Goal: Information Seeking & Learning: Learn about a topic

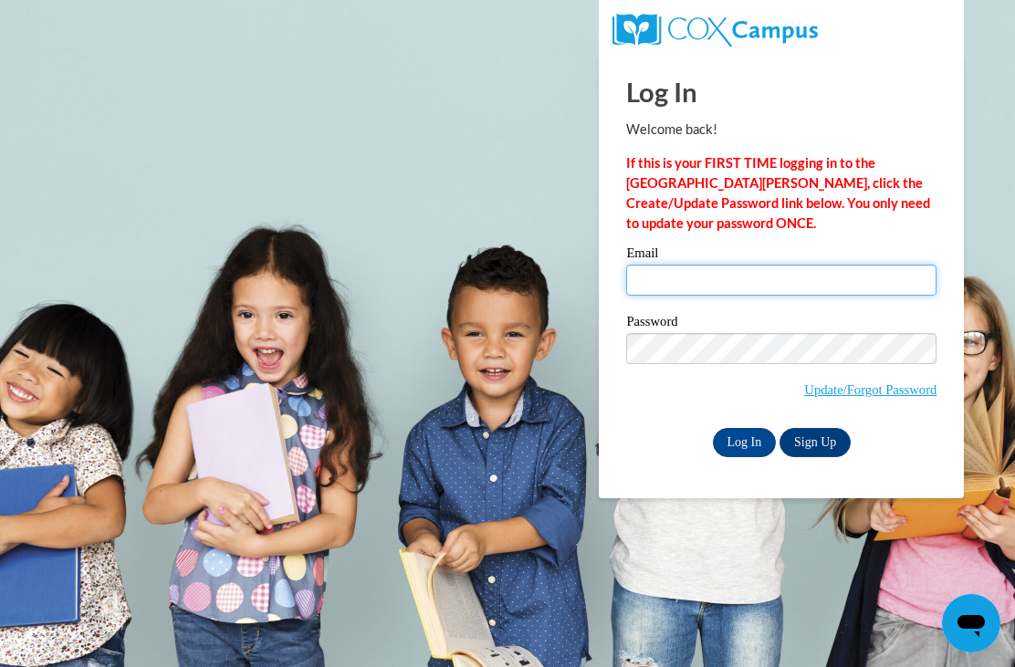
click at [759, 281] on input "Email" at bounding box center [781, 280] width 310 height 31
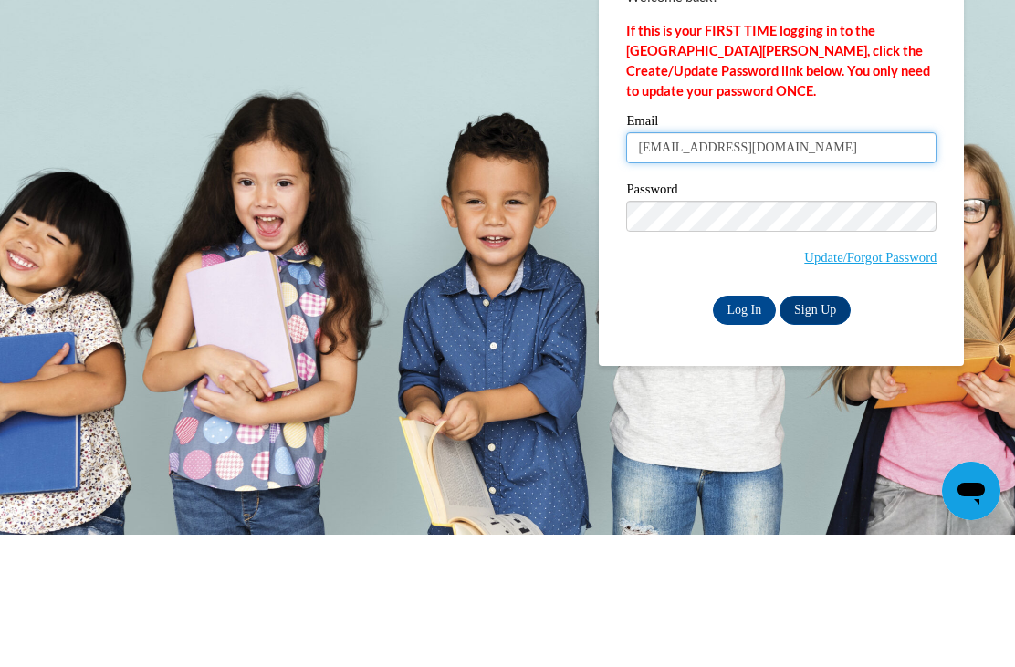
type input "gasaint@bellsouth.net"
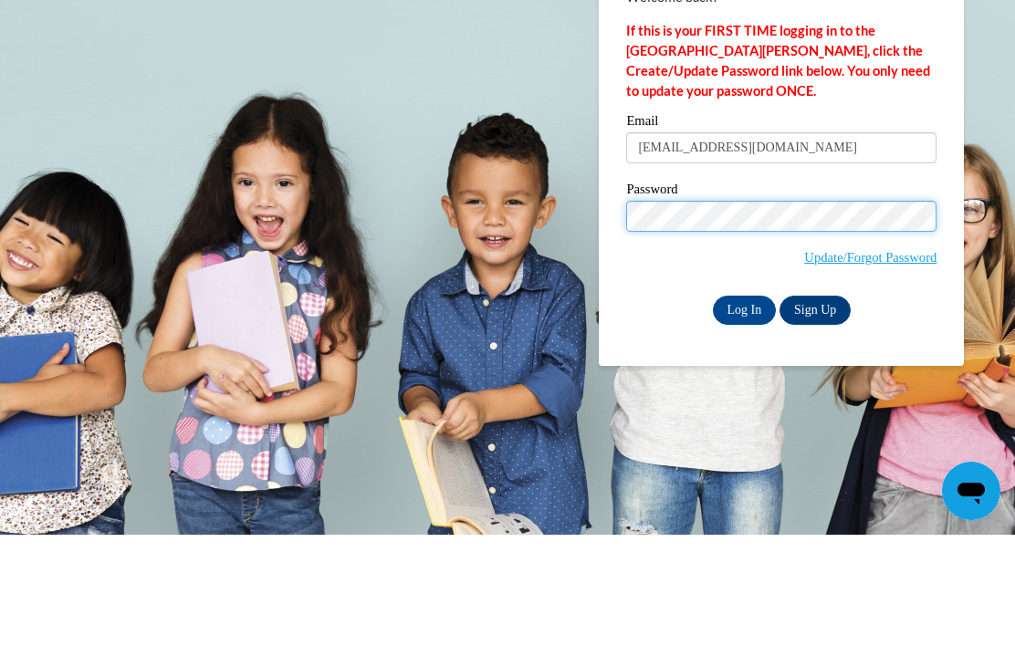
click at [744, 428] on input "Log In" at bounding box center [745, 442] width 64 height 29
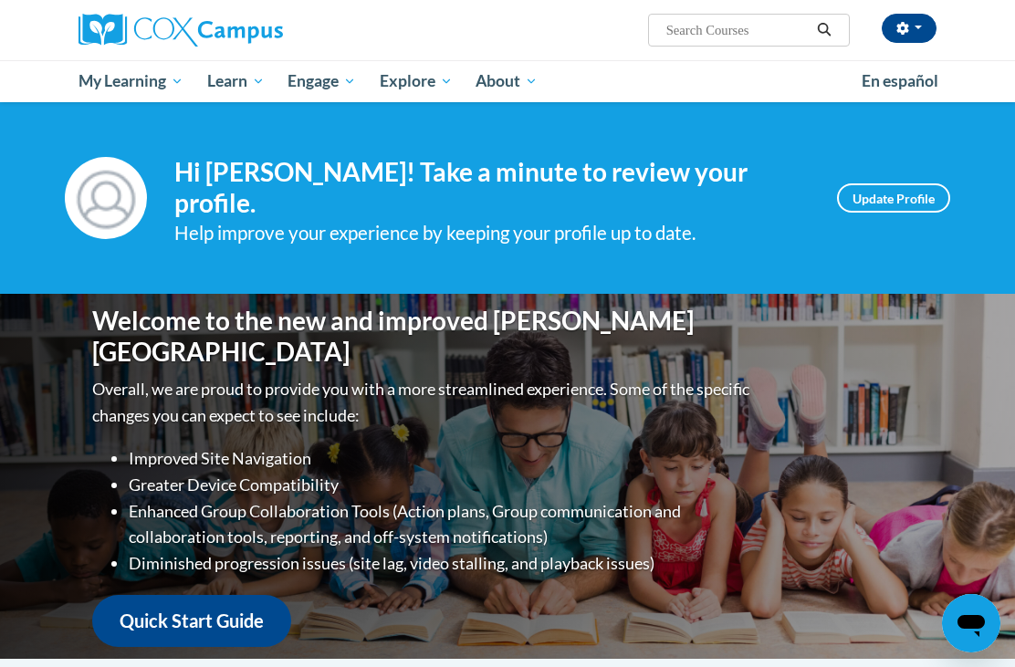
click at [0, 0] on span "Early Care and Learning" at bounding box center [0, 0] width 0 height 0
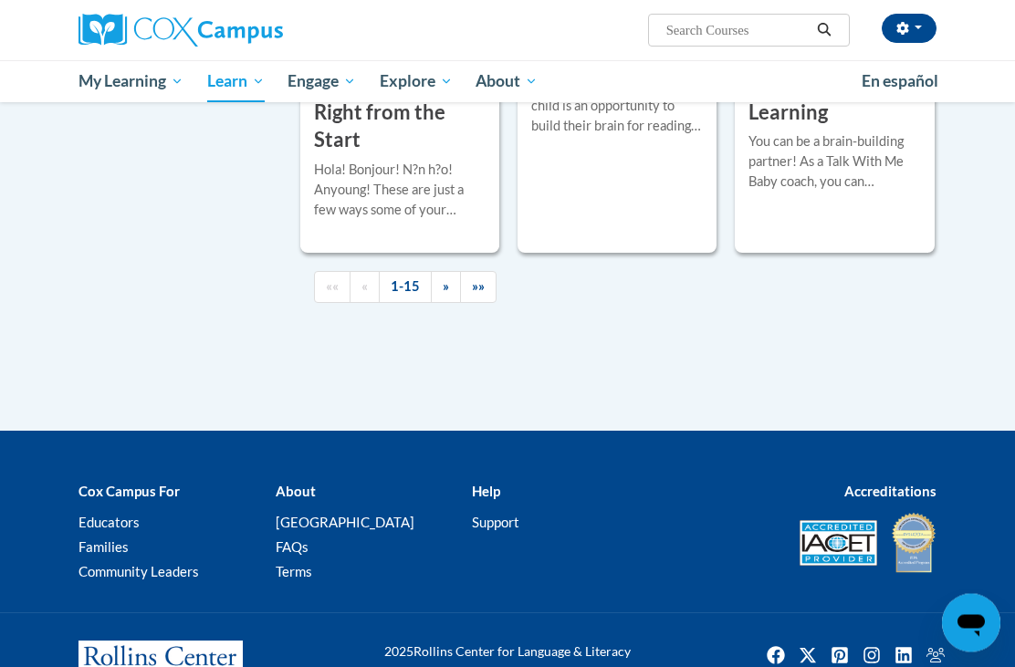
scroll to position [3042, 0]
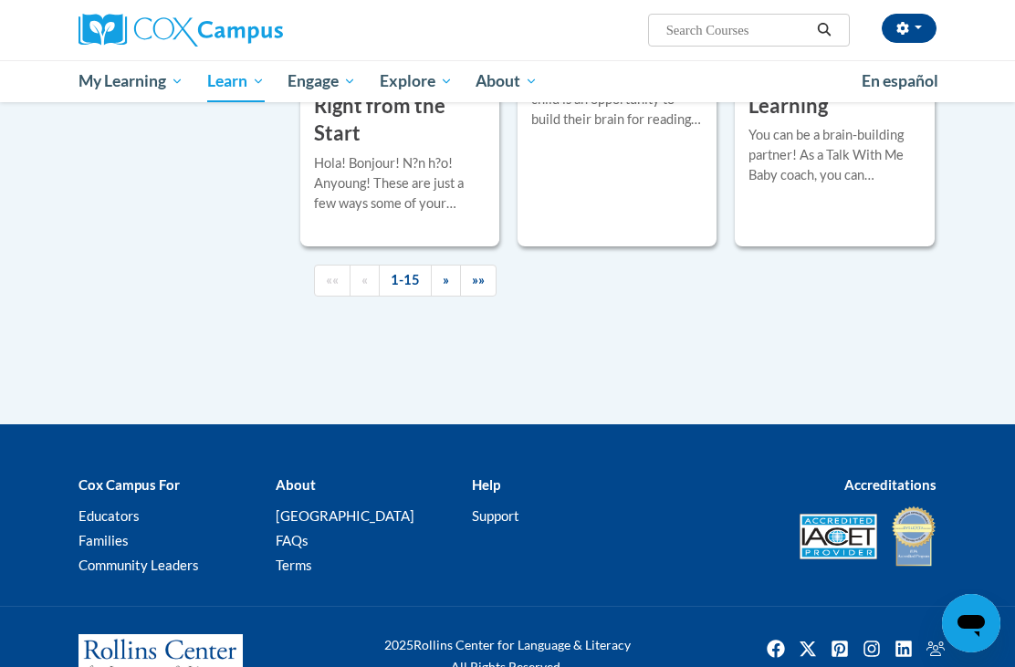
click at [485, 297] on link "»»" at bounding box center [478, 281] width 37 height 32
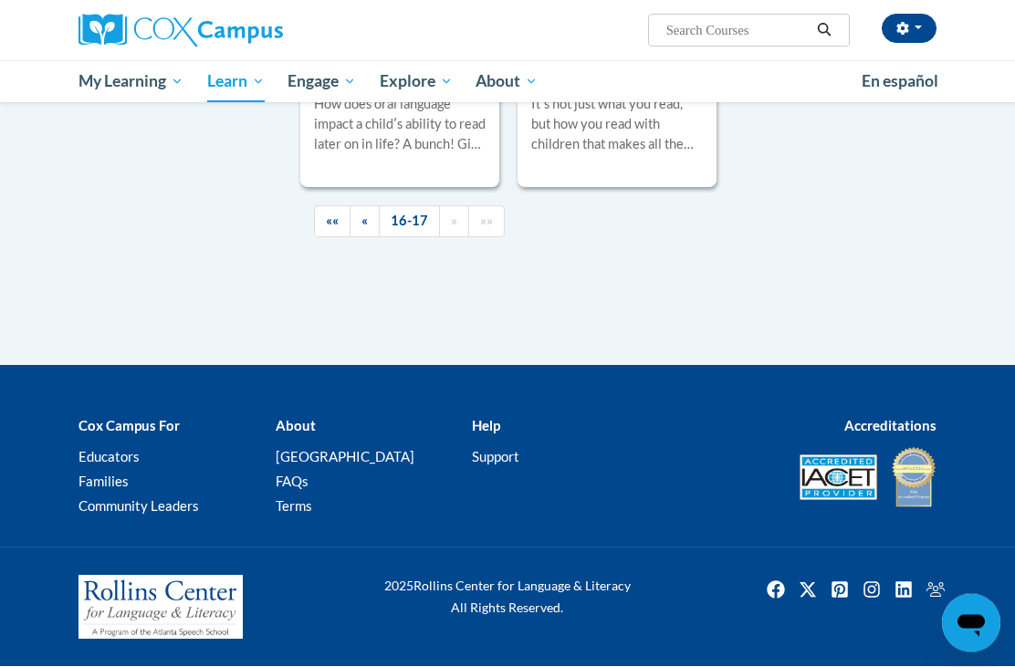
scroll to position [933, 0]
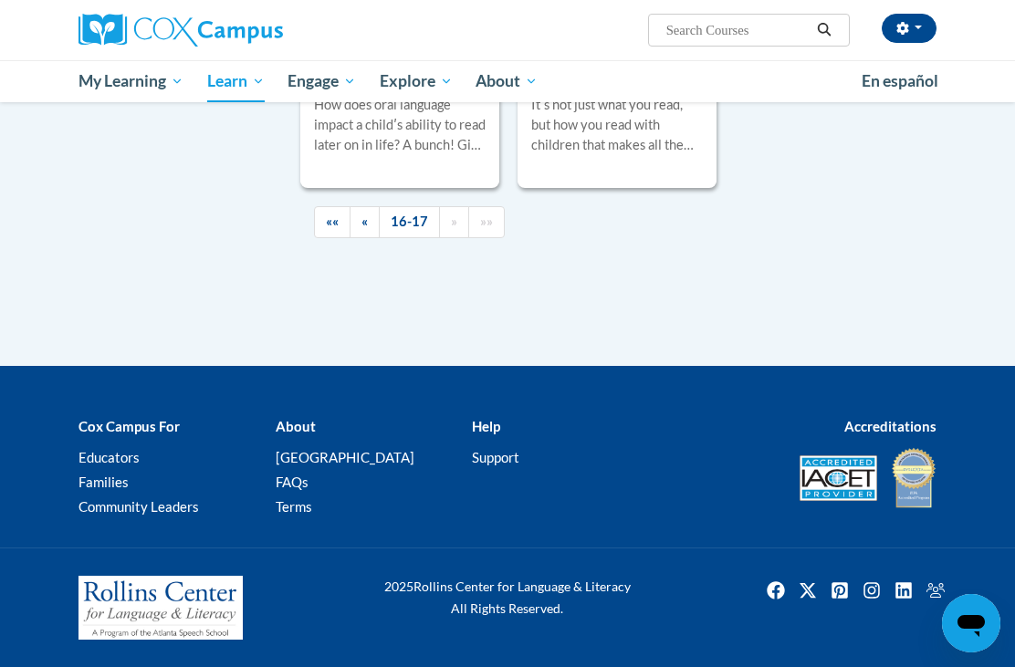
click at [324, 238] on link "««" at bounding box center [332, 222] width 37 height 32
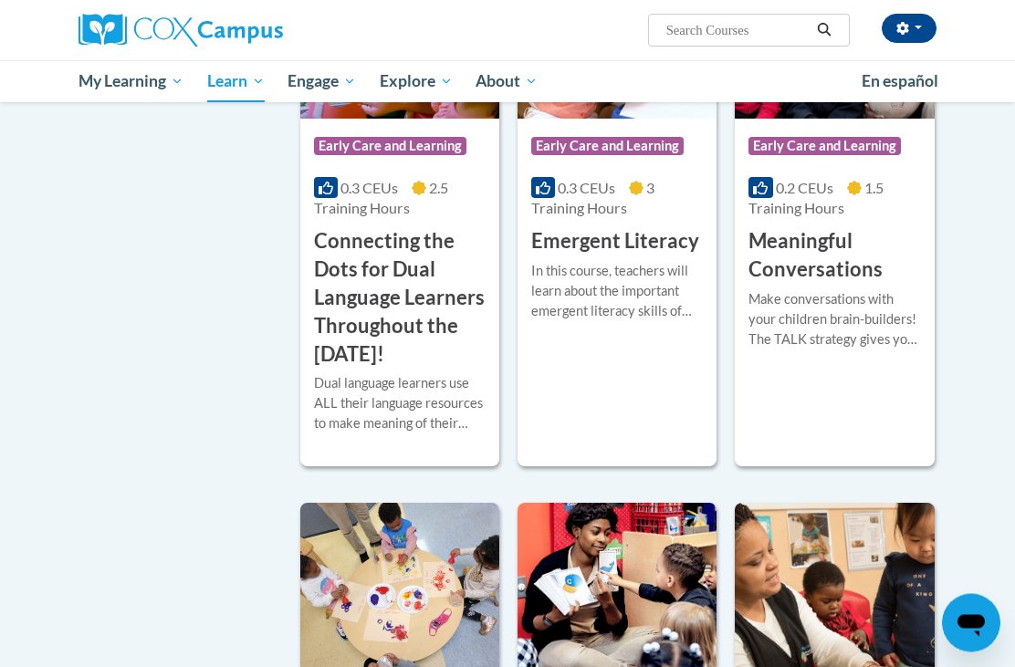
scroll to position [1195, 0]
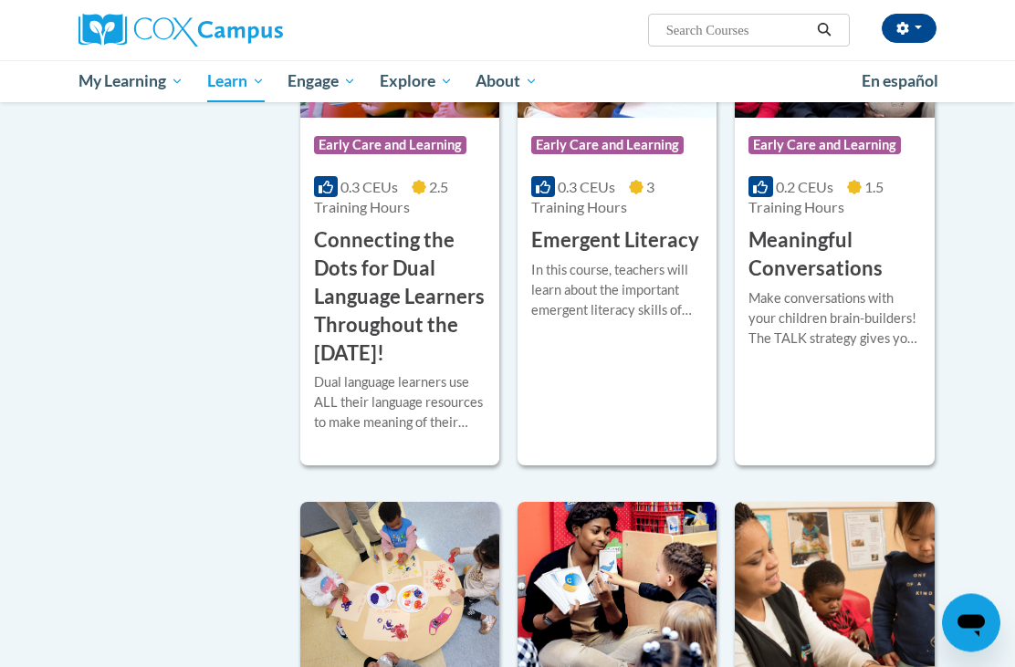
click at [830, 284] on h3 "Meaningful Conversations" at bounding box center [835, 255] width 172 height 57
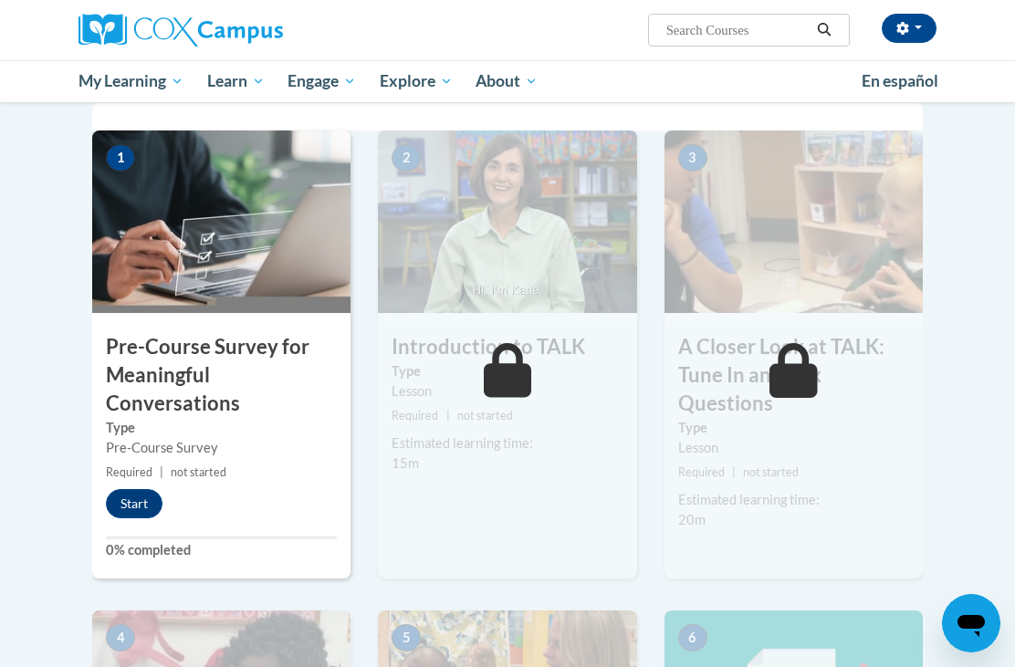
scroll to position [373, 0]
click at [534, 371] on span at bounding box center [507, 371] width 55 height 55
click at [512, 376] on icon at bounding box center [508, 371] width 48 height 55
click at [121, 493] on button "Start" at bounding box center [134, 504] width 57 height 29
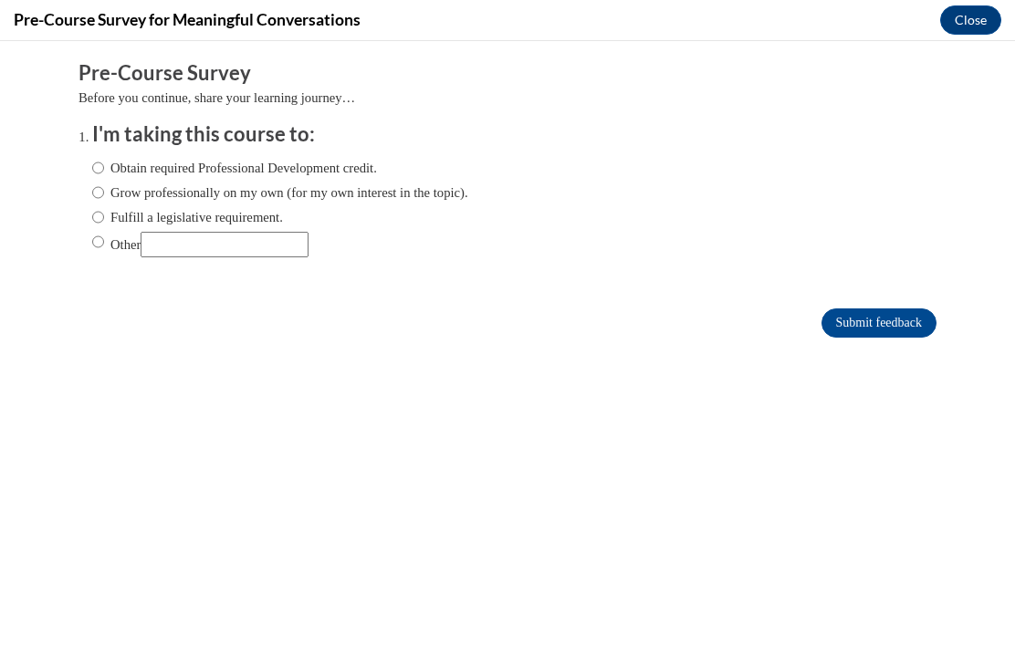
scroll to position [0, 0]
click at [100, 164] on input "Obtain required Professional Development credit." at bounding box center [98, 168] width 12 height 20
radio input "true"
click at [889, 313] on input "Submit feedback" at bounding box center [879, 323] width 115 height 29
click at [908, 323] on input "Submit feedback" at bounding box center [879, 323] width 115 height 29
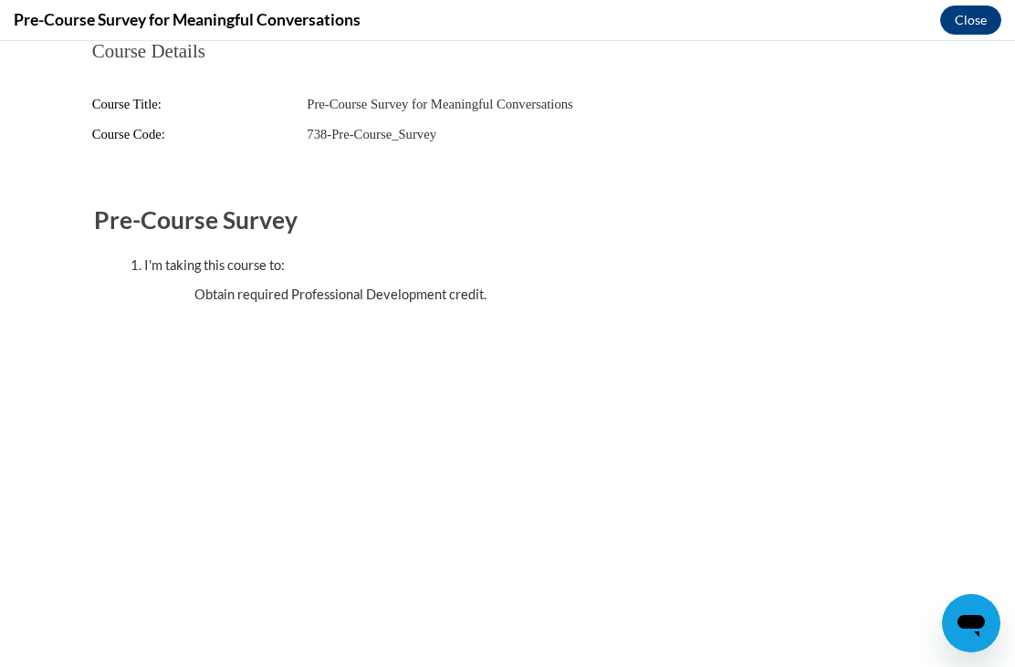
click at [982, 21] on button "Close" at bounding box center [970, 19] width 61 height 29
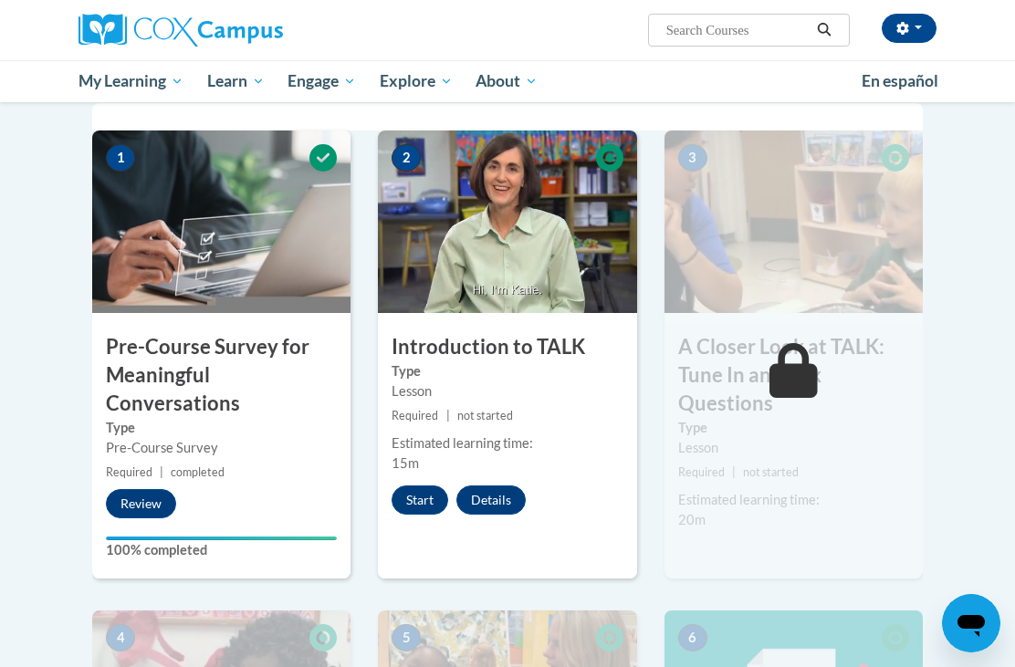
click at [412, 504] on button "Start" at bounding box center [420, 500] width 57 height 29
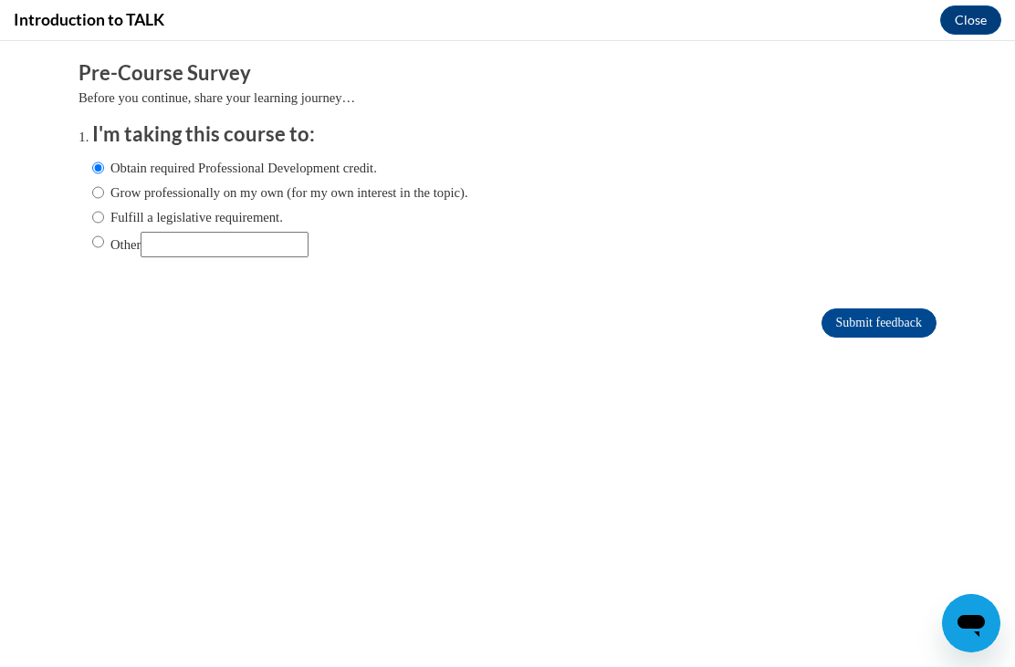
click at [981, 17] on button "Close" at bounding box center [970, 19] width 61 height 29
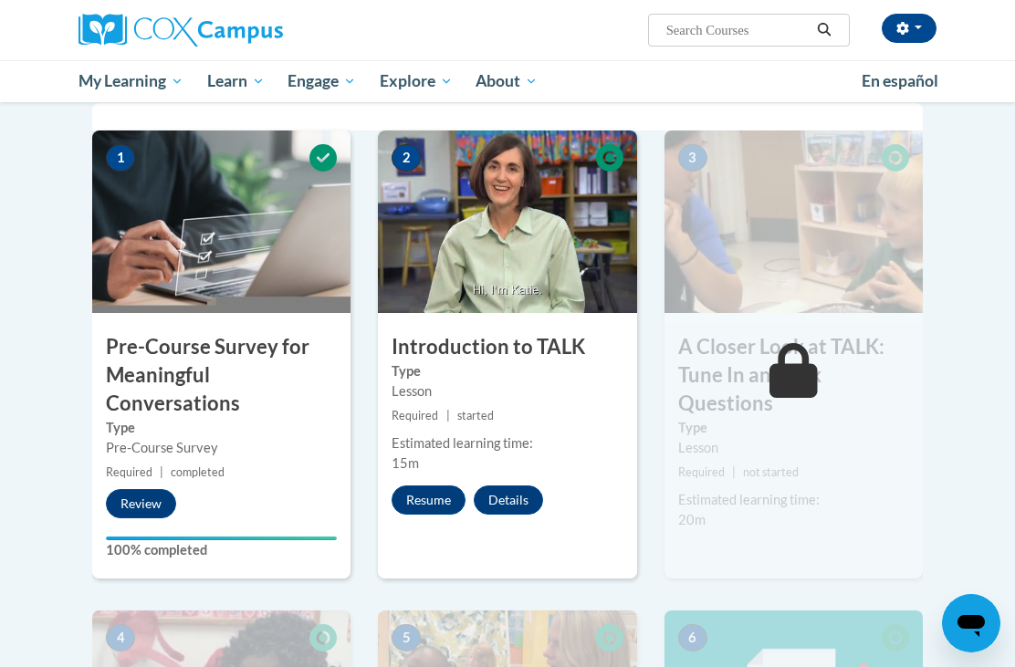
click at [421, 498] on button "Resume" at bounding box center [429, 500] width 74 height 29
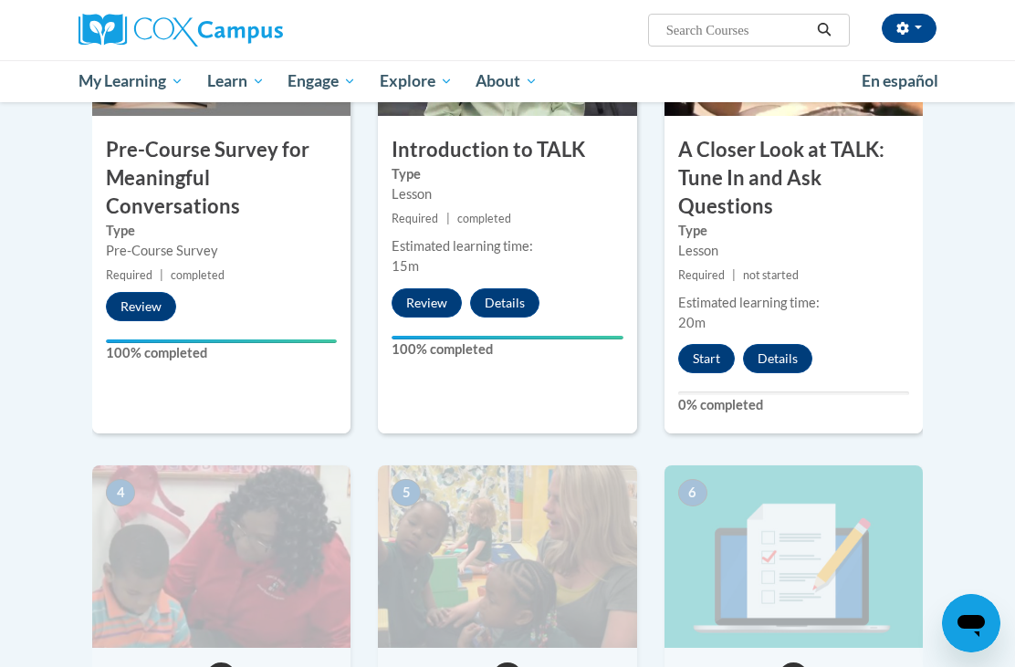
scroll to position [538, 0]
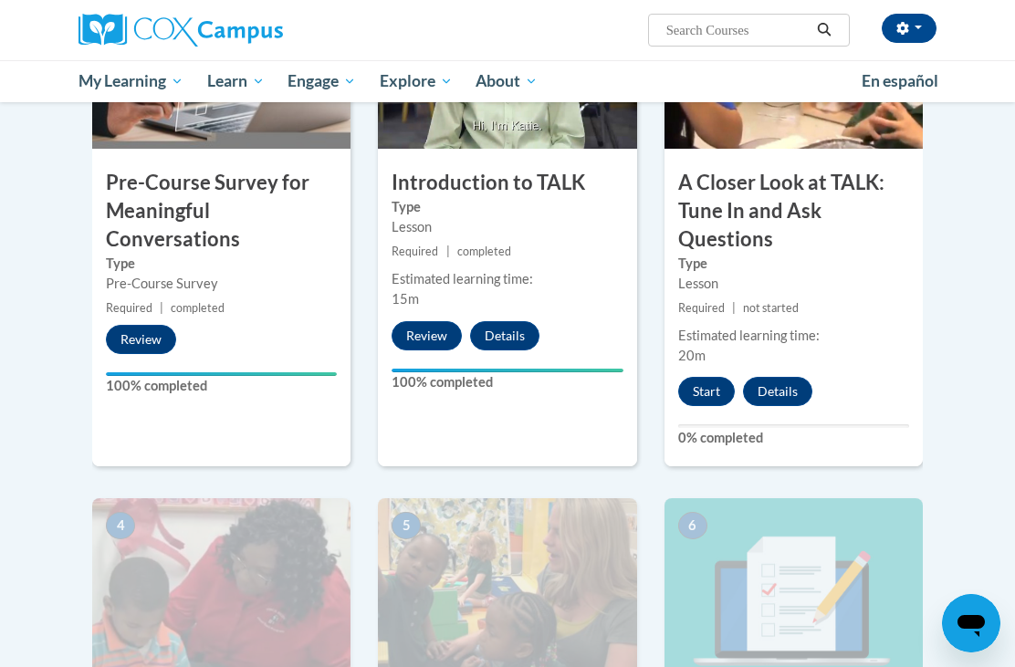
click at [700, 383] on button "Start" at bounding box center [706, 391] width 57 height 29
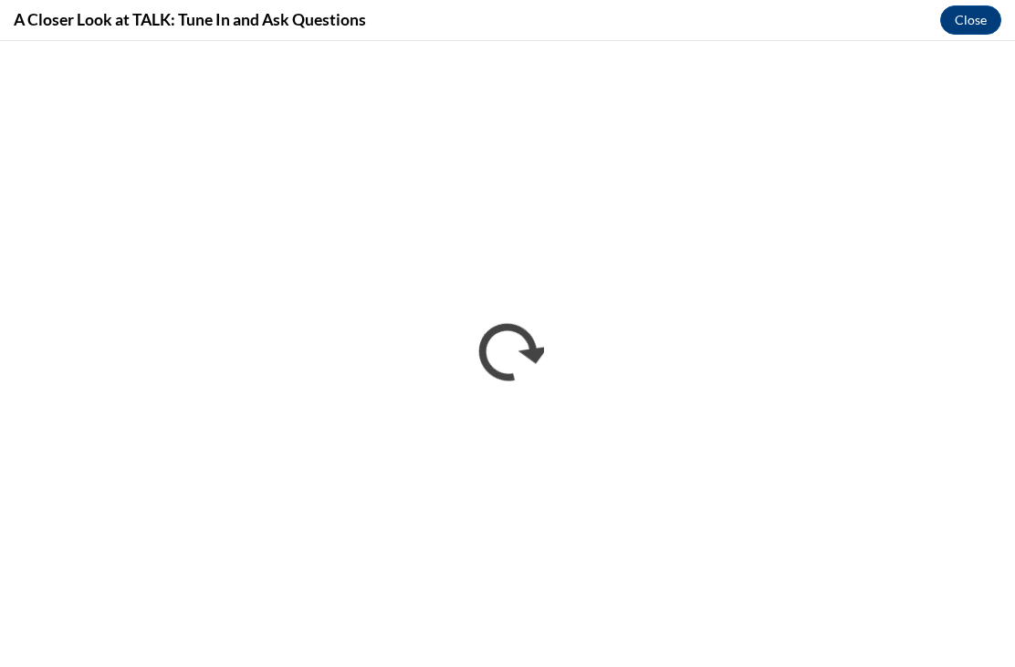
scroll to position [0, 0]
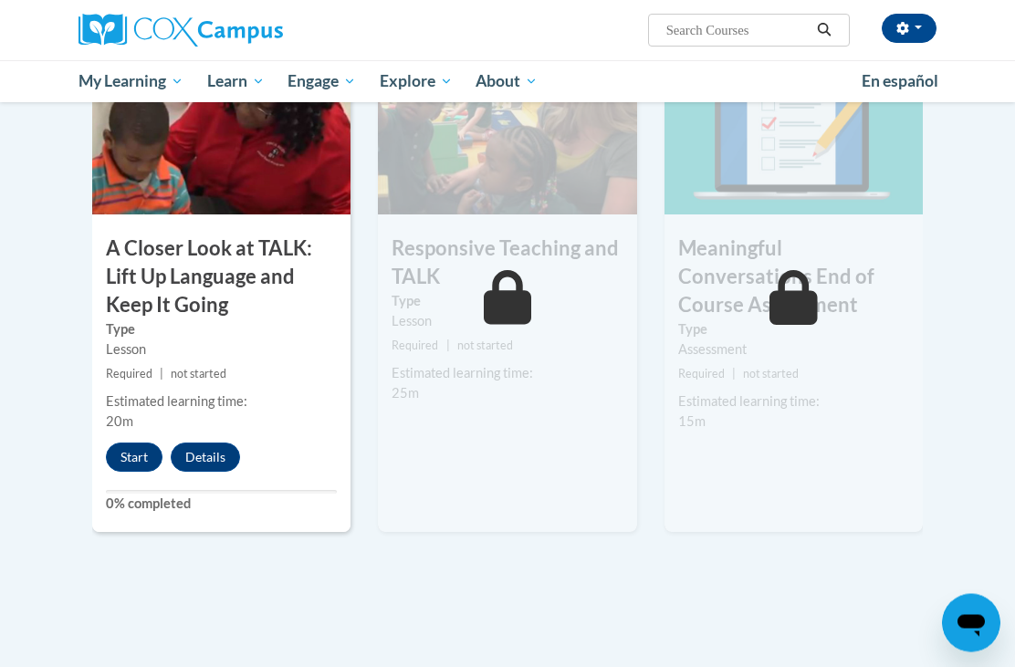
scroll to position [1004, 0]
click at [119, 449] on button "Start" at bounding box center [134, 457] width 57 height 29
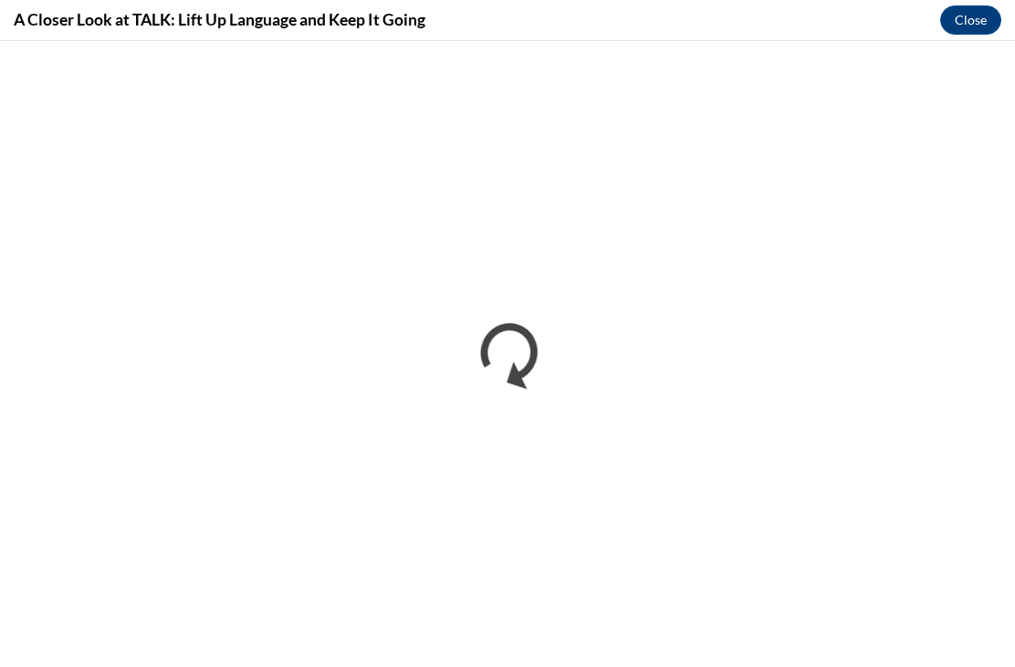
scroll to position [0, 0]
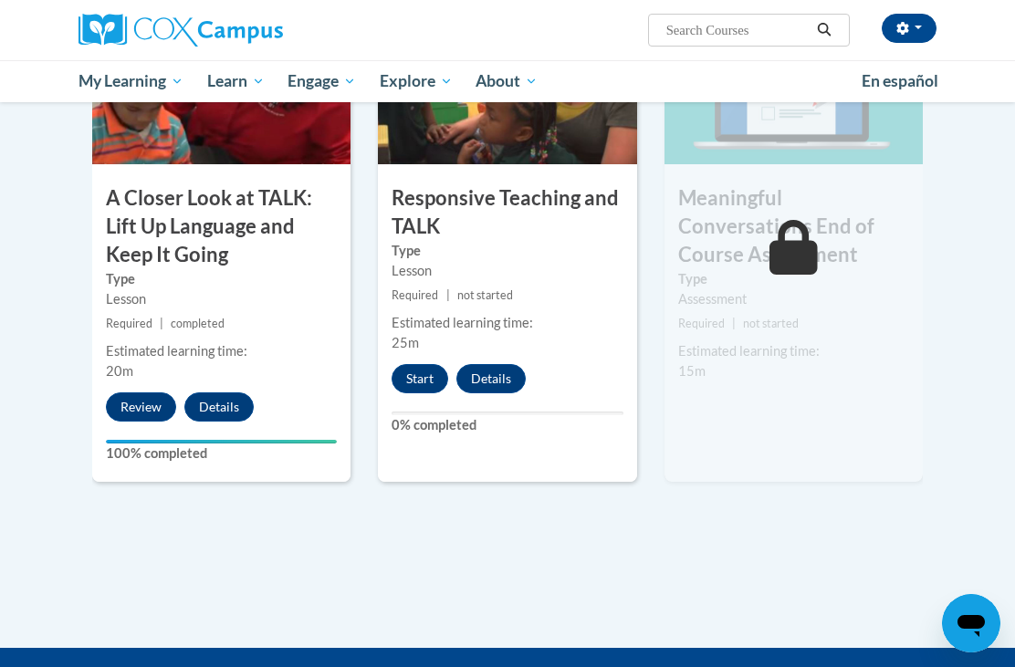
scroll to position [1050, 0]
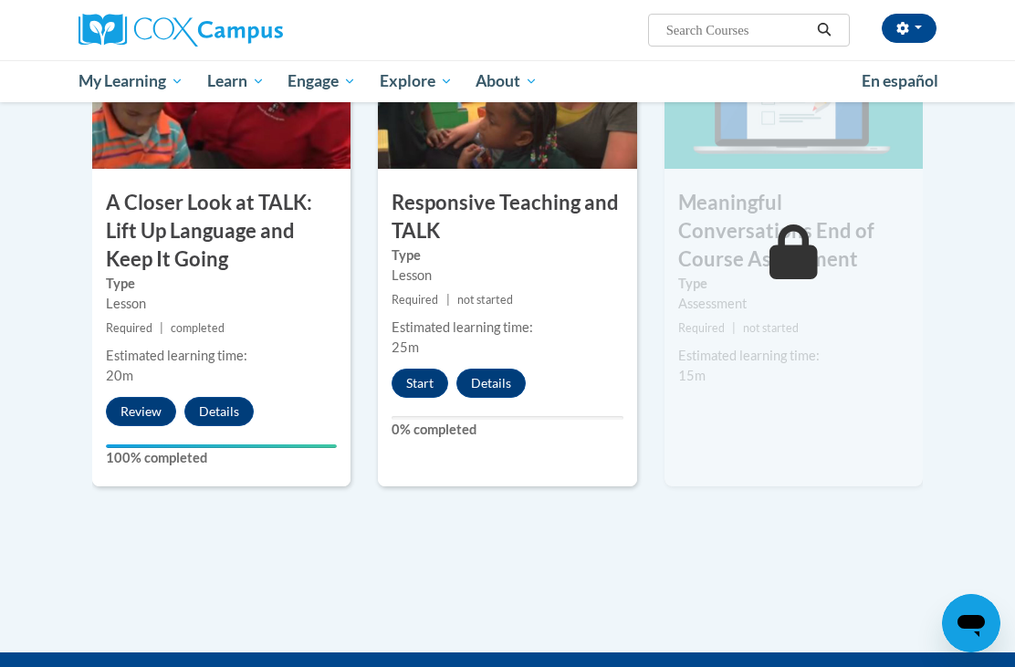
click at [425, 383] on button "Start" at bounding box center [420, 383] width 57 height 29
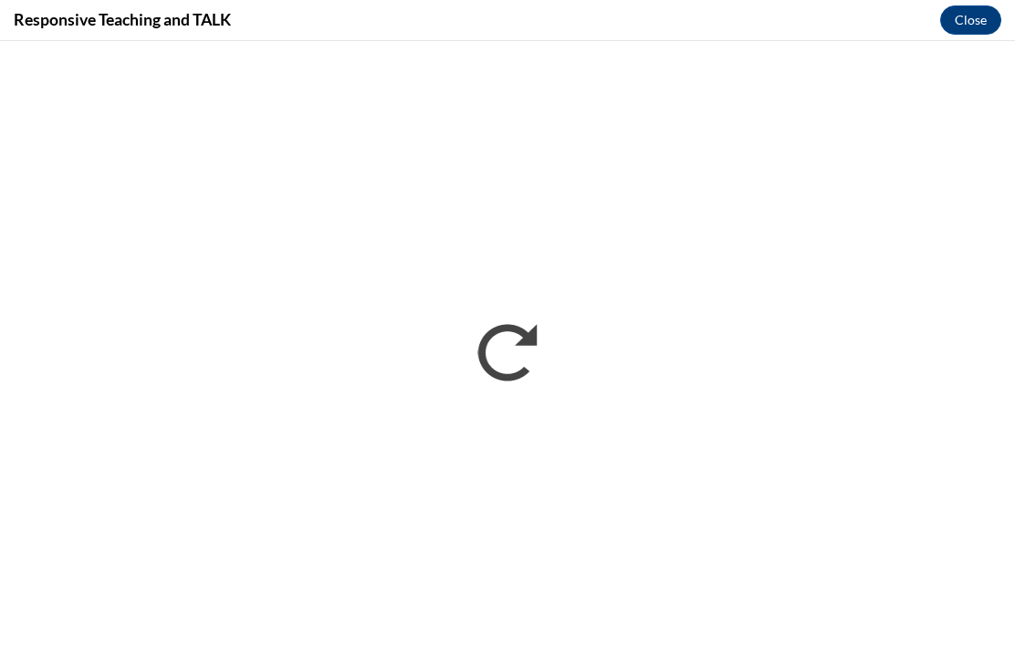
scroll to position [0, 0]
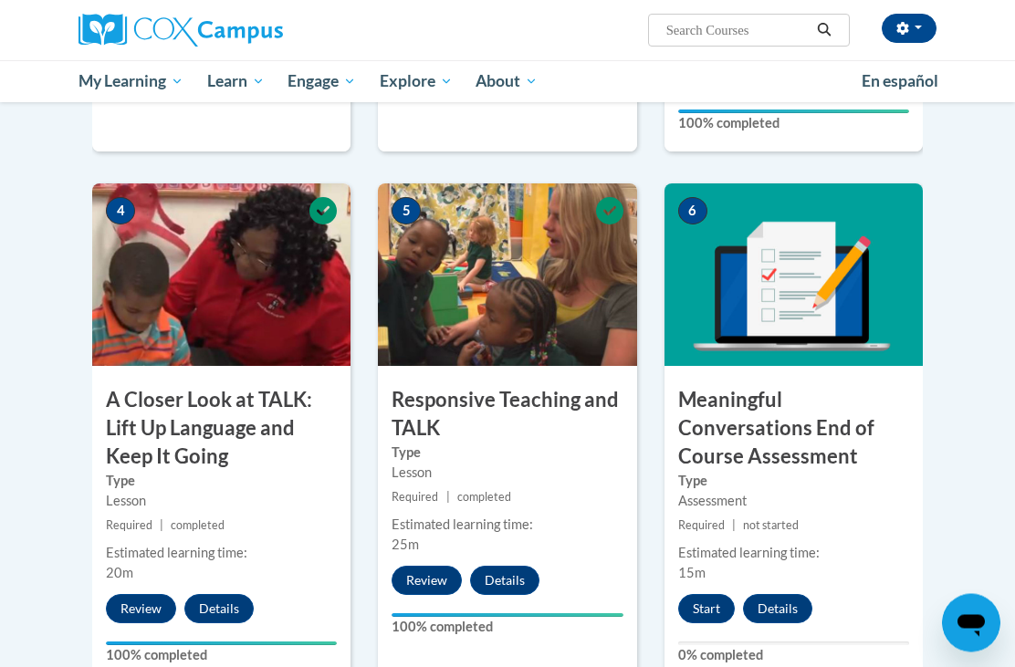
scroll to position [854, 0]
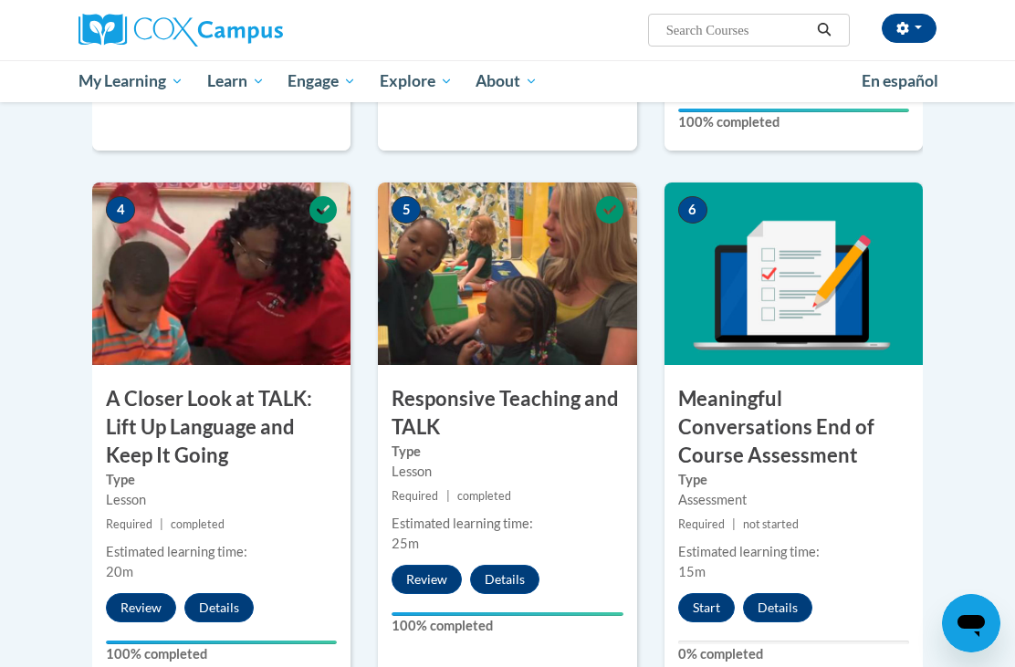
click at [711, 602] on button "Start" at bounding box center [706, 607] width 57 height 29
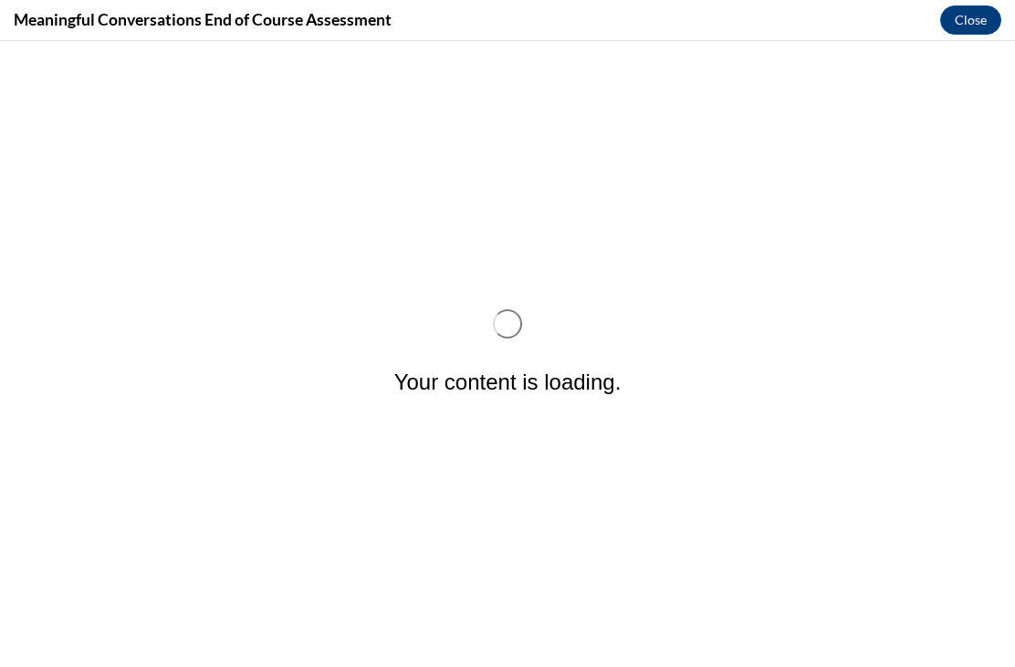
scroll to position [0, 0]
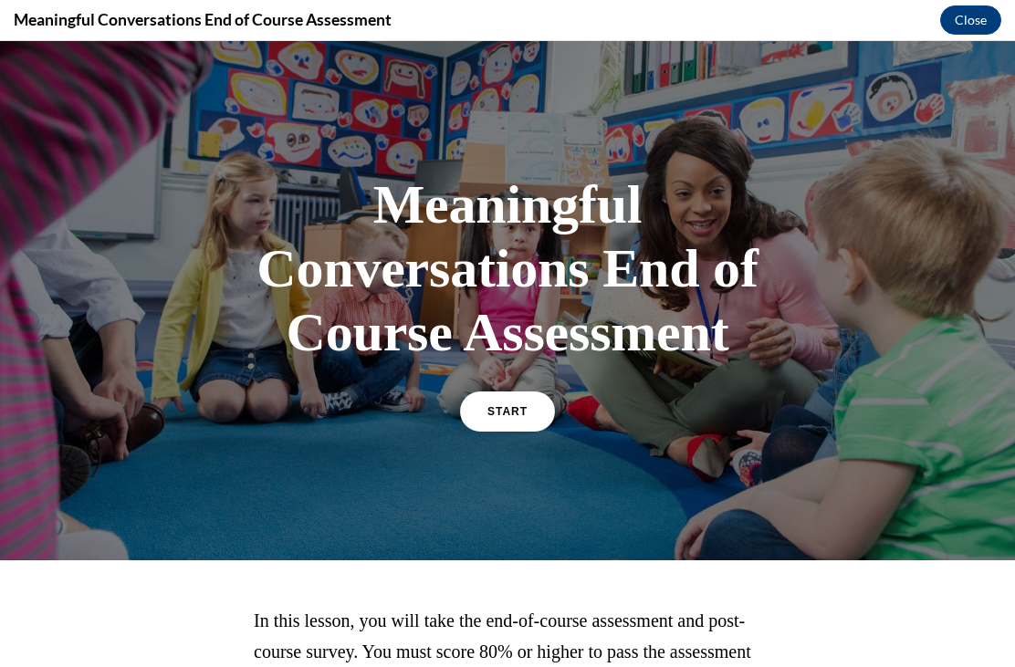
click at [503, 424] on link "START" at bounding box center [507, 412] width 95 height 40
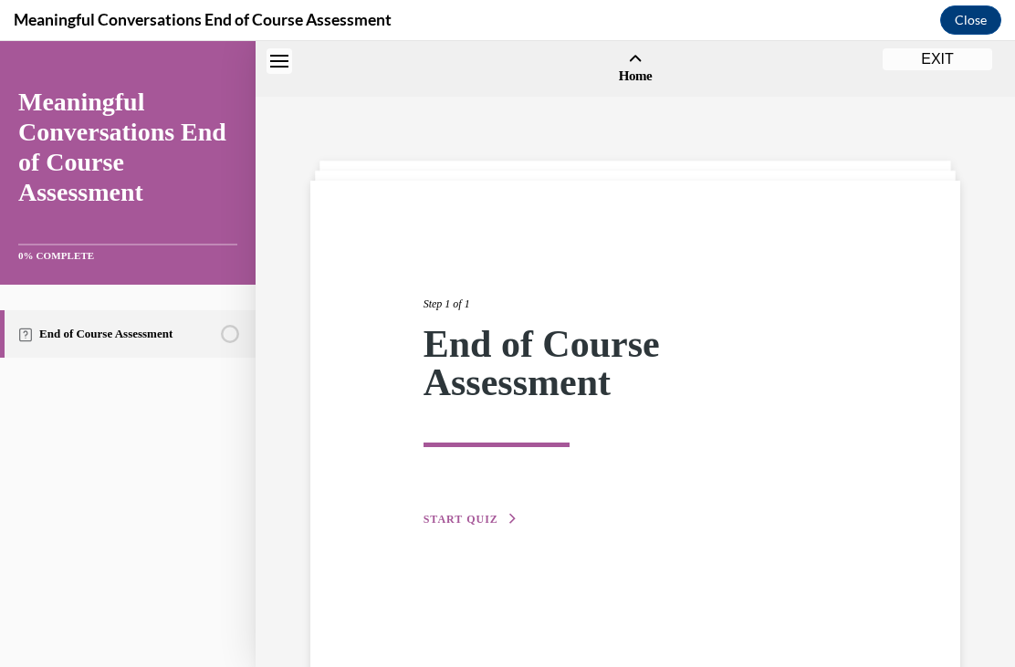
scroll to position [57, 0]
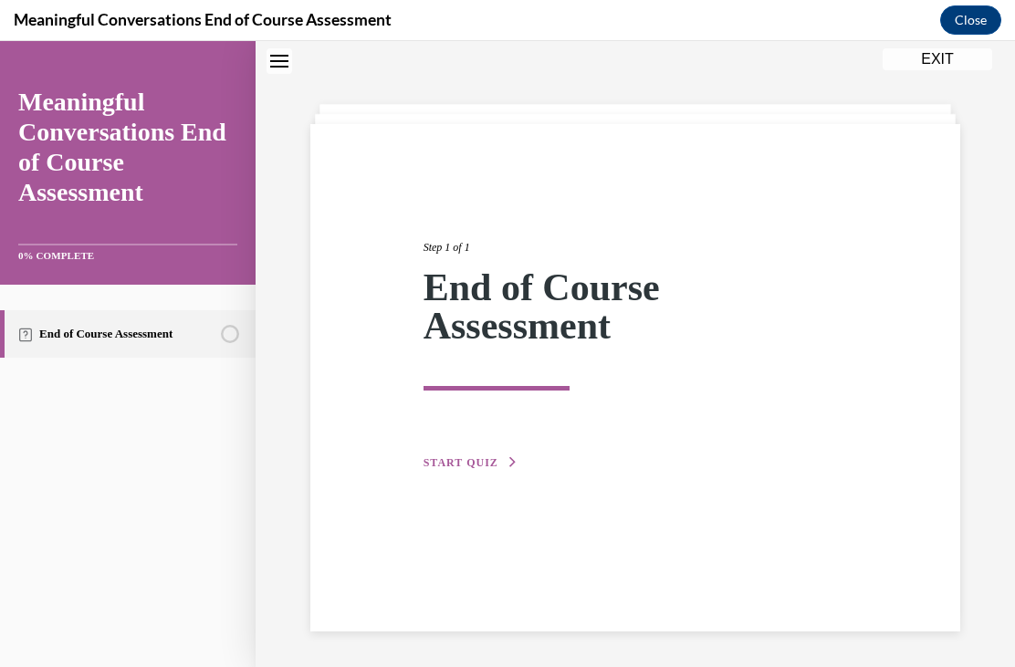
click at [475, 456] on span "START QUIZ" at bounding box center [461, 462] width 75 height 13
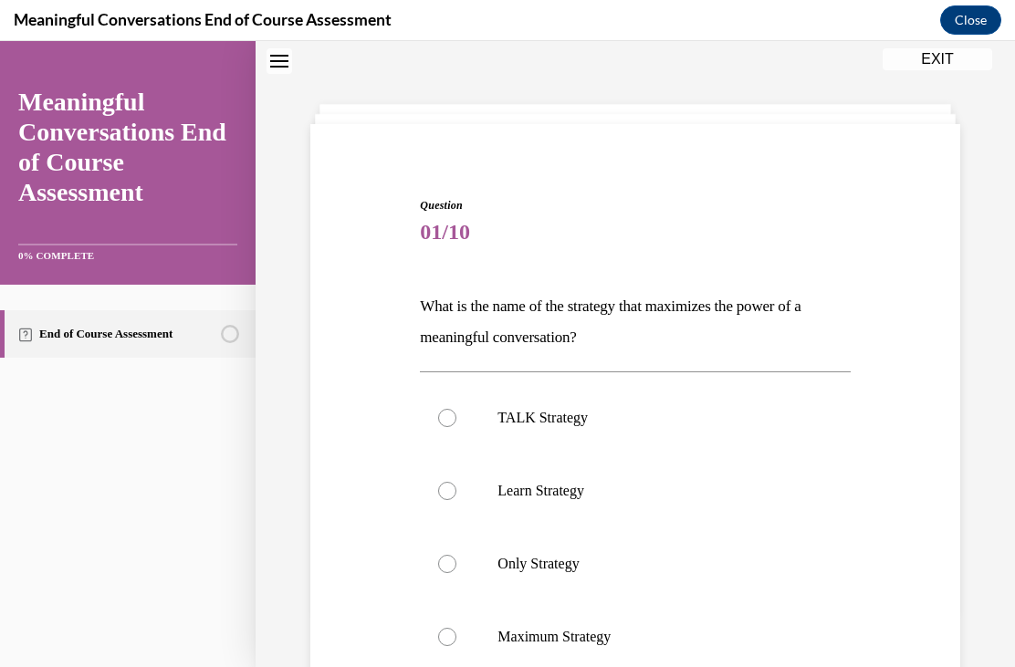
click at [446, 421] on div at bounding box center [447, 418] width 18 height 18
click at [446, 421] on input "TALK Strategy" at bounding box center [447, 418] width 18 height 18
radio input "true"
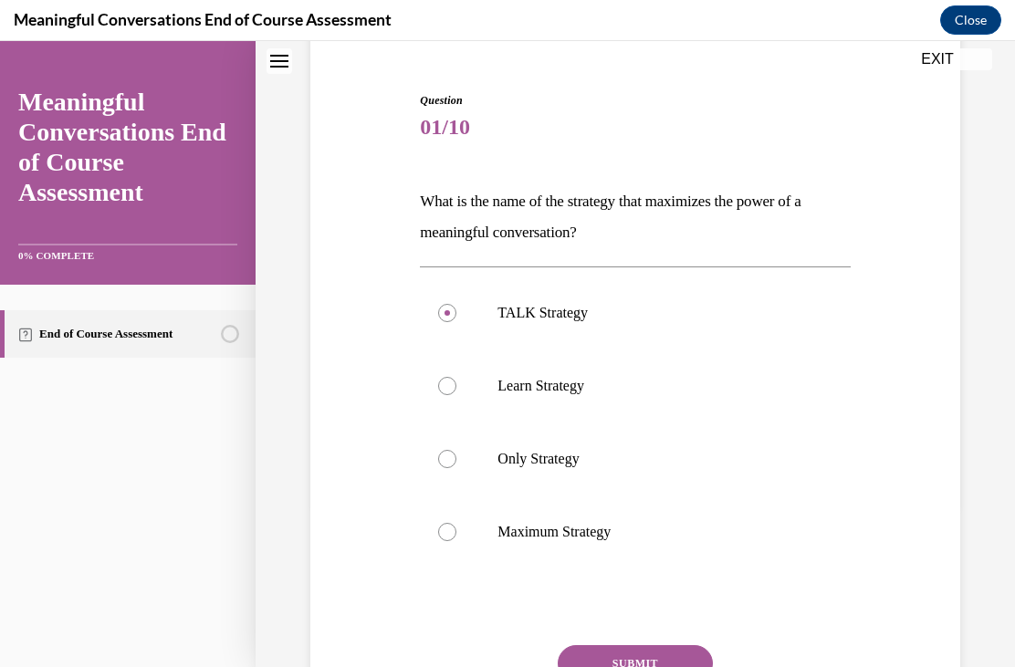
click at [671, 663] on button "SUBMIT" at bounding box center [635, 663] width 155 height 37
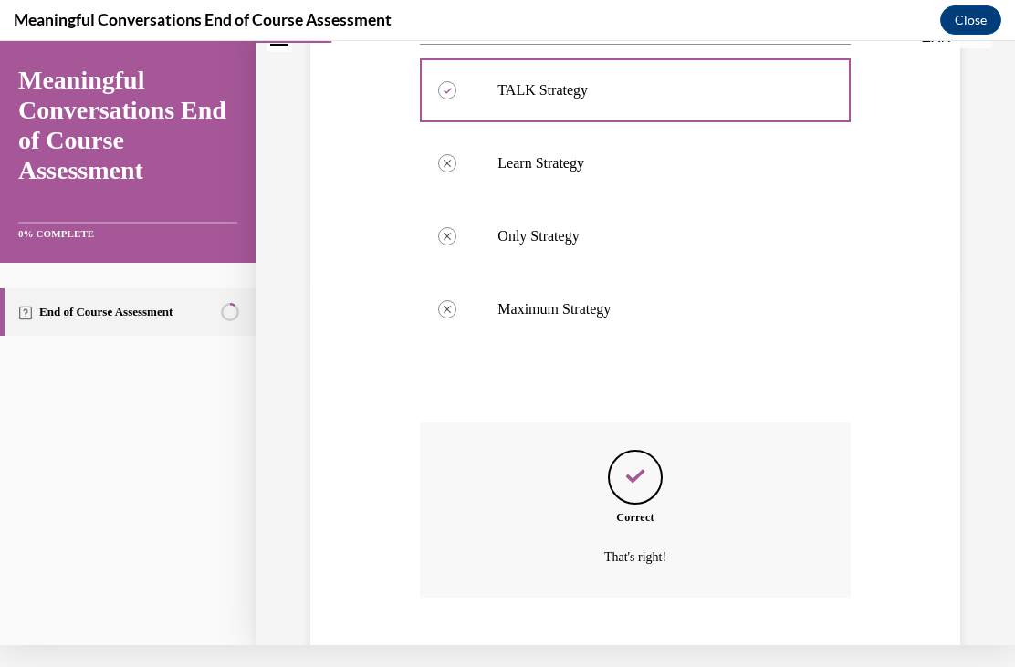
scroll to position [393, 0]
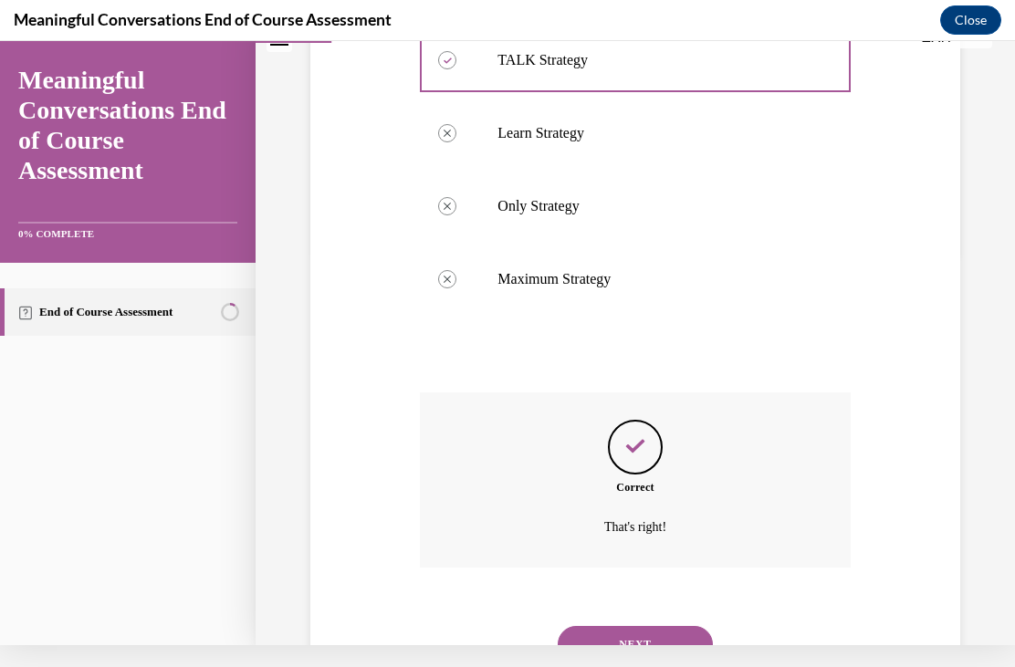
click at [692, 626] on button "NEXT" at bounding box center [635, 644] width 155 height 37
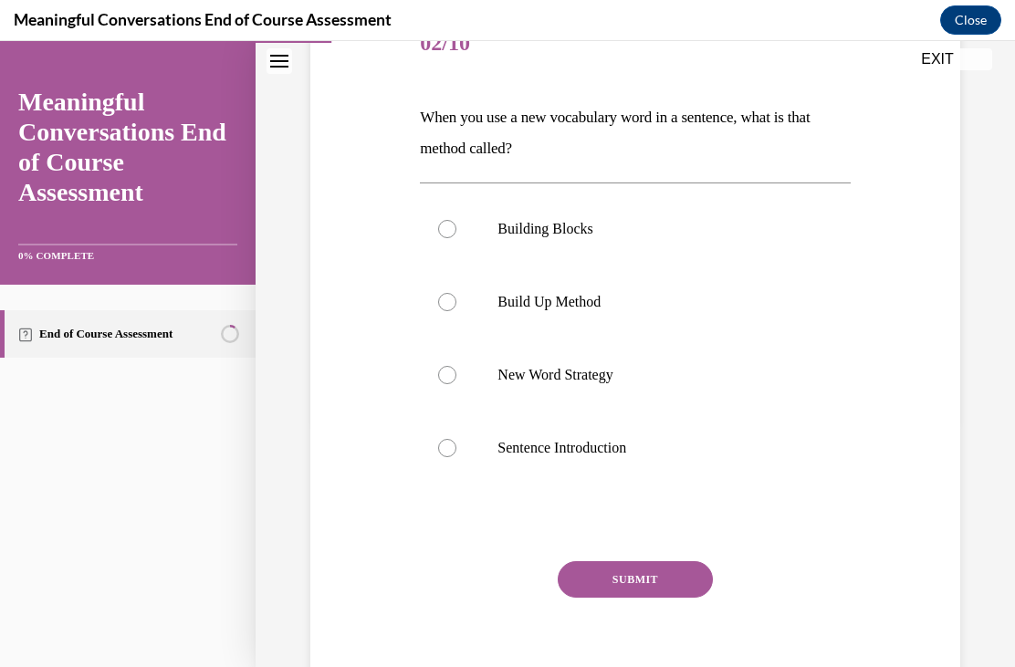
click at [459, 342] on label "New Word Strategy" at bounding box center [635, 375] width 430 height 73
click at [456, 366] on input "New Word Strategy" at bounding box center [447, 375] width 18 height 18
radio input "true"
click at [438, 340] on label "New Word Strategy" at bounding box center [635, 375] width 430 height 73
click at [438, 366] on input "New Word Strategy" at bounding box center [447, 375] width 18 height 18
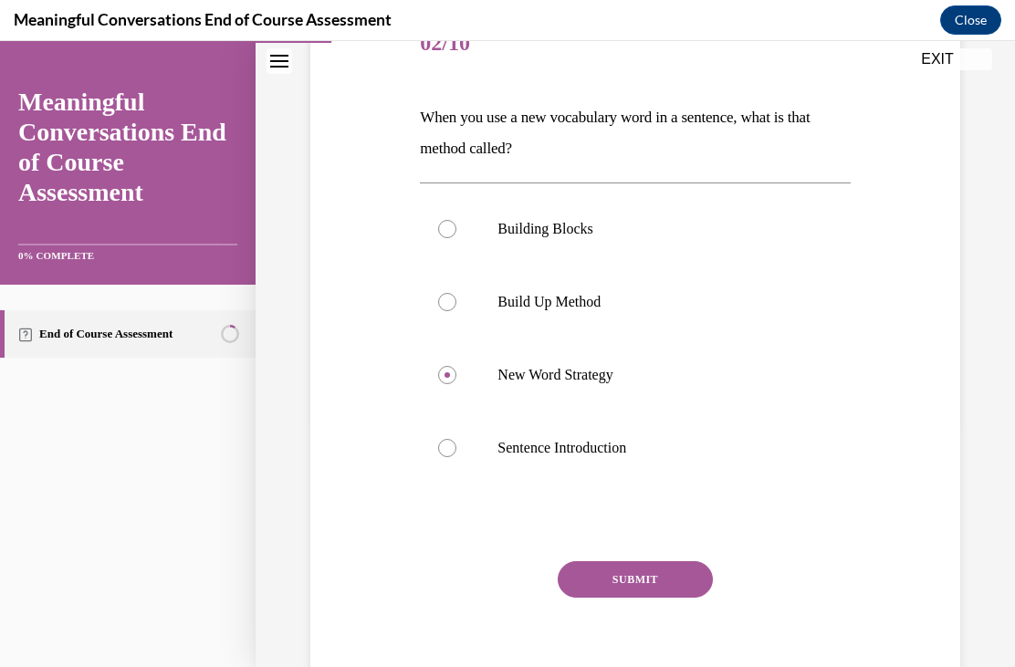
click at [452, 347] on label "New Word Strategy" at bounding box center [635, 375] width 430 height 73
click at [452, 366] on input "New Word Strategy" at bounding box center [447, 375] width 18 height 18
click at [458, 336] on label "Build Up Method" at bounding box center [635, 302] width 430 height 73
click at [456, 311] on input "Build Up Method" at bounding box center [447, 302] width 18 height 18
radio input "true"
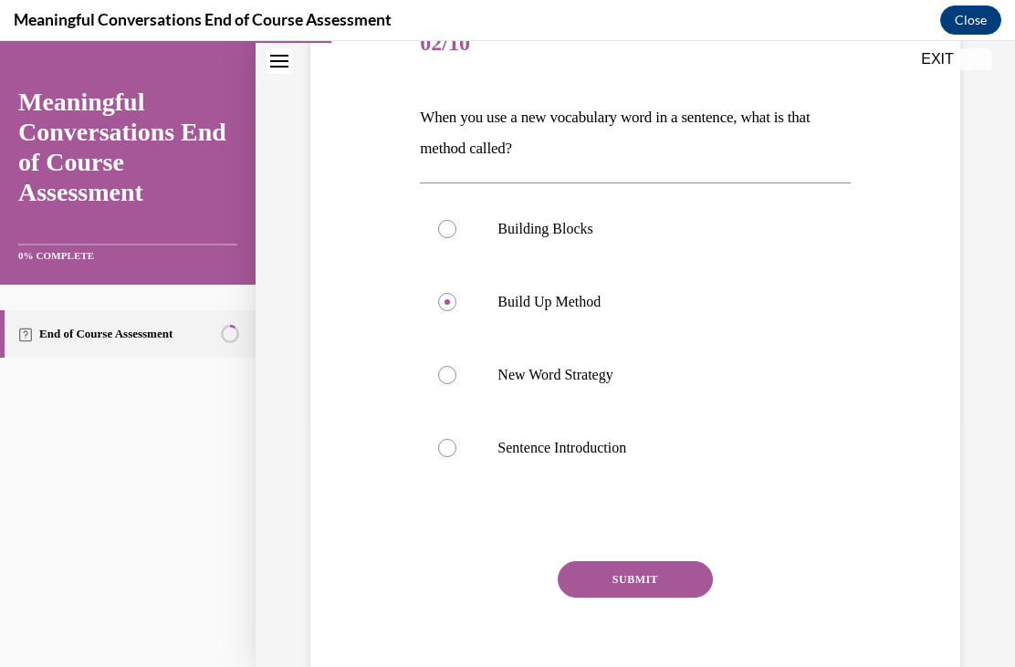
click at [658, 619] on div "SUBMIT" at bounding box center [635, 606] width 430 height 91
click at [667, 597] on button "SUBMIT" at bounding box center [635, 579] width 155 height 37
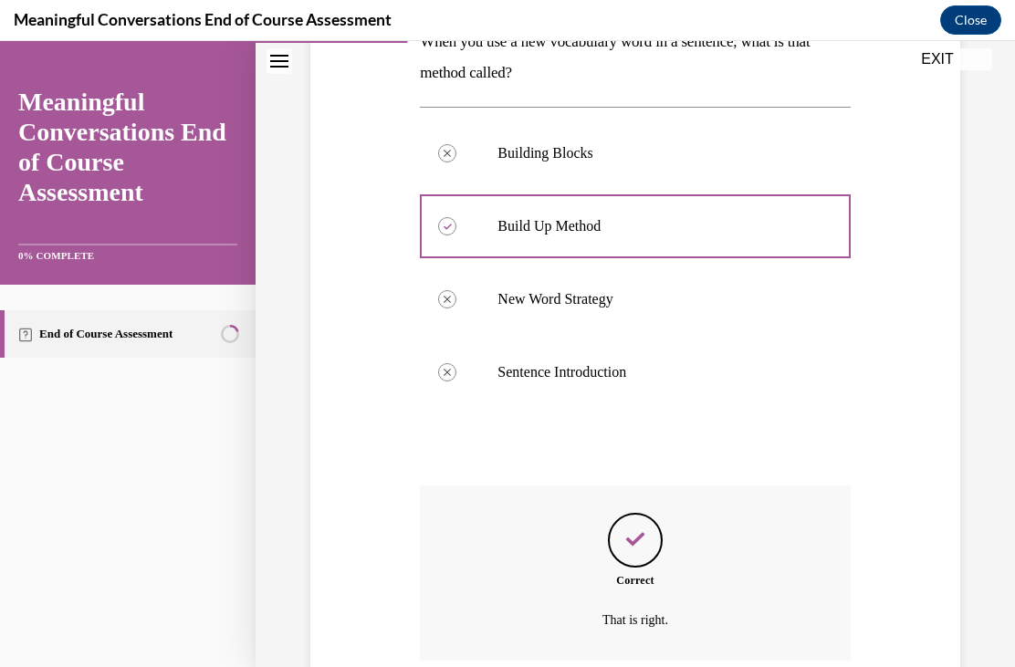
scroll to position [393, 0]
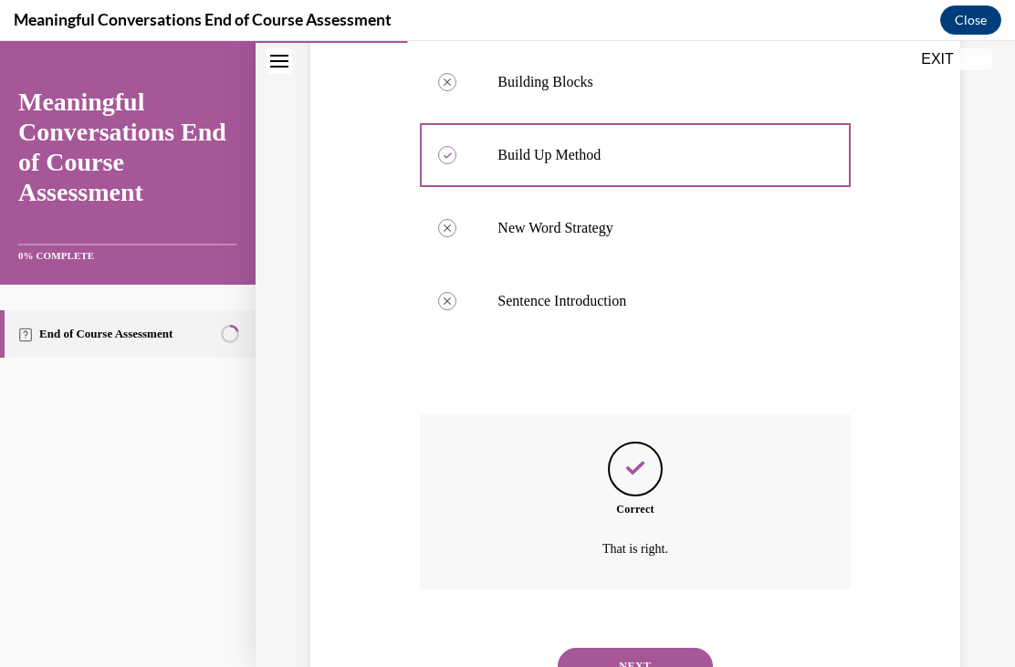
click at [661, 648] on button "NEXT" at bounding box center [635, 666] width 155 height 37
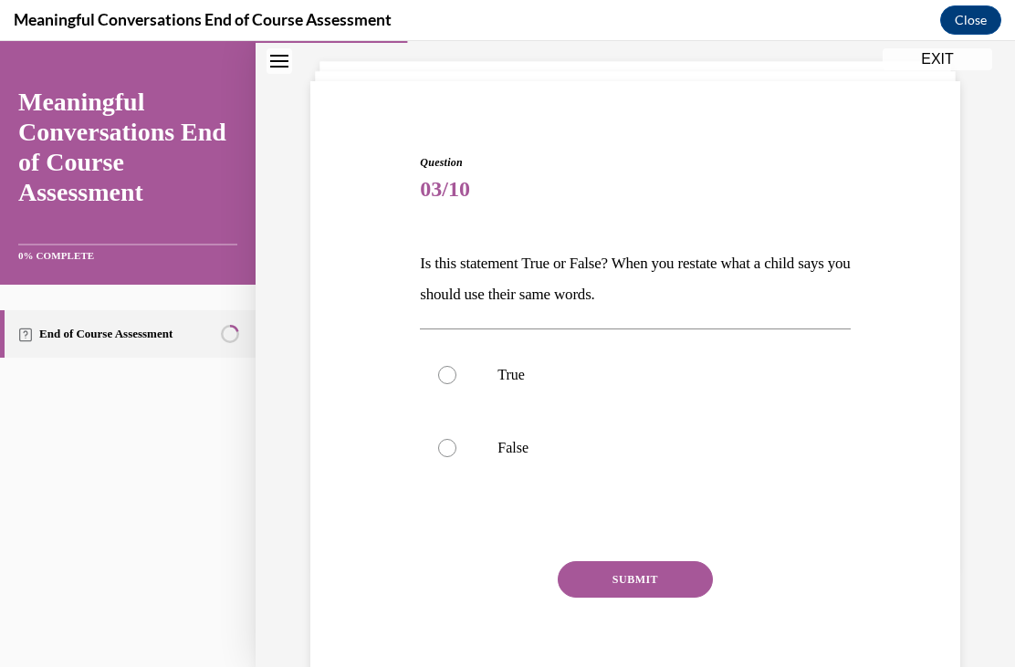
scroll to position [100, 0]
click at [452, 441] on div at bounding box center [447, 448] width 18 height 18
click at [452, 441] on input "False" at bounding box center [447, 448] width 18 height 18
radio input "true"
click at [666, 587] on button "SUBMIT" at bounding box center [635, 579] width 155 height 37
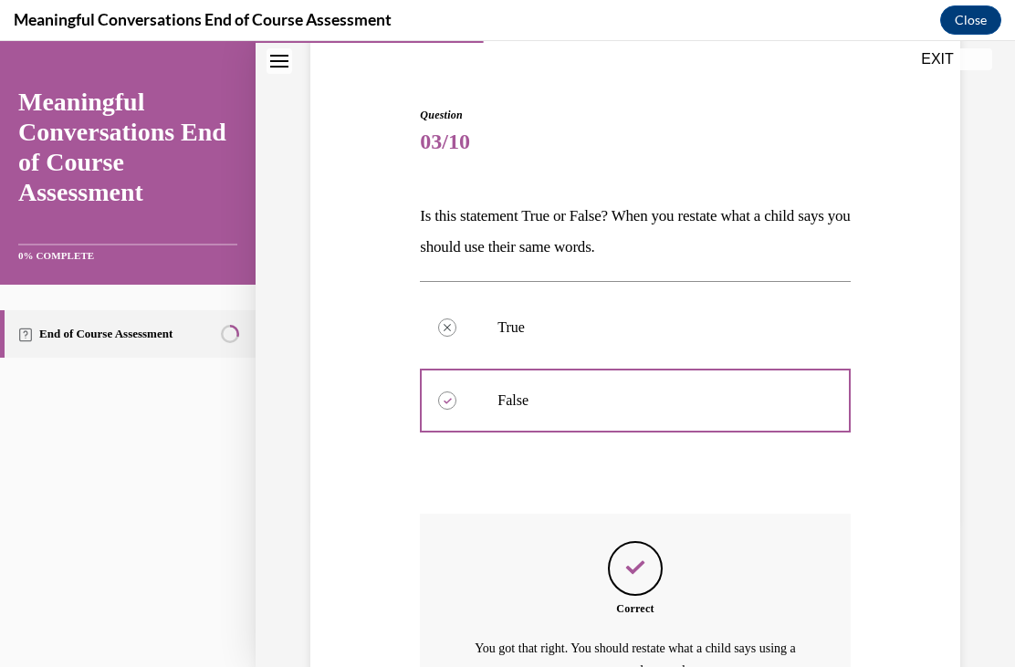
scroll to position [268, 0]
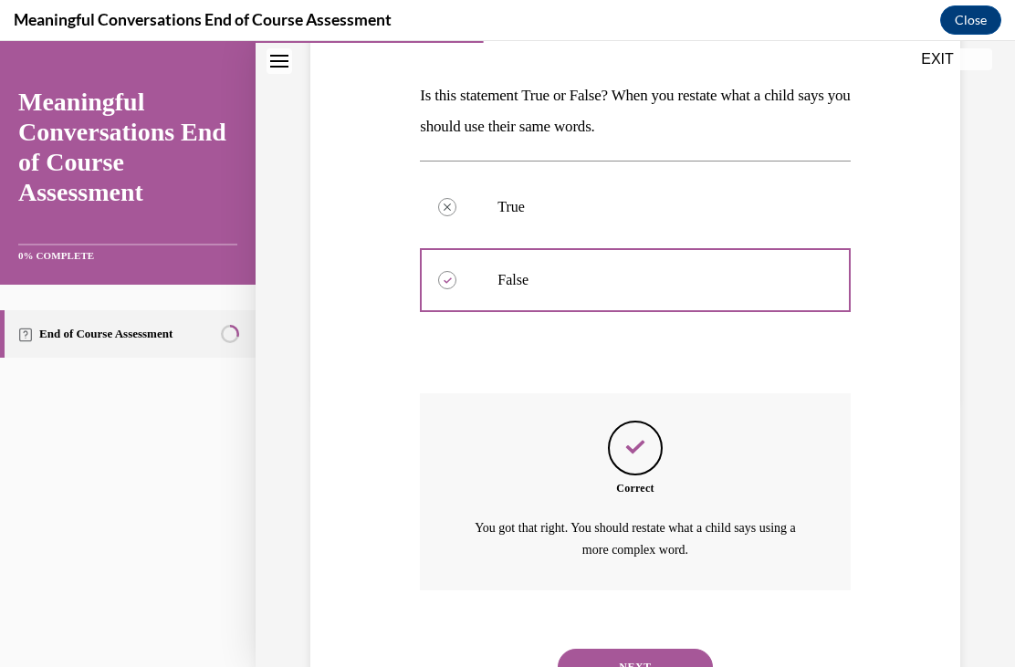
click at [651, 649] on button "NEXT" at bounding box center [635, 667] width 155 height 37
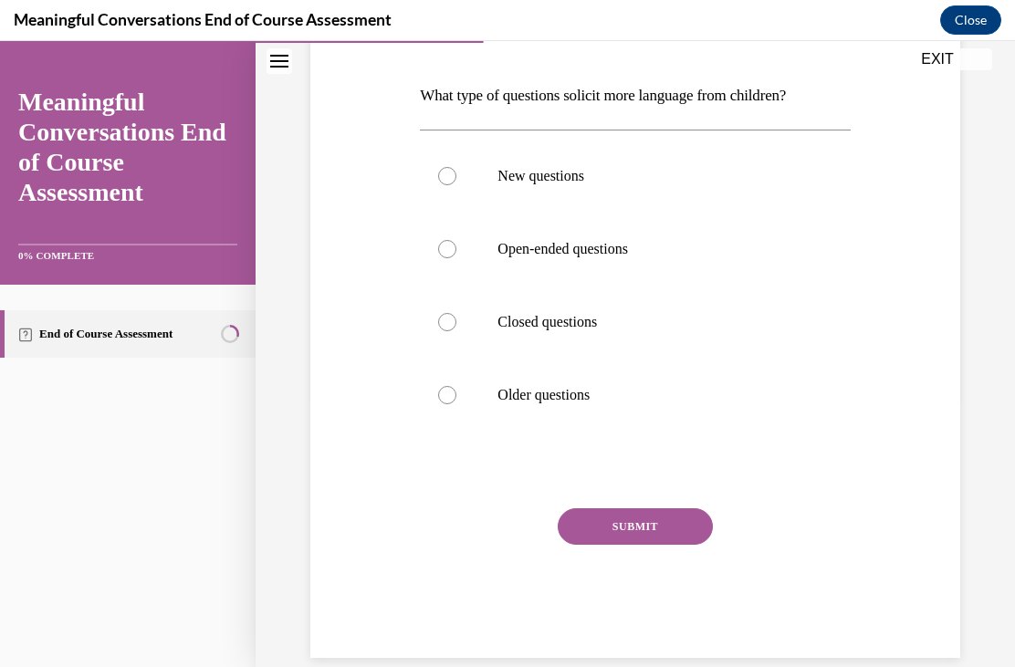
scroll to position [204, 0]
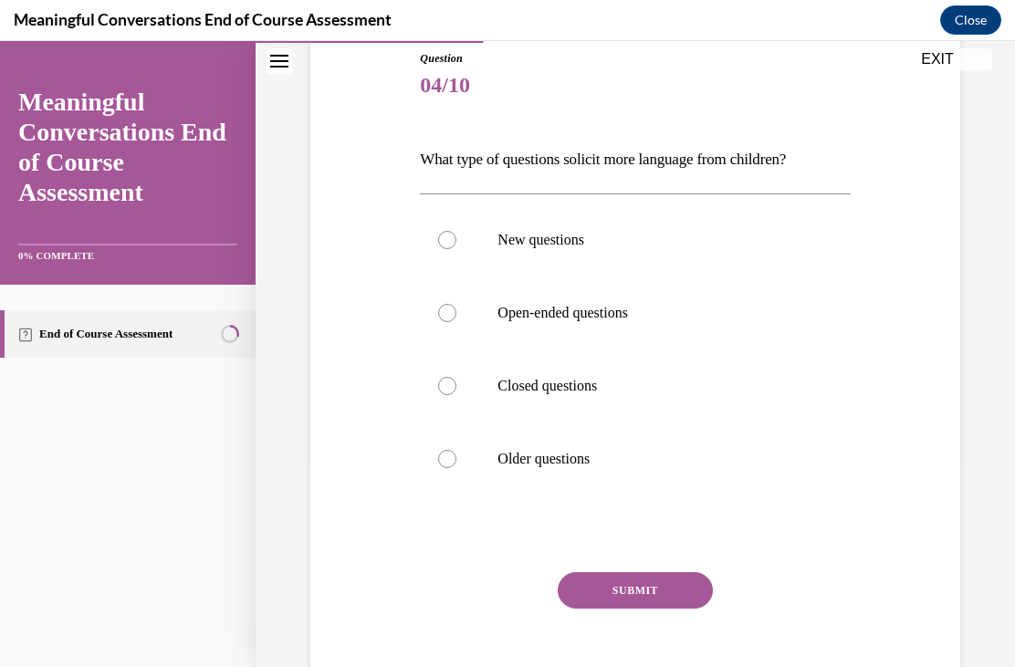
click at [443, 301] on label "Open-ended questions" at bounding box center [635, 313] width 430 height 73
click at [443, 304] on input "Open-ended questions" at bounding box center [447, 313] width 18 height 18
radio input "true"
click at [656, 578] on button "SUBMIT" at bounding box center [635, 590] width 155 height 37
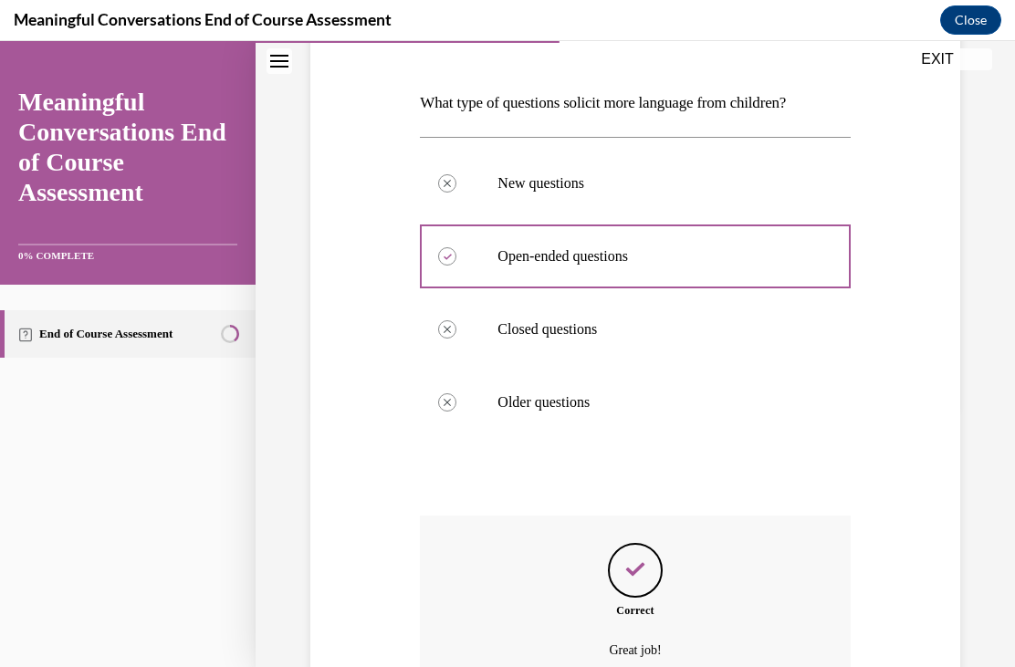
scroll to position [362, 0]
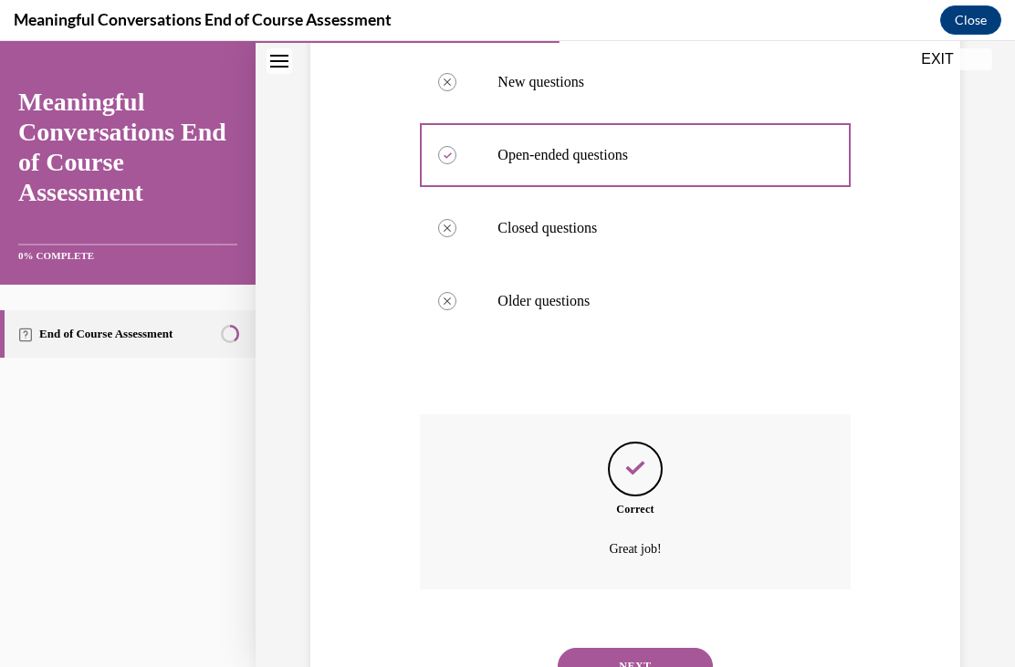
click at [654, 648] on button "NEXT" at bounding box center [635, 666] width 155 height 37
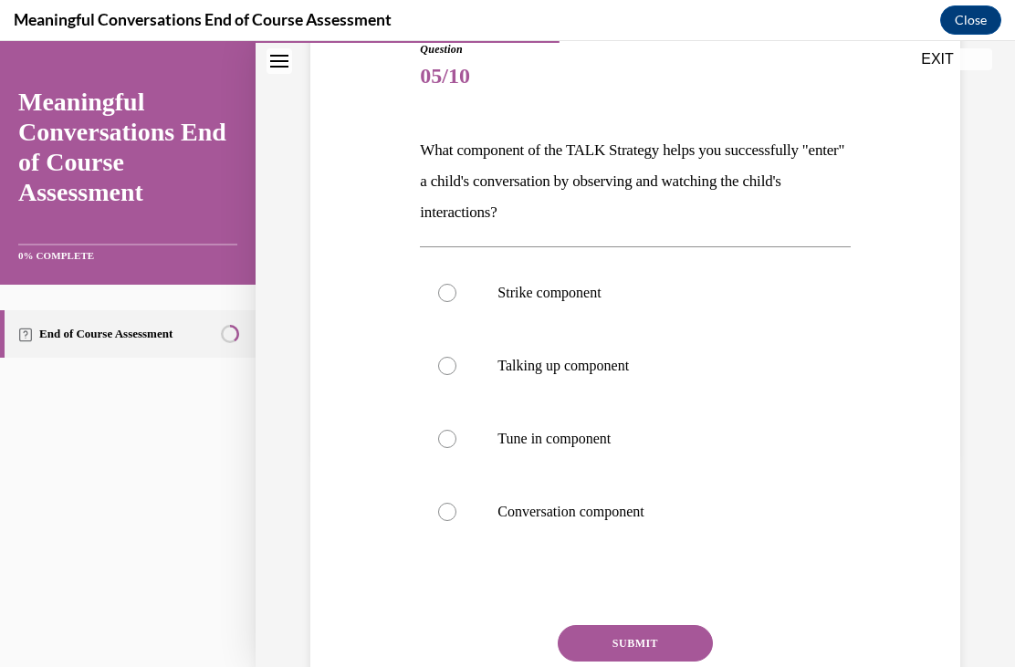
scroll to position [213, 0]
click at [473, 424] on label "Tune in component" at bounding box center [635, 439] width 430 height 73
click at [456, 430] on input "Tune in component" at bounding box center [447, 439] width 18 height 18
radio input "true"
click at [665, 635] on button "SUBMIT" at bounding box center [635, 643] width 155 height 37
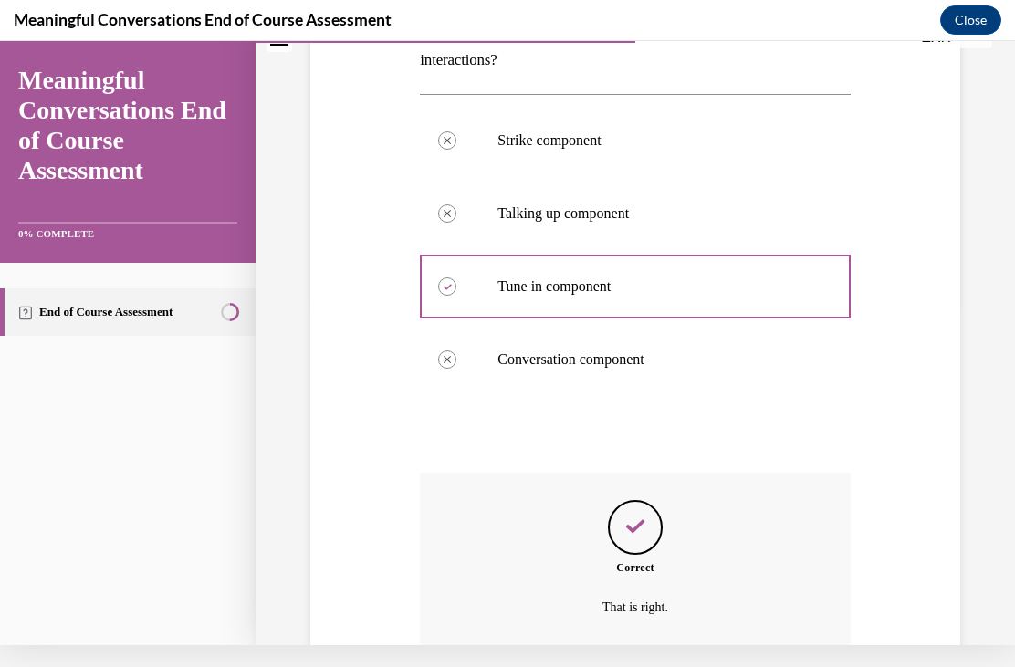
scroll to position [424, 0]
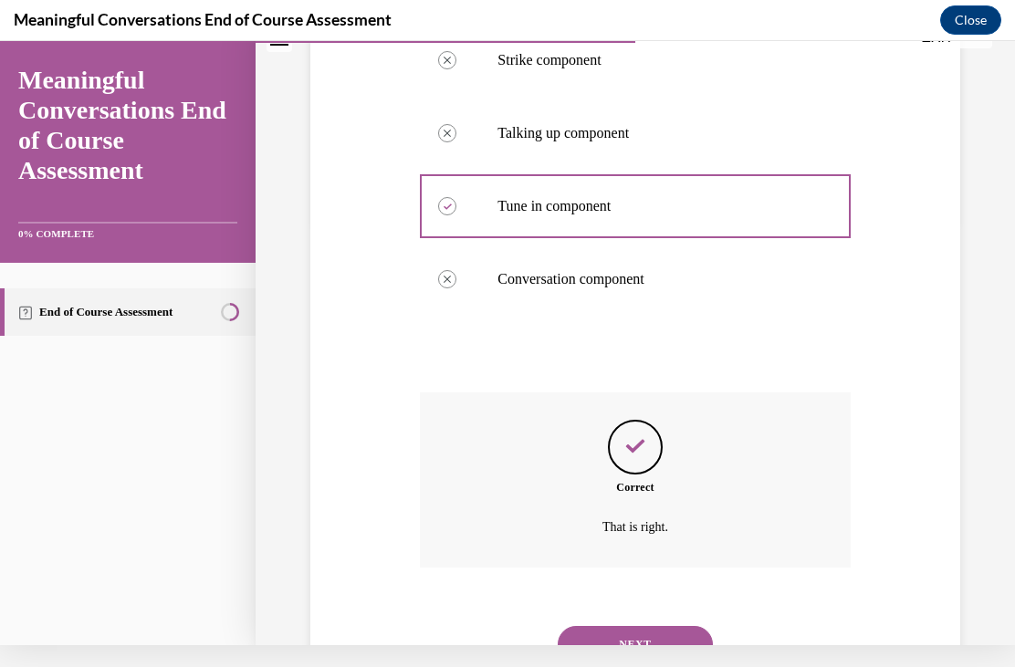
click at [643, 626] on button "NEXT" at bounding box center [635, 644] width 155 height 37
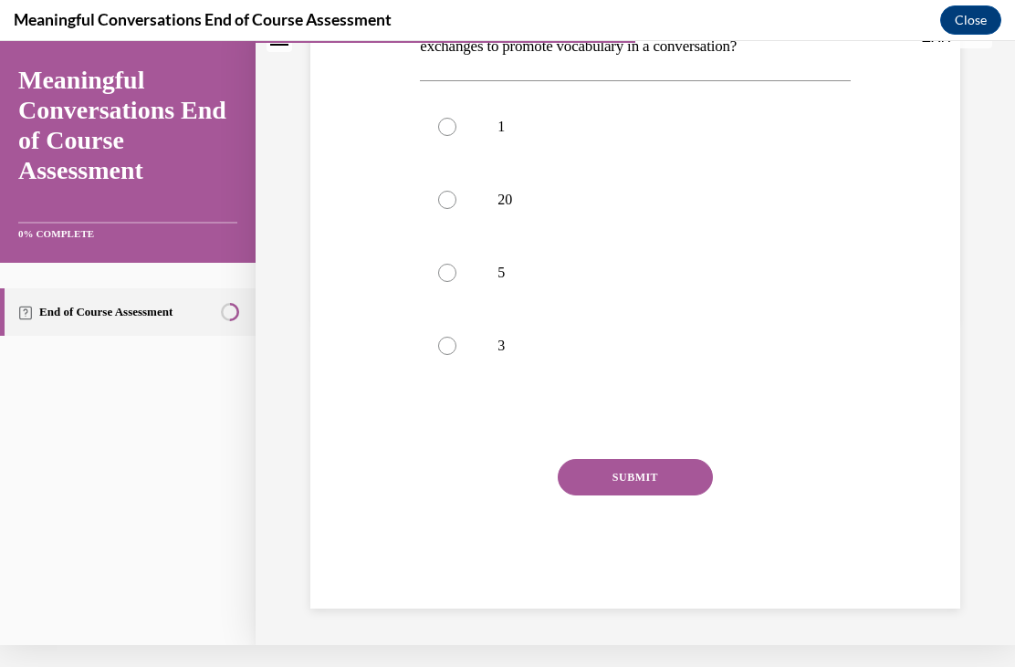
scroll to position [0, 0]
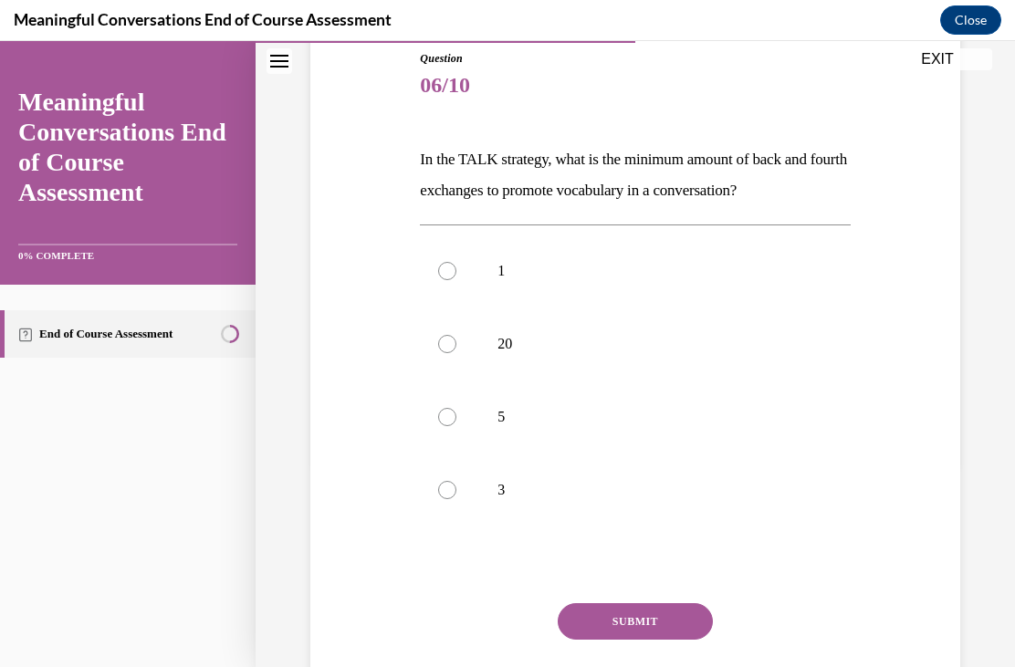
click at [446, 416] on div at bounding box center [447, 417] width 18 height 18
click at [446, 416] on input "5" at bounding box center [447, 417] width 18 height 18
radio input "true"
click at [672, 619] on button "SUBMIT" at bounding box center [635, 621] width 155 height 37
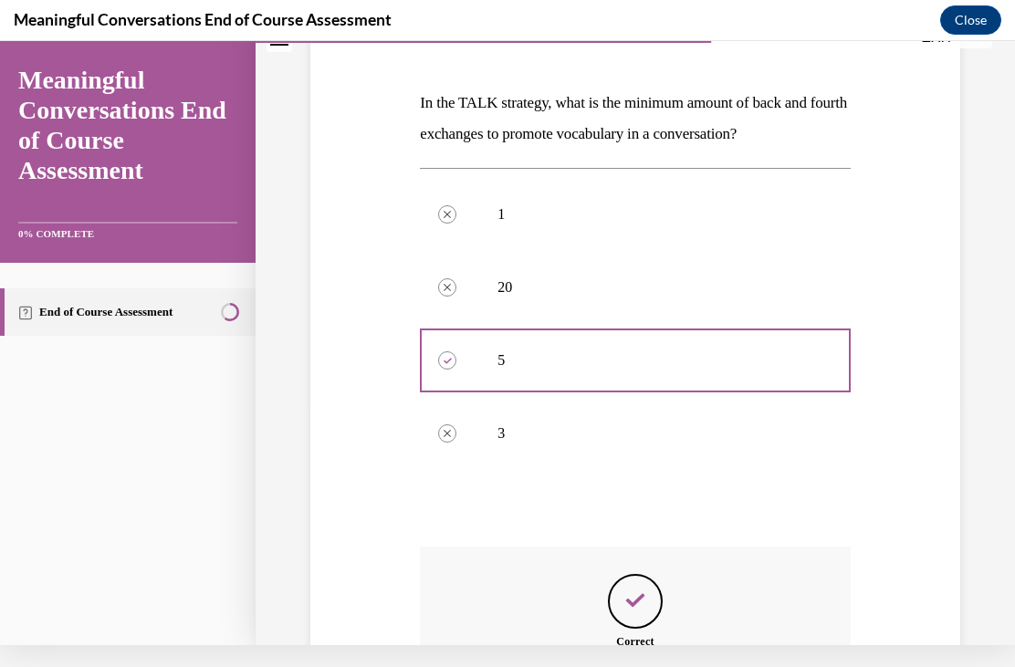
scroll to position [393, 0]
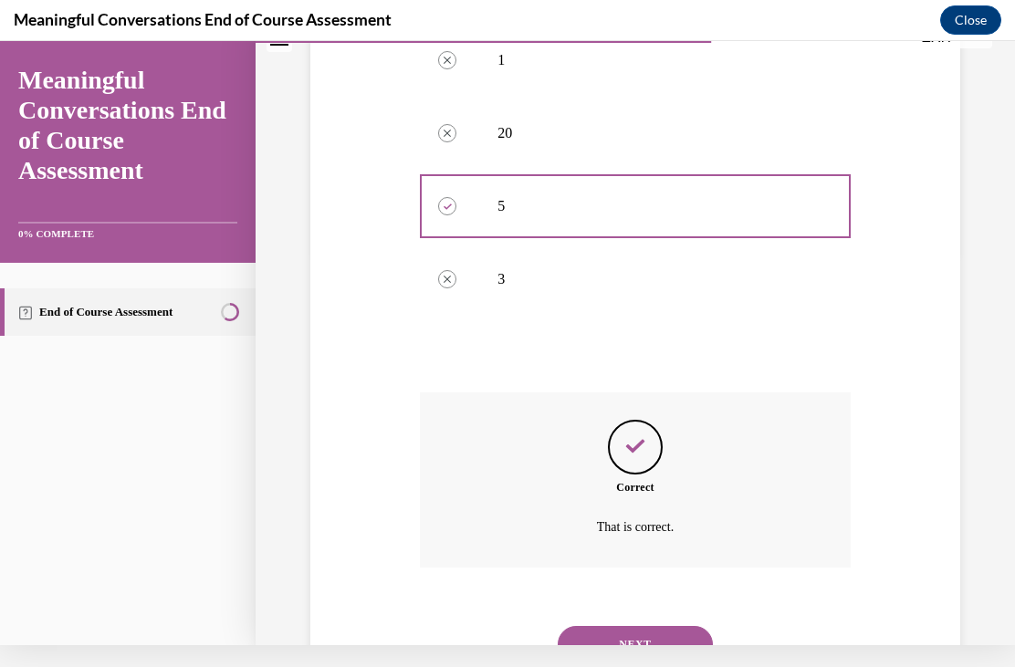
click at [652, 626] on button "NEXT" at bounding box center [635, 644] width 155 height 37
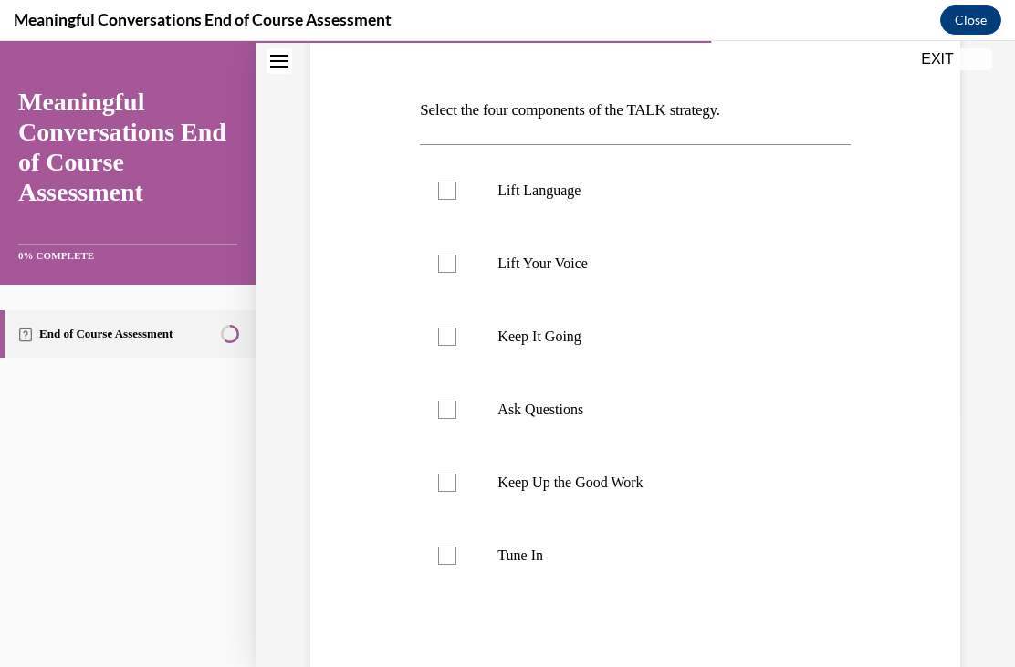
scroll to position [252, 0]
click at [461, 566] on label "Tune In" at bounding box center [635, 556] width 430 height 73
click at [456, 566] on input "Tune In" at bounding box center [447, 557] width 18 height 18
checkbox input "true"
click at [453, 406] on div at bounding box center [447, 411] width 18 height 18
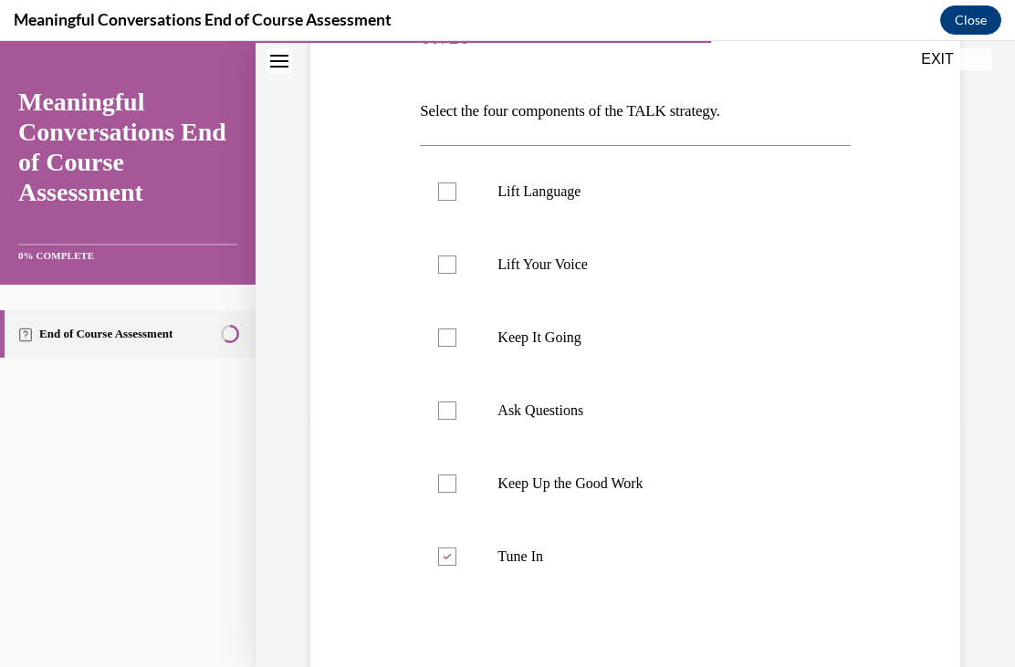
click at [453, 406] on input "Ask Questions" at bounding box center [447, 411] width 18 height 18
checkbox input "true"
click at [452, 342] on div at bounding box center [447, 338] width 18 height 18
click at [452, 342] on input "Keep It Going" at bounding box center [447, 338] width 18 height 18
checkbox input "true"
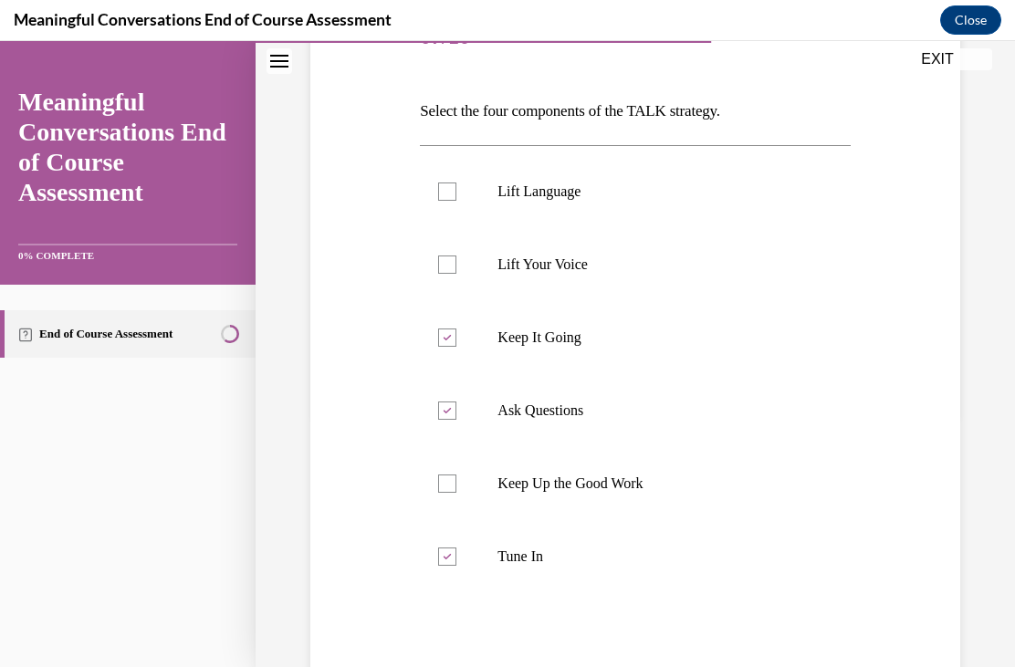
click at [450, 188] on div at bounding box center [447, 192] width 18 height 18
click at [450, 188] on input "Lift Language" at bounding box center [447, 192] width 18 height 18
checkbox input "true"
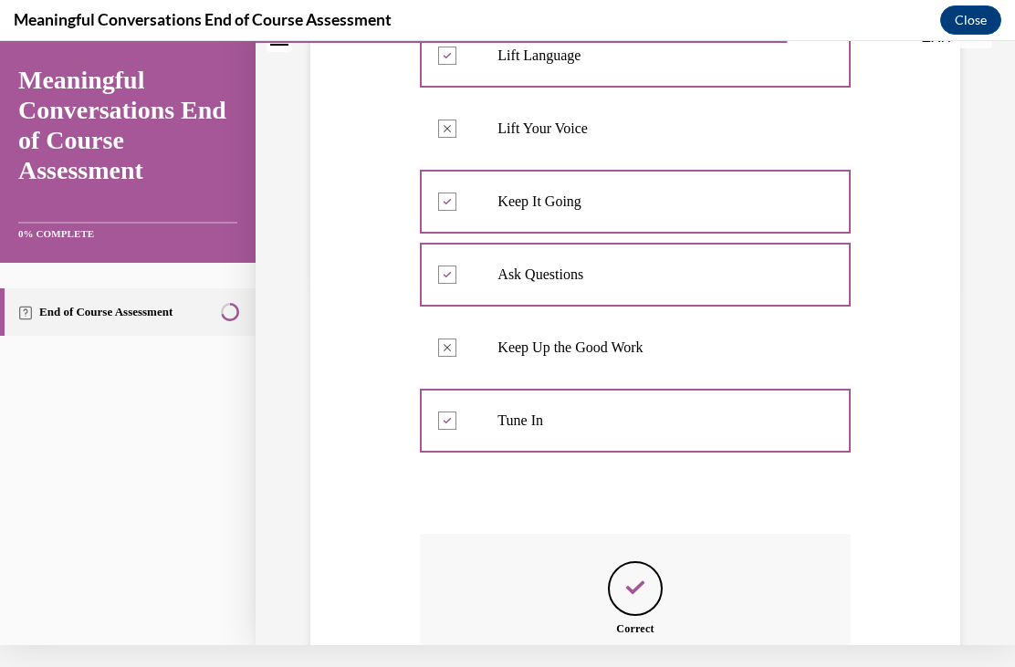
scroll to position [508, 0]
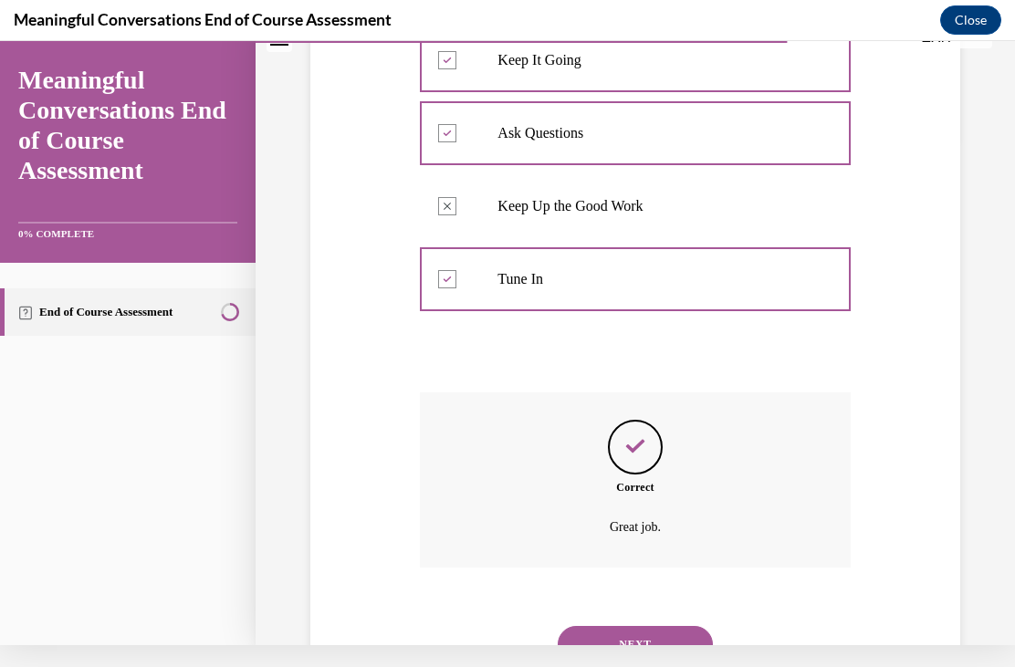
click at [682, 627] on button "NEXT" at bounding box center [635, 644] width 155 height 37
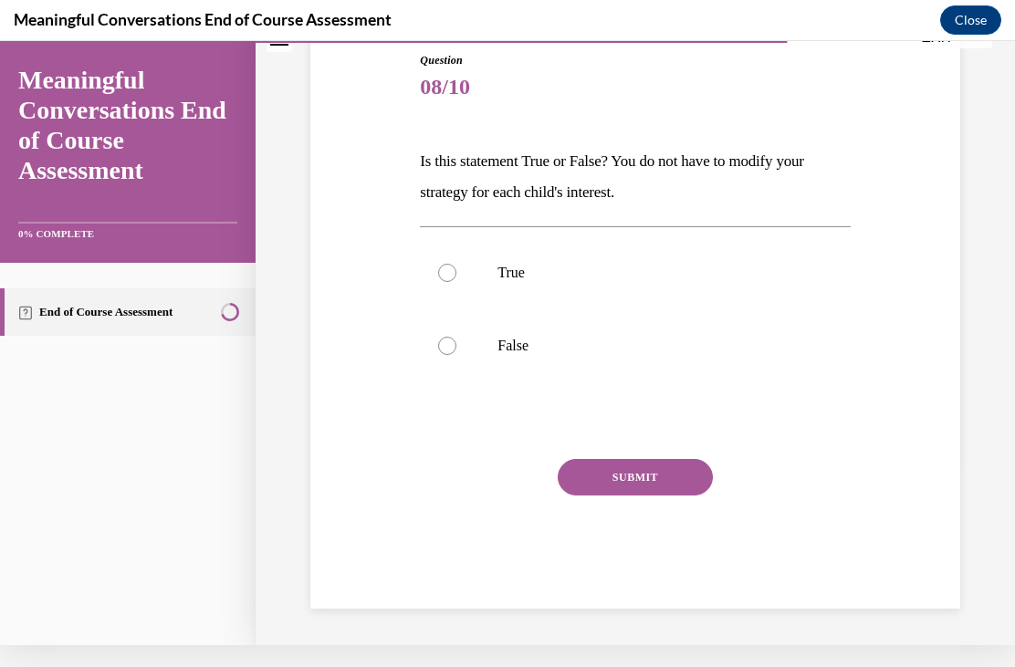
scroll to position [100, 0]
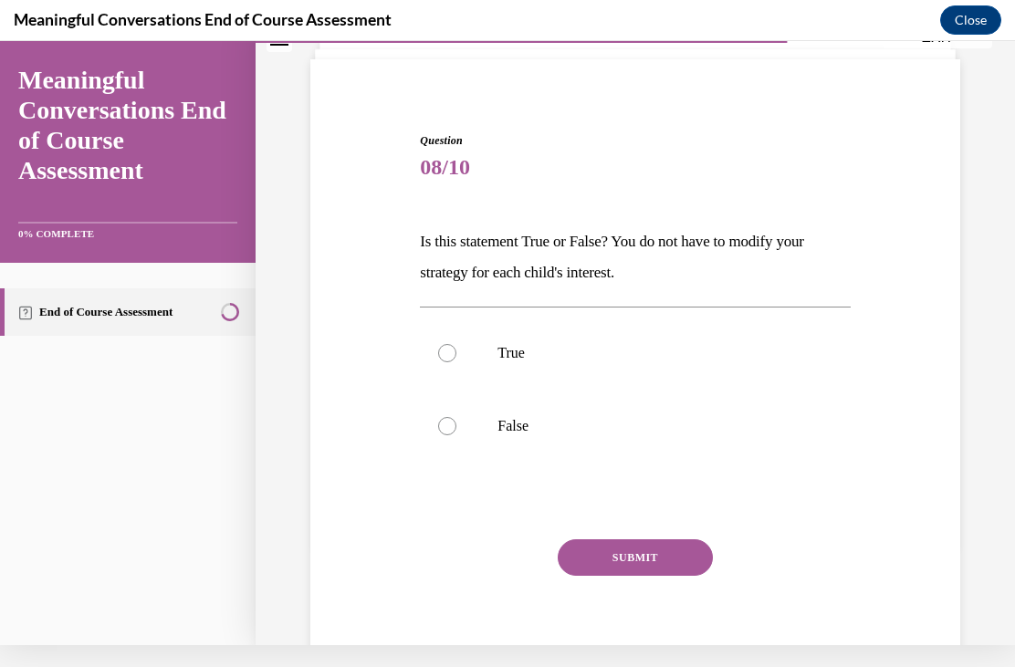
click at [456, 420] on div at bounding box center [447, 426] width 18 height 18
click at [456, 420] on input "False" at bounding box center [447, 426] width 18 height 18
radio input "true"
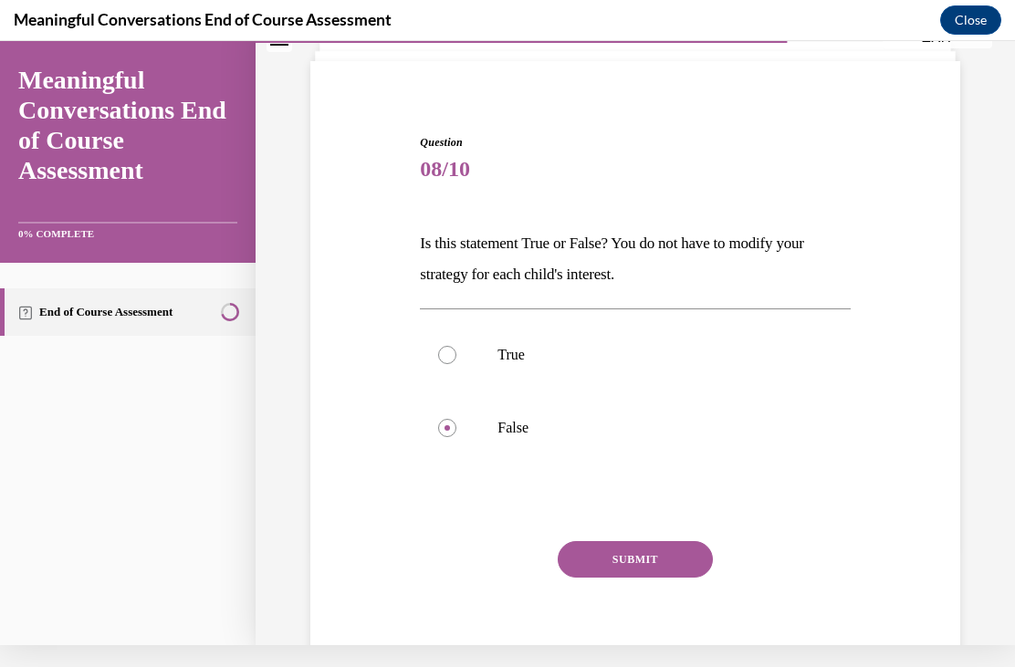
click at [452, 345] on label "True" at bounding box center [635, 355] width 430 height 73
click at [452, 346] on input "True" at bounding box center [447, 355] width 18 height 18
radio input "true"
click at [667, 567] on button "SUBMIT" at bounding box center [635, 559] width 155 height 37
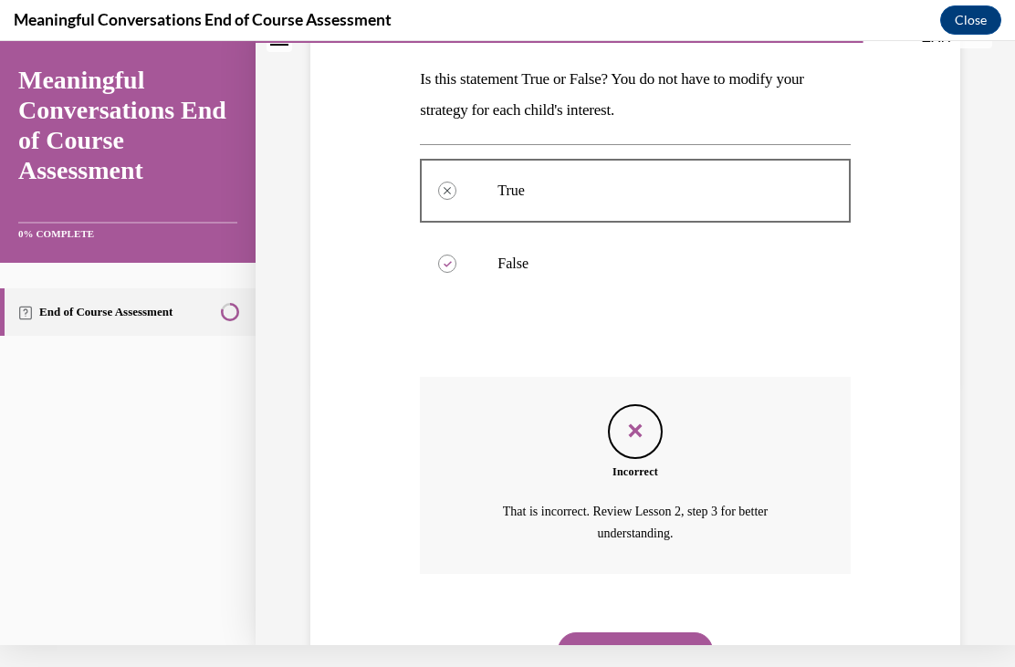
scroll to position [264, 0]
click at [665, 631] on button "NEXT" at bounding box center [635, 649] width 155 height 37
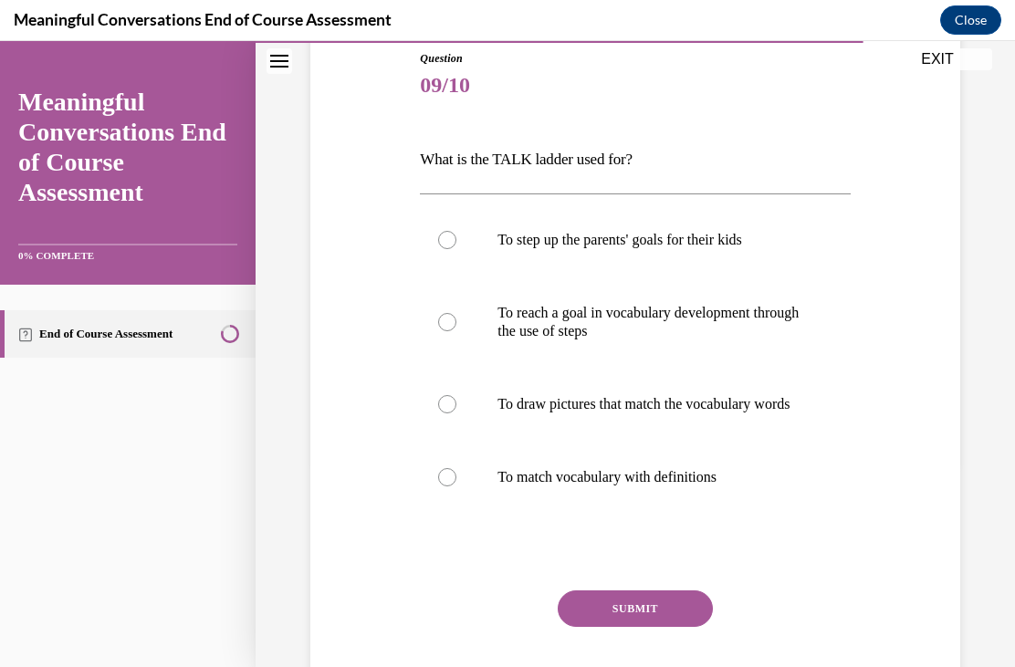
click at [444, 310] on label "To reach a goal in vocabulary development through the use of steps" at bounding box center [635, 322] width 430 height 91
click at [444, 313] on input "To reach a goal in vocabulary development through the use of steps" at bounding box center [447, 322] width 18 height 18
radio input "true"
click at [675, 624] on button "SUBMIT" at bounding box center [635, 609] width 155 height 37
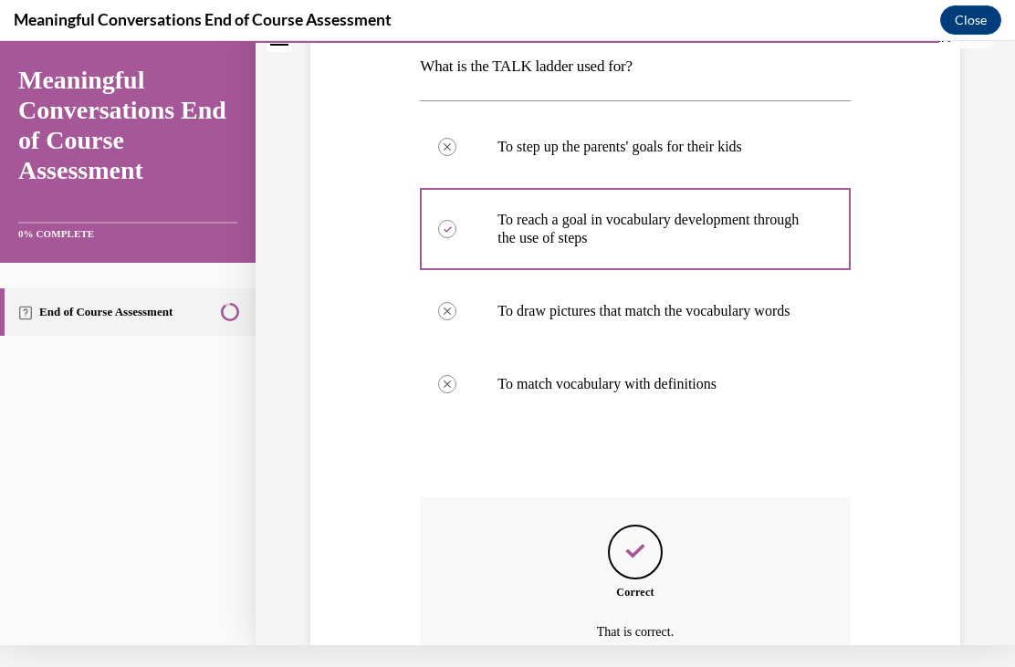
scroll to position [398, 0]
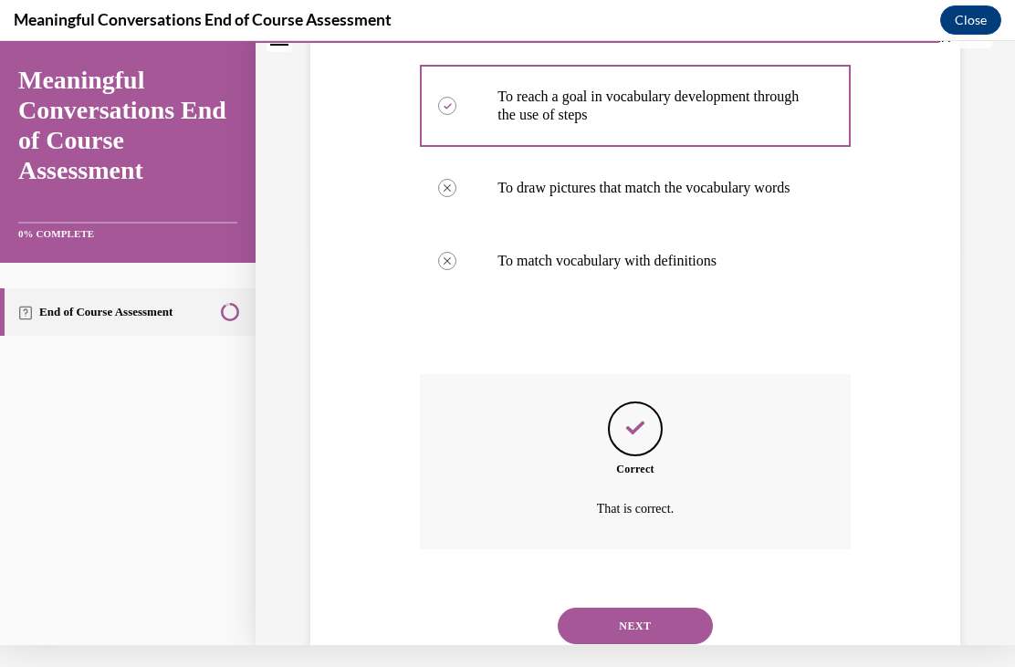
click at [631, 618] on button "NEXT" at bounding box center [635, 626] width 155 height 37
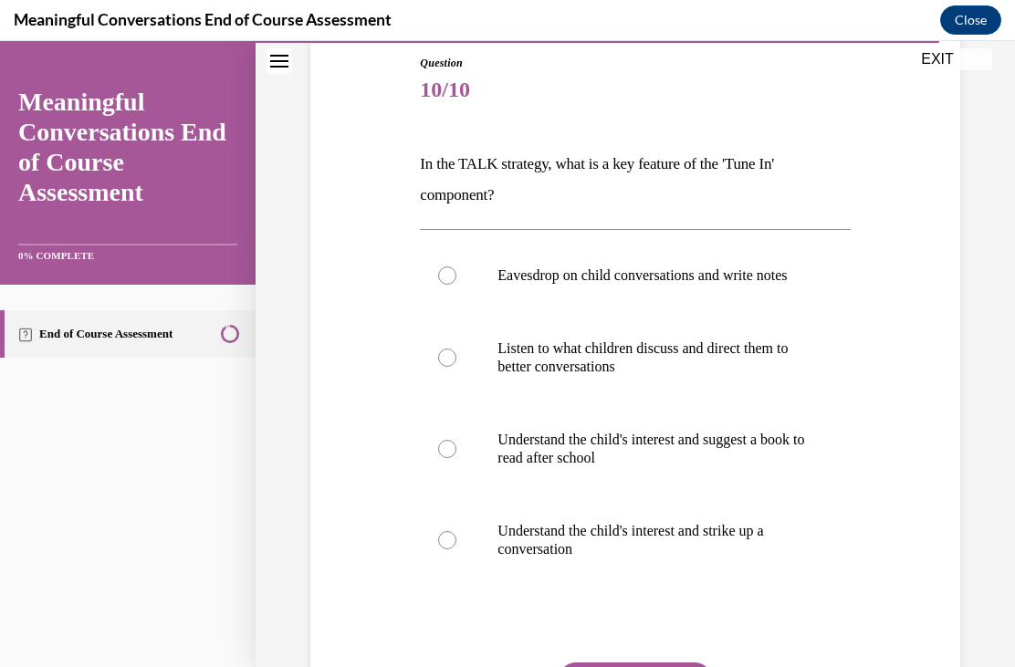
scroll to position [202, 0]
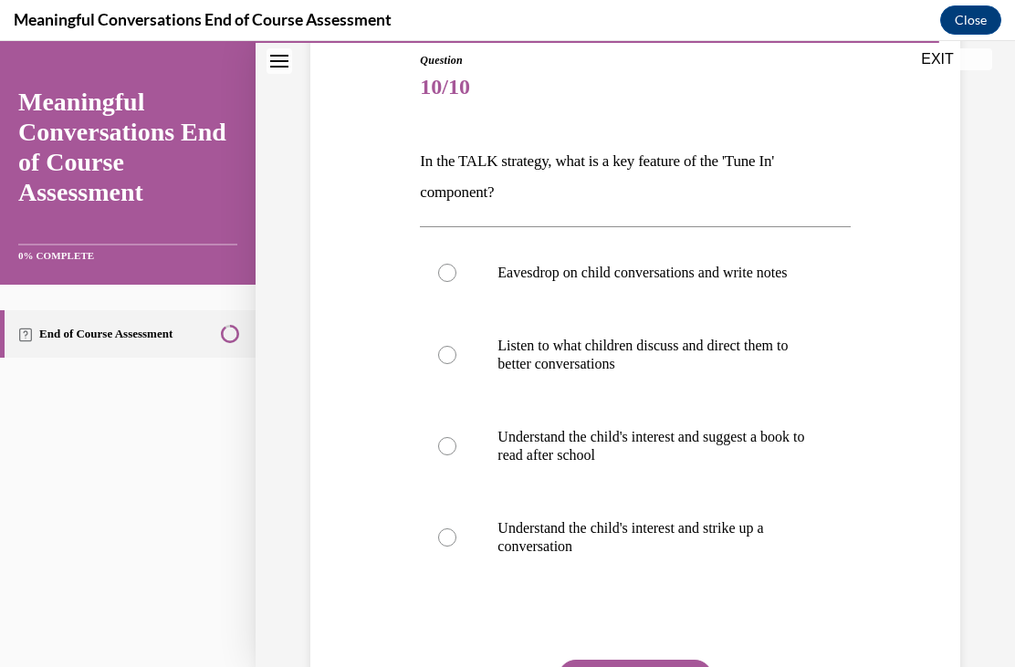
click at [442, 547] on div at bounding box center [447, 538] width 18 height 18
click at [442, 547] on input "Understand the child's interest and strike up a conversation" at bounding box center [447, 538] width 18 height 18
radio input "true"
click at [680, 666] on button "SUBMIT" at bounding box center [635, 678] width 155 height 37
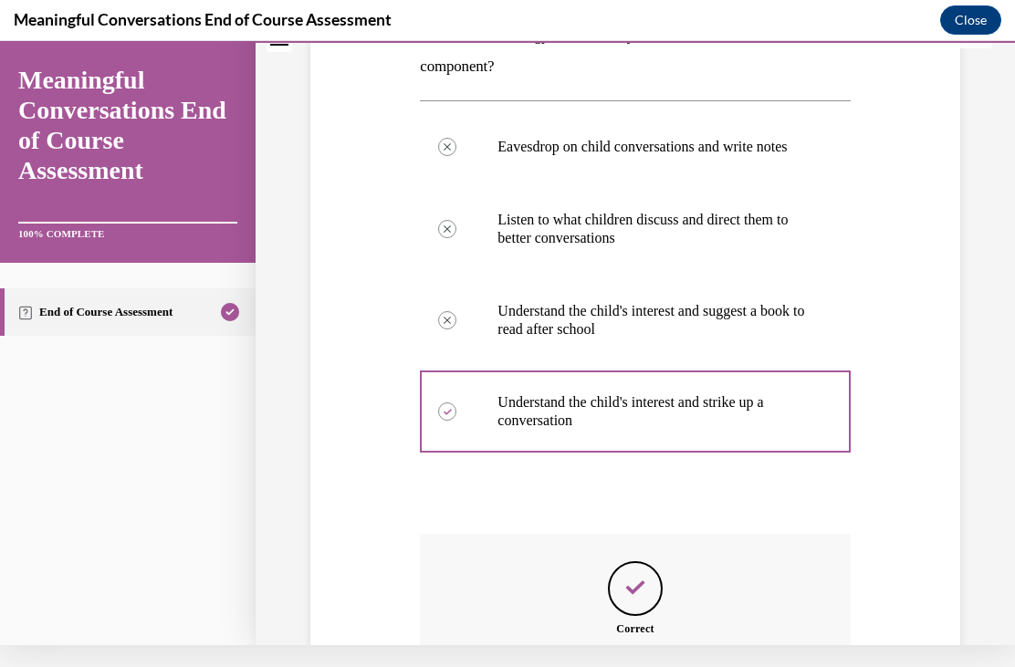
scroll to position [466, 0]
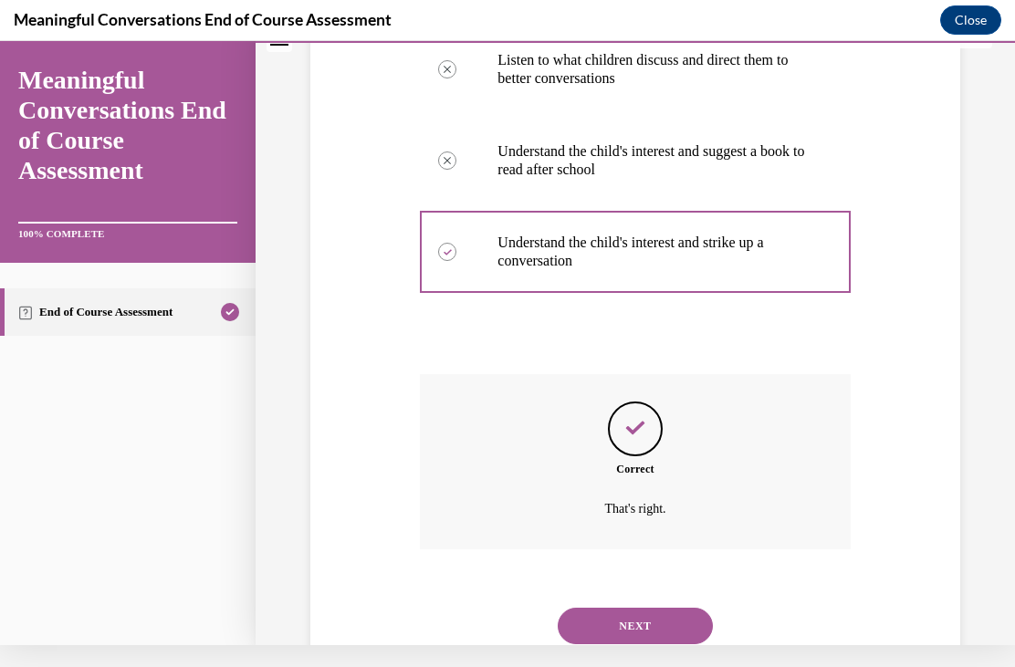
click at [677, 614] on button "NEXT" at bounding box center [635, 626] width 155 height 37
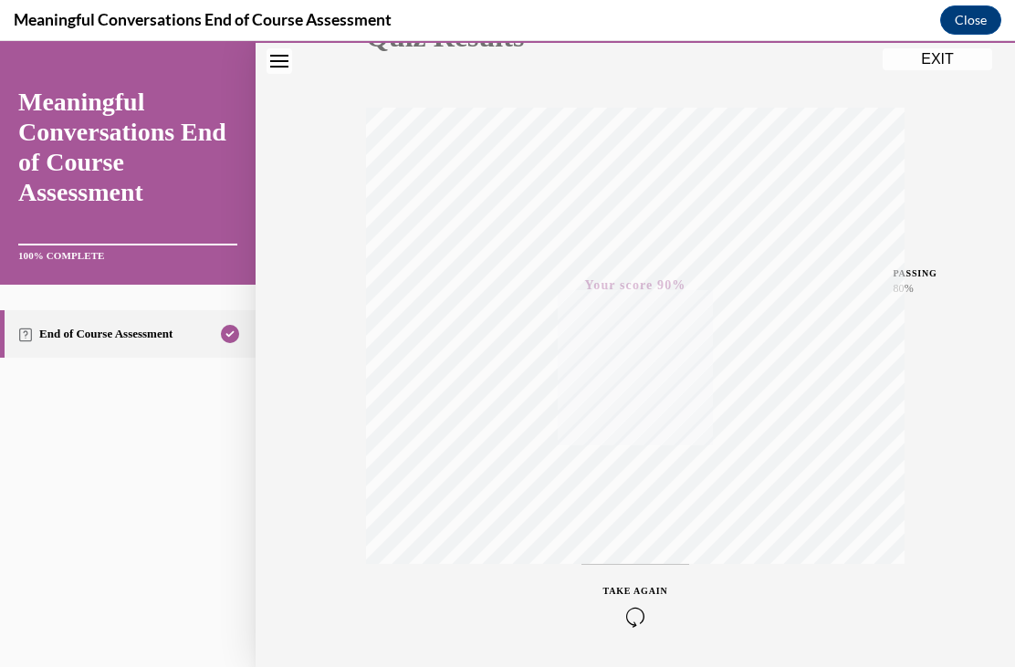
scroll to position [251, 0]
click at [950, 62] on button "EXIT" at bounding box center [938, 59] width 110 height 22
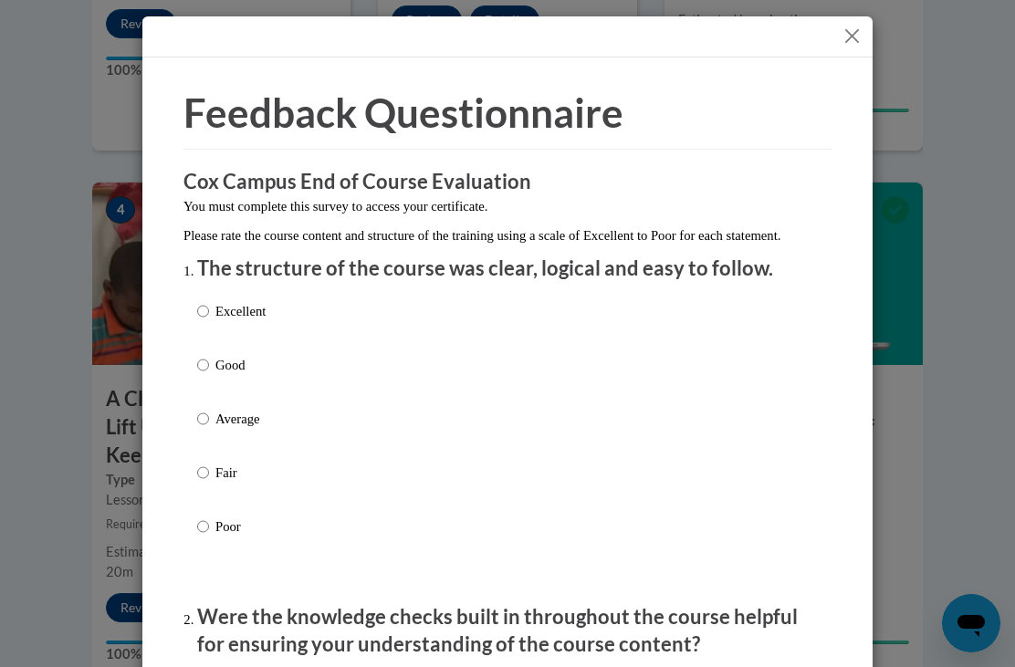
click at [209, 311] on input "Excellent" at bounding box center [203, 311] width 12 height 20
radio input "true"
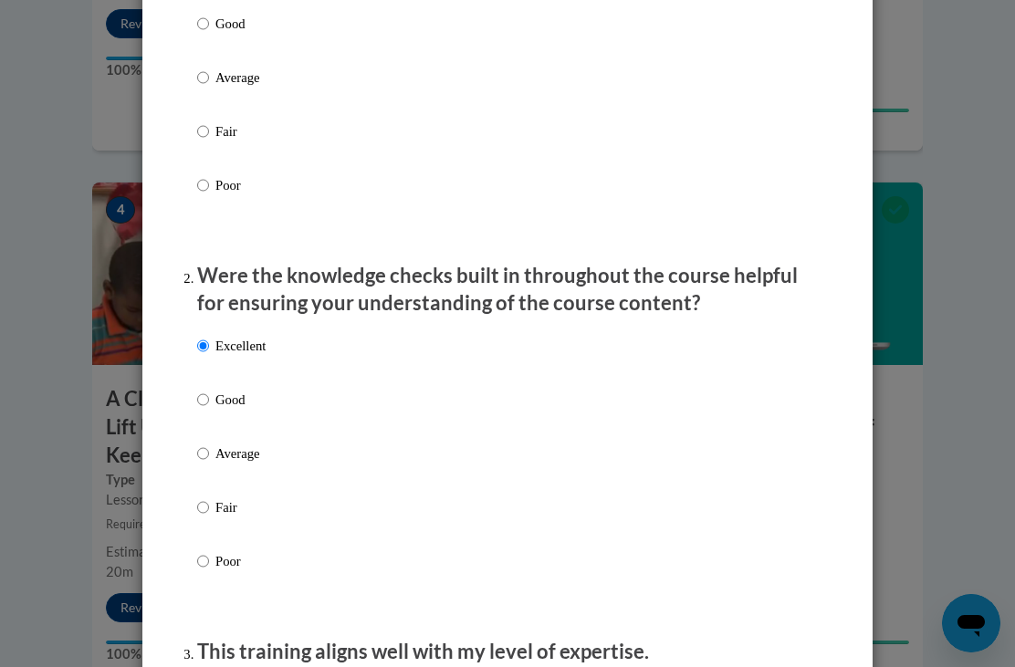
scroll to position [358, 0]
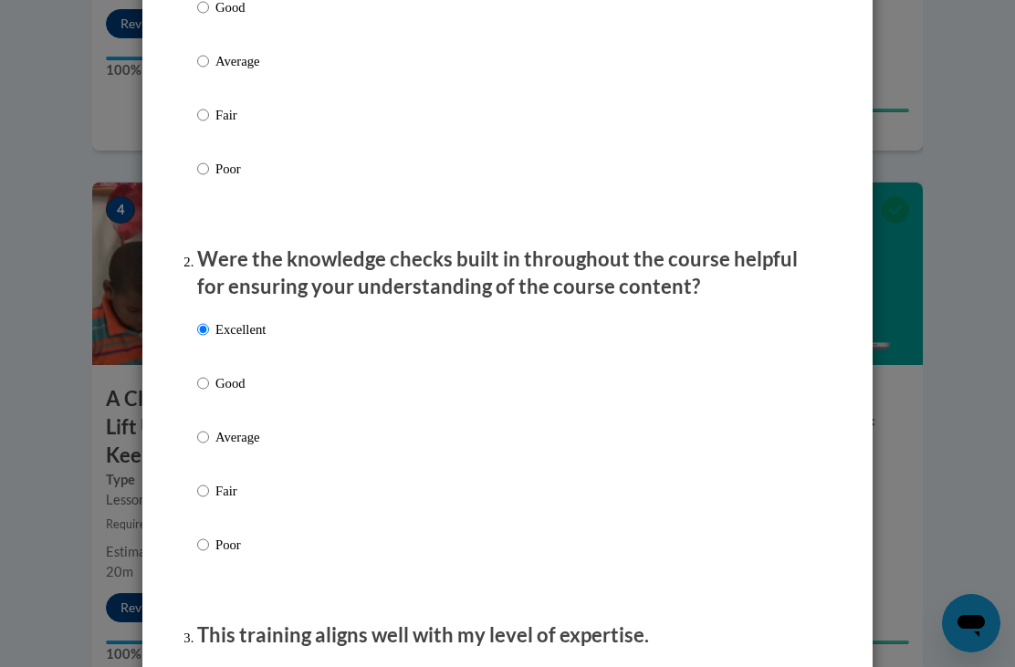
click at [209, 666] on input "Excellent" at bounding box center [203, 678] width 12 height 20
radio input "true"
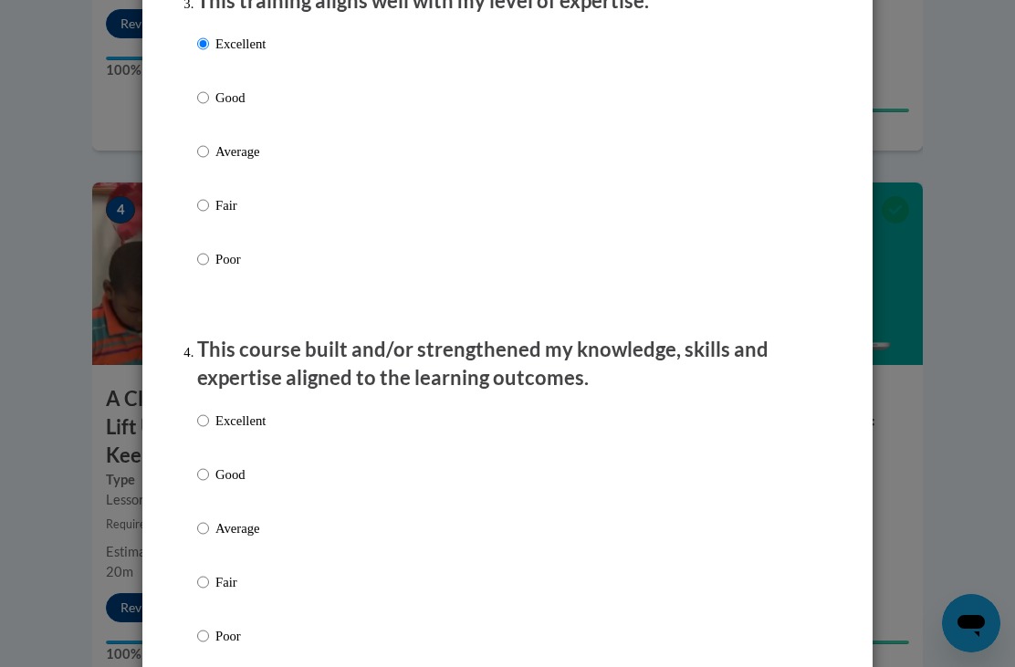
scroll to position [1023, 0]
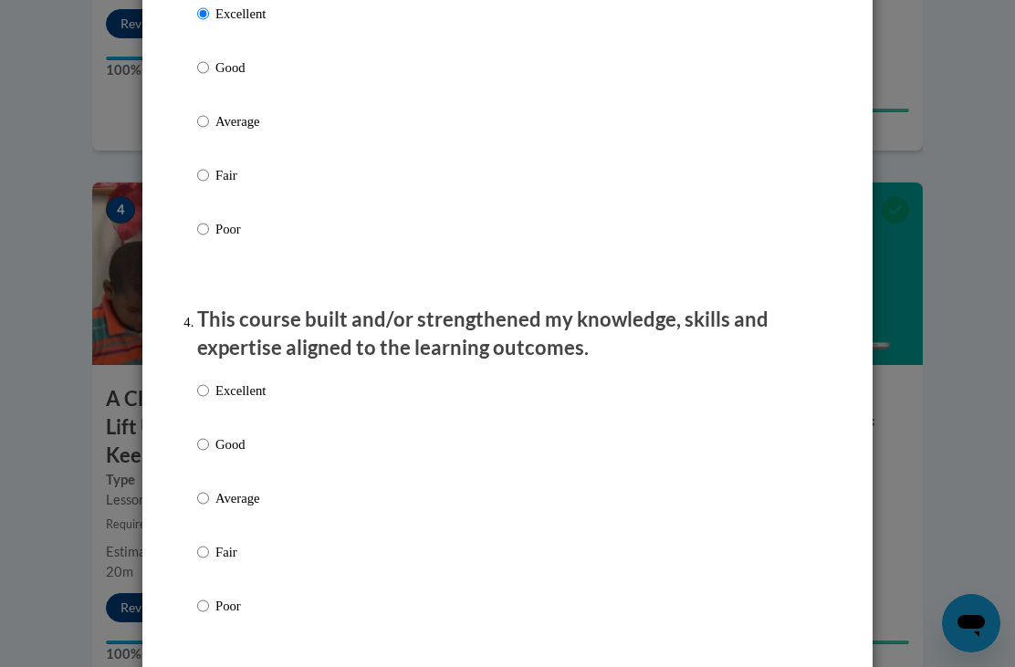
click at [209, 385] on input "Excellent" at bounding box center [203, 391] width 12 height 20
radio input "true"
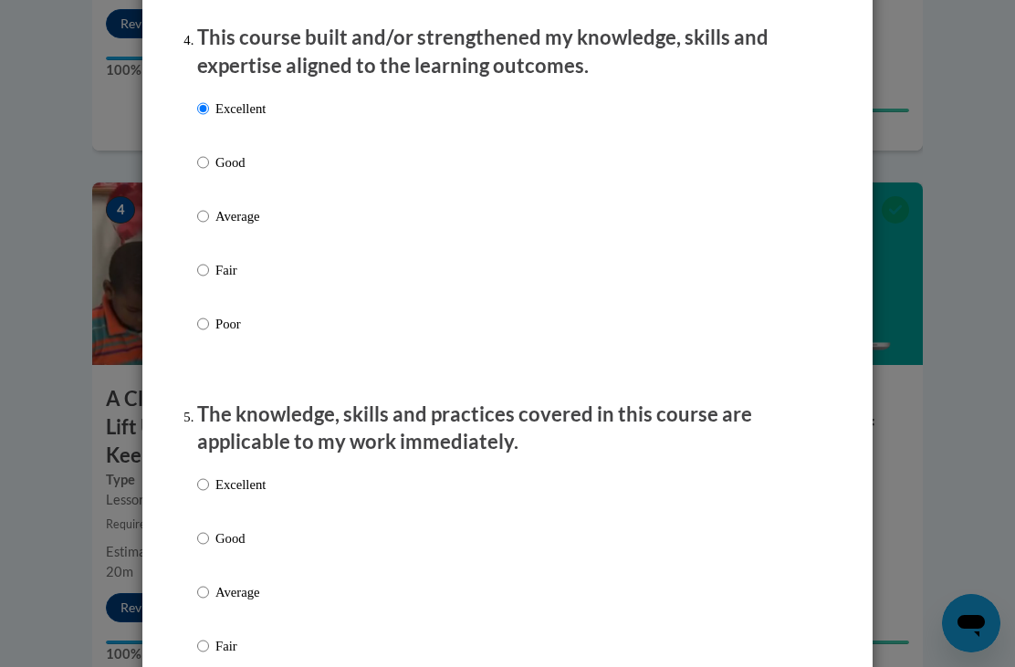
scroll to position [1331, 0]
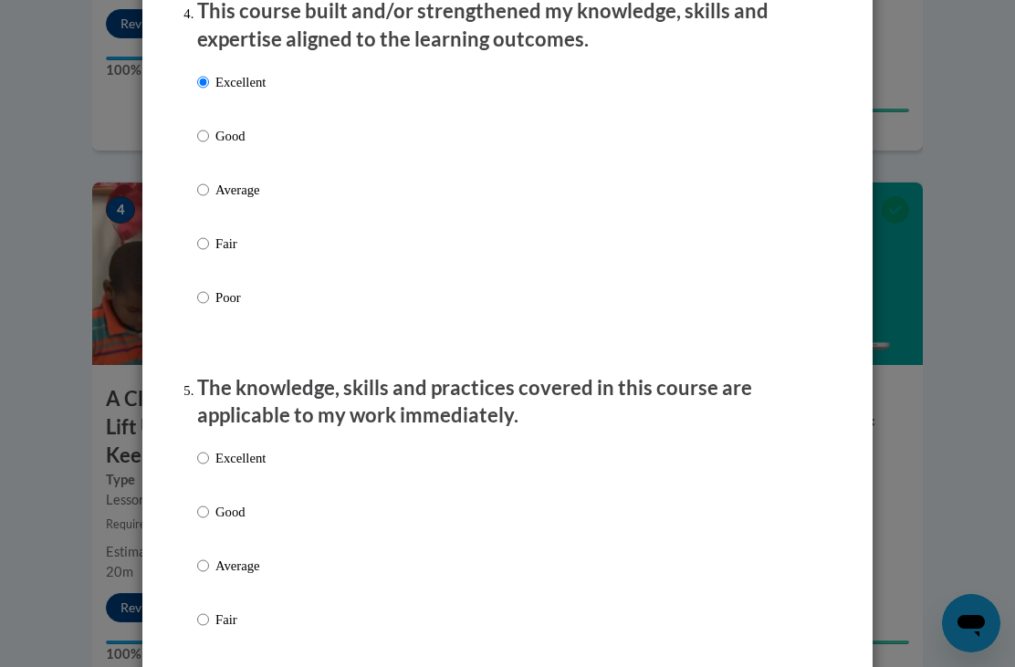
click at [205, 455] on input "Excellent" at bounding box center [203, 458] width 12 height 20
radio input "true"
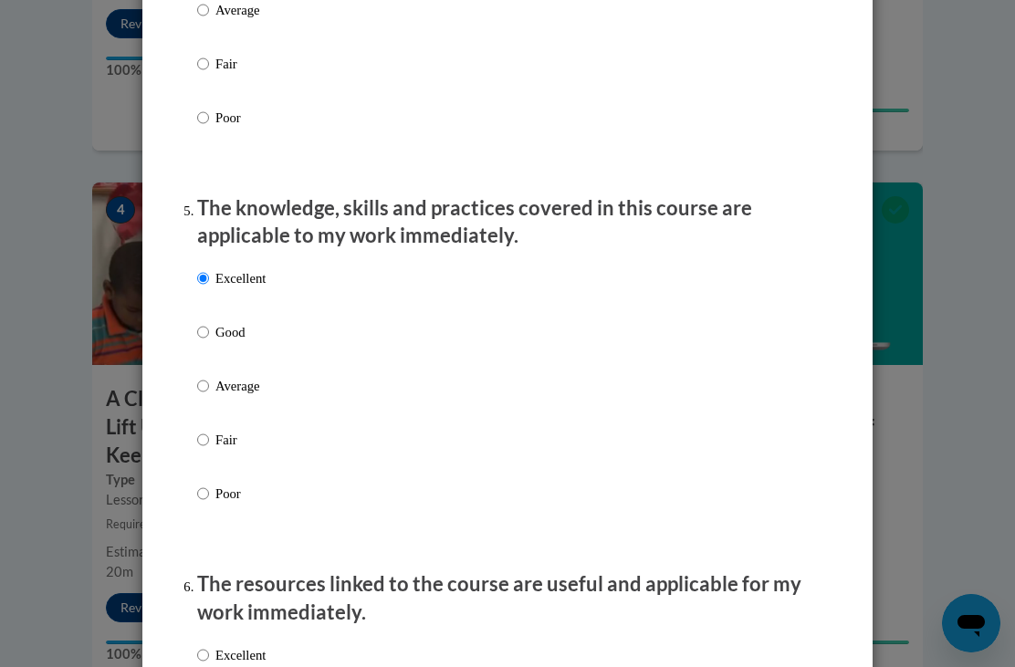
scroll to position [1517, 0]
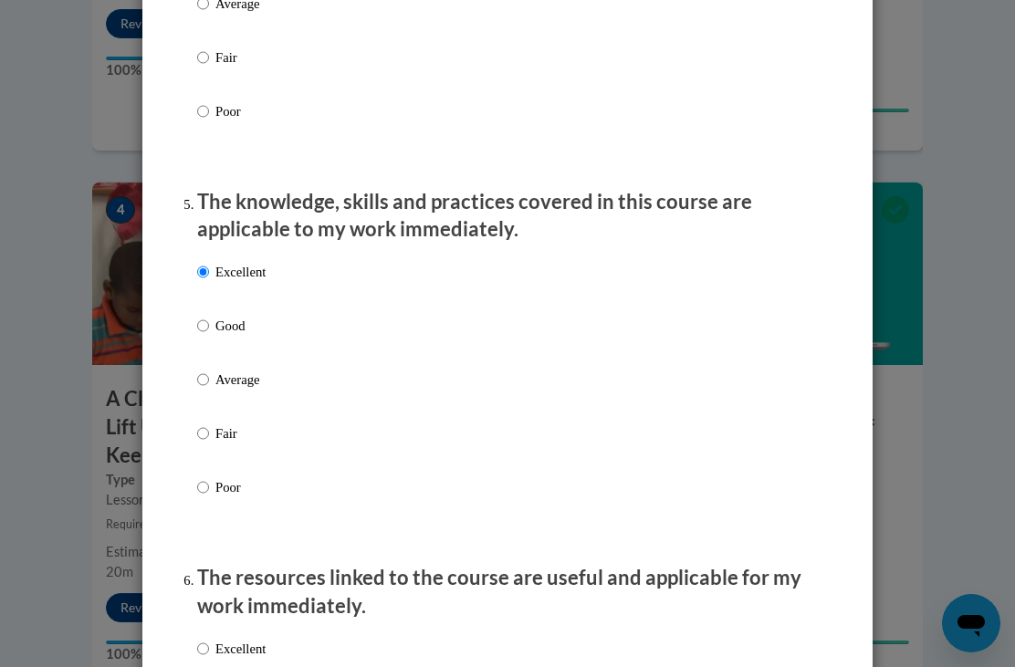
click at [223, 639] on p "Excellent" at bounding box center [240, 649] width 50 height 20
click at [209, 639] on input "Excellent" at bounding box center [203, 649] width 12 height 20
radio input "true"
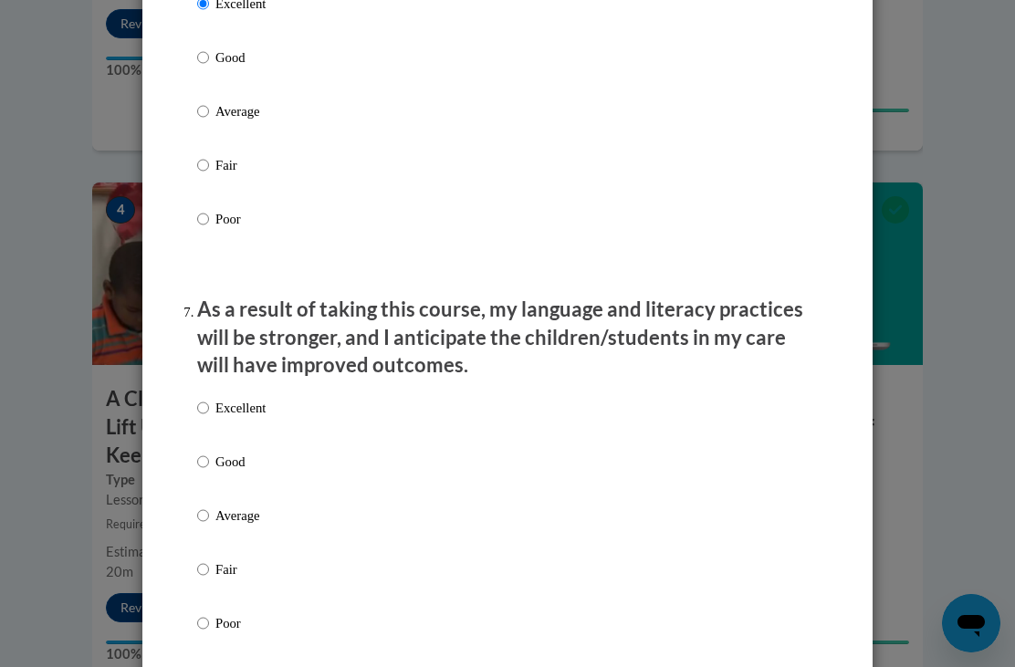
scroll to position [2177, 0]
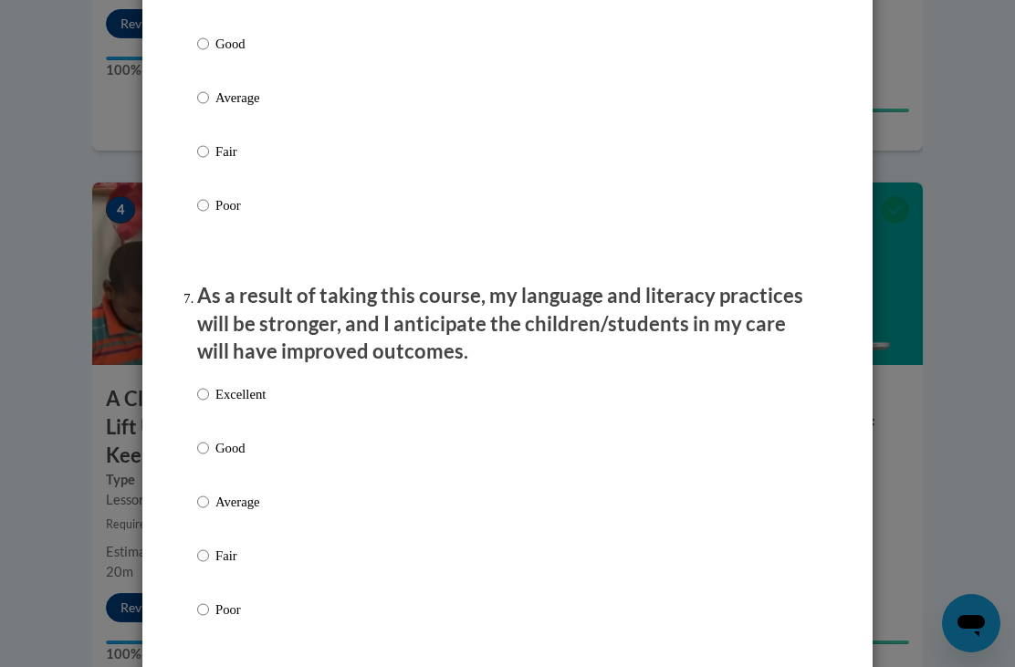
click at [211, 375] on div "Excellent Good Average Fair Poor" at bounding box center [231, 516] width 68 height 283
click at [483, 498] on div "Excellent Good Average Fair Poor" at bounding box center [507, 524] width 621 height 298
click at [200, 384] on input "Excellent" at bounding box center [203, 394] width 12 height 20
radio input "true"
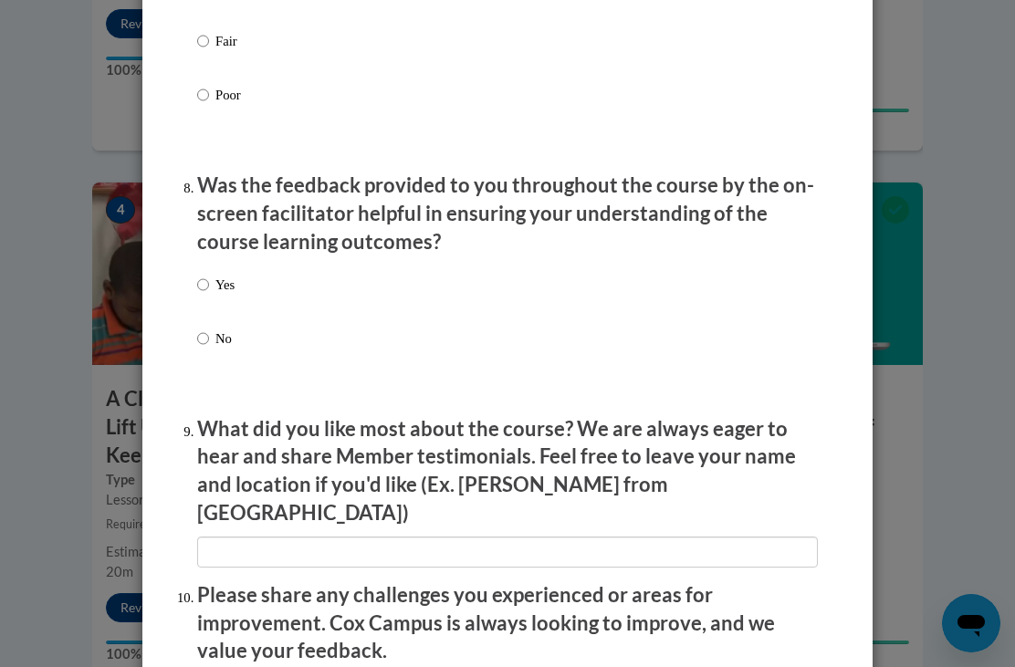
scroll to position [2702, 0]
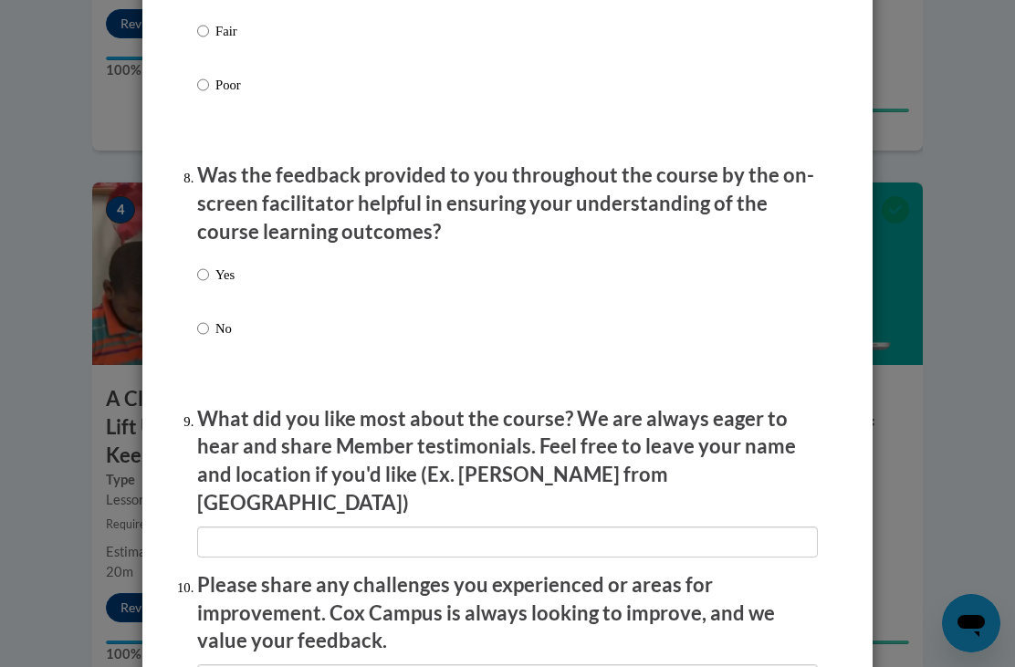
click at [211, 265] on label "Yes" at bounding box center [215, 289] width 37 height 49
click at [209, 265] on input "Yes" at bounding box center [203, 275] width 12 height 20
radio input "true"
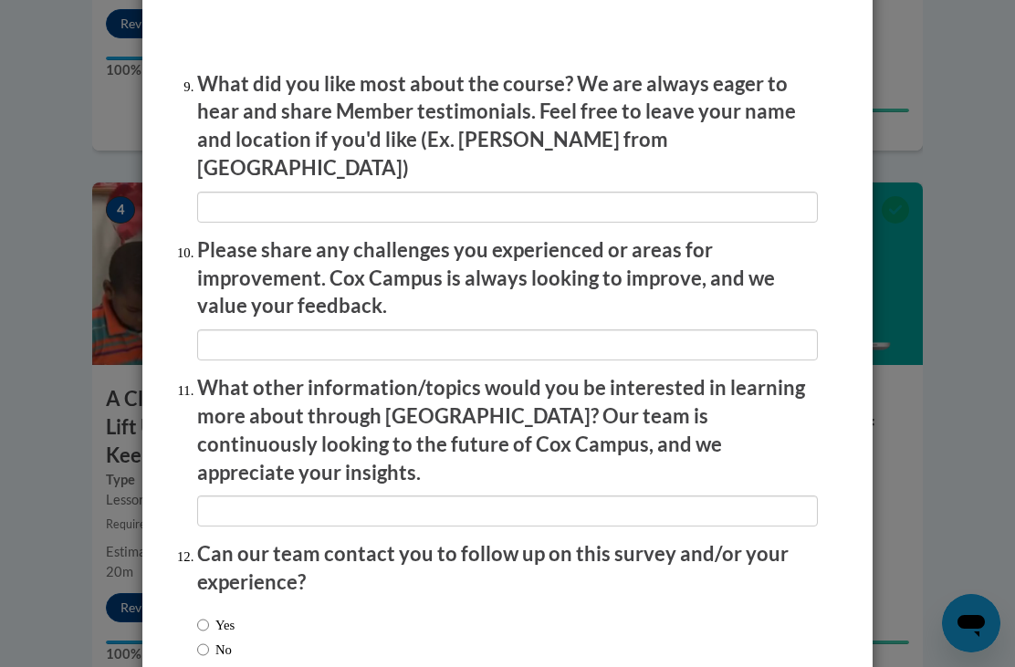
scroll to position [3036, 0]
click at [209, 641] on input "No" at bounding box center [203, 651] width 12 height 20
radio input "true"
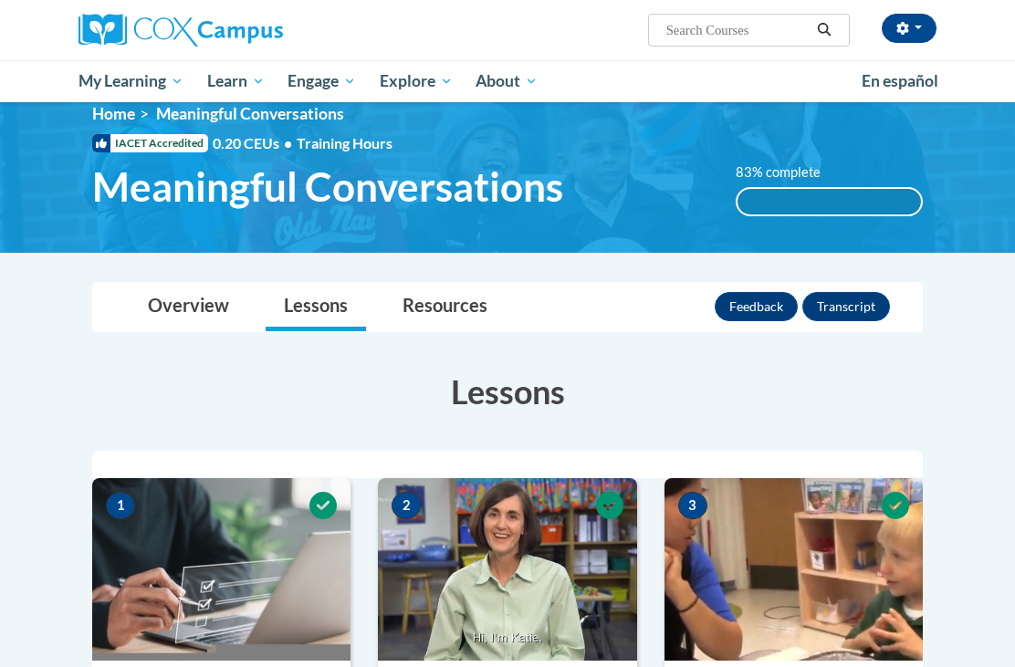
scroll to position [0, 0]
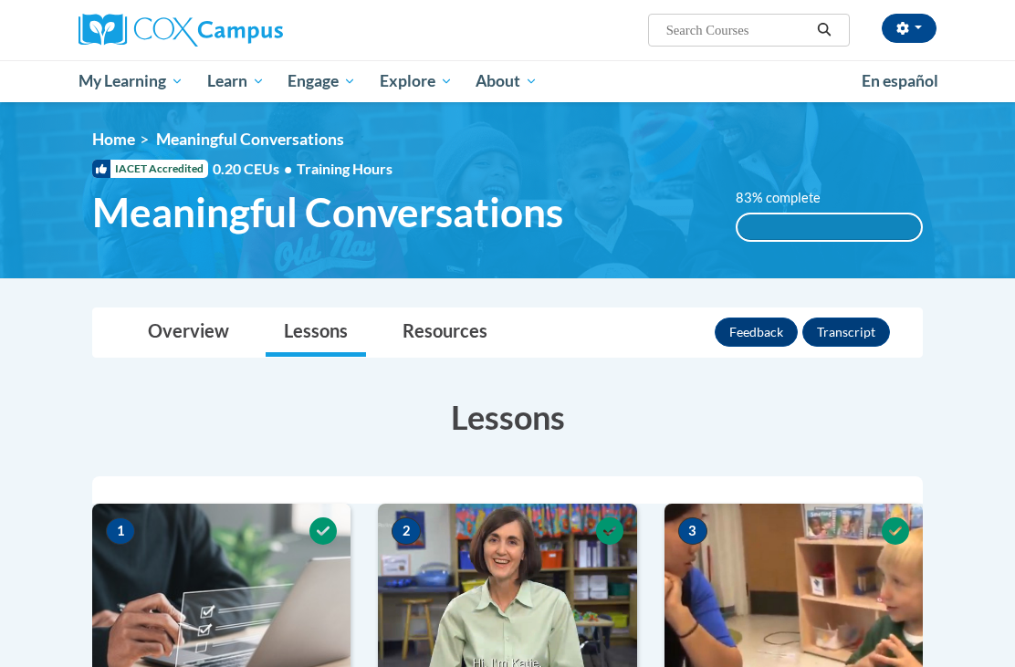
click at [843, 330] on button "Transcript" at bounding box center [847, 332] width 88 height 29
click at [760, 331] on button "Feedback" at bounding box center [756, 332] width 83 height 29
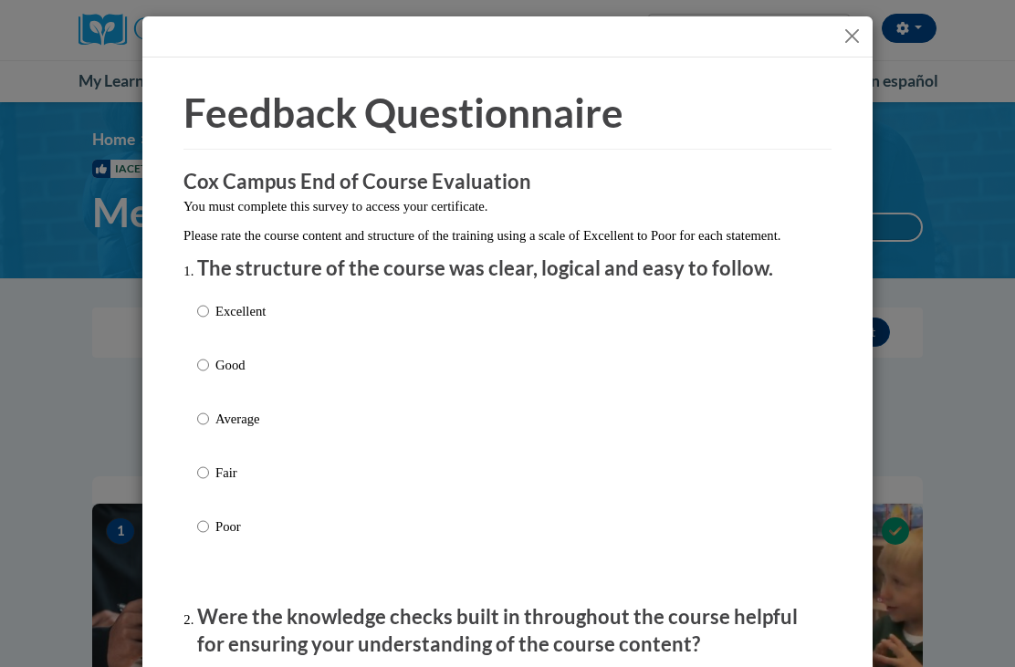
click at [201, 305] on input "Excellent" at bounding box center [203, 311] width 12 height 20
radio input "true"
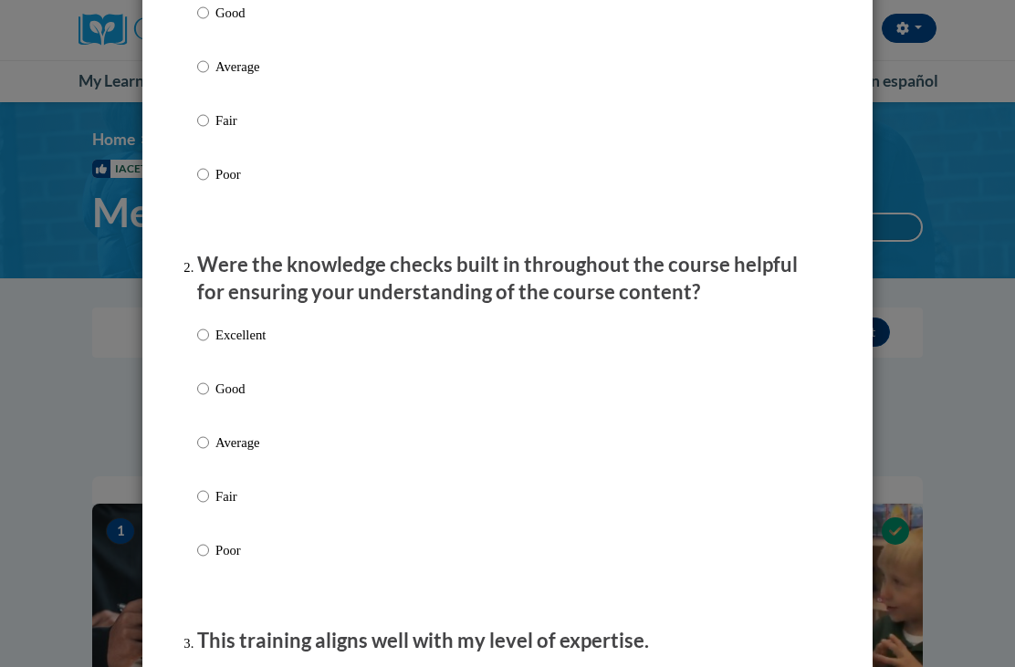
scroll to position [342, 0]
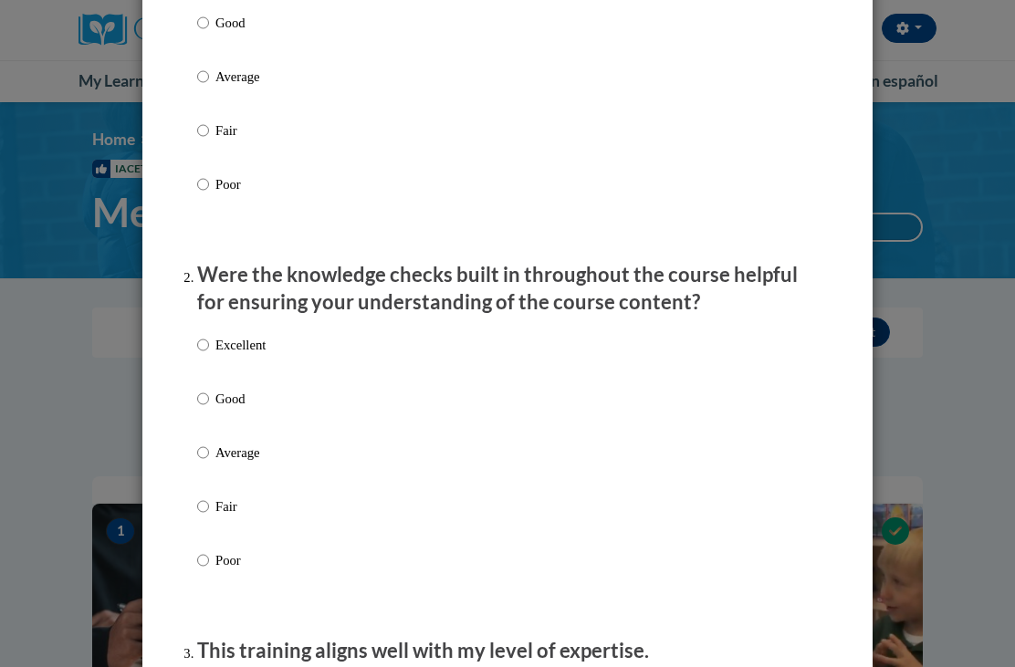
click at [209, 344] on input "Excellent" at bounding box center [203, 345] width 12 height 20
radio input "true"
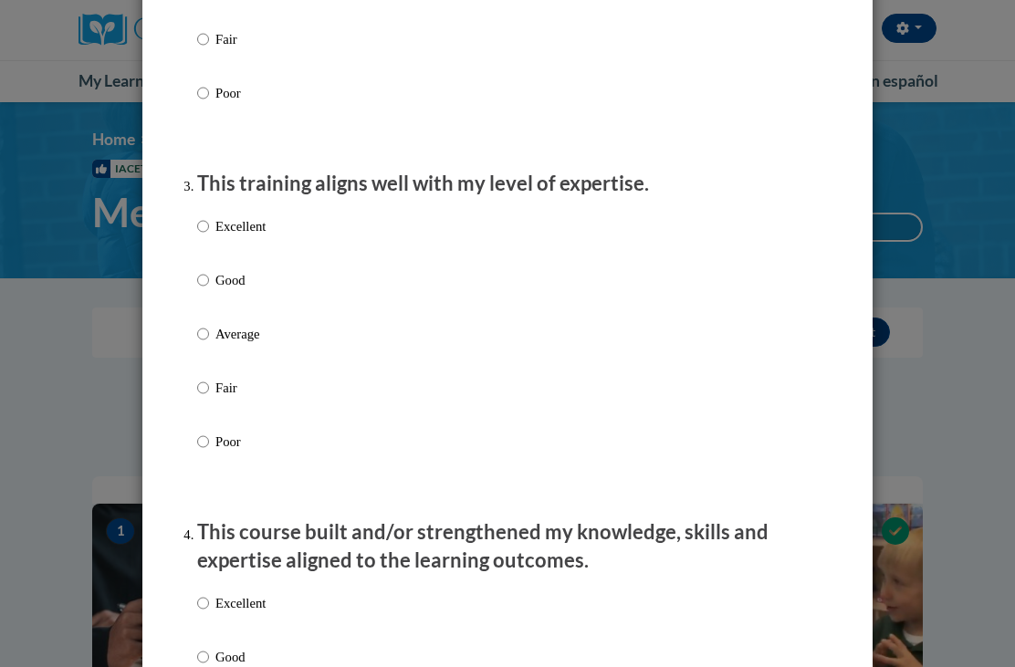
scroll to position [810, 0]
click at [209, 216] on input "Excellent" at bounding box center [203, 226] width 12 height 20
radio input "true"
click at [206, 593] on input "Excellent" at bounding box center [203, 603] width 12 height 20
radio input "true"
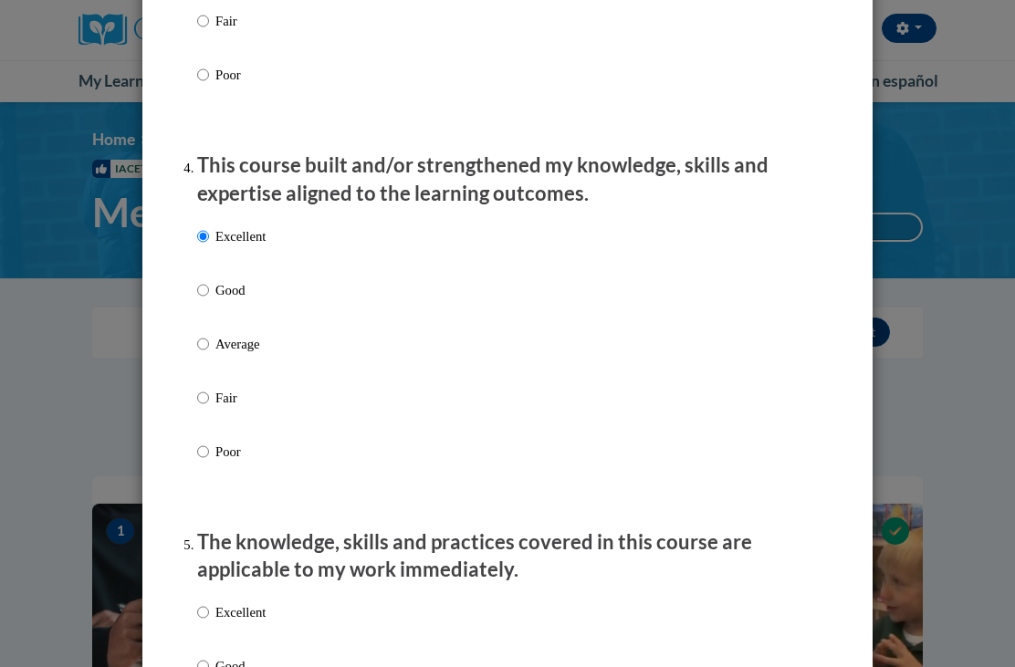
scroll to position [1180, 0]
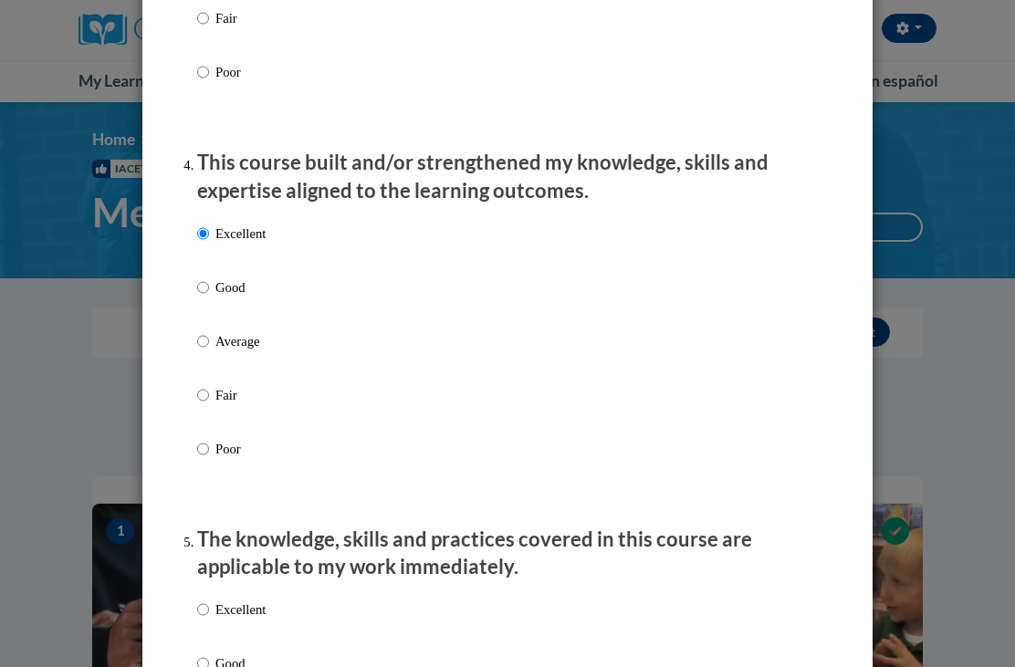
click at [210, 600] on label "Excellent" at bounding box center [231, 624] width 68 height 49
click at [209, 600] on input "Excellent" at bounding box center [203, 610] width 12 height 20
radio input "true"
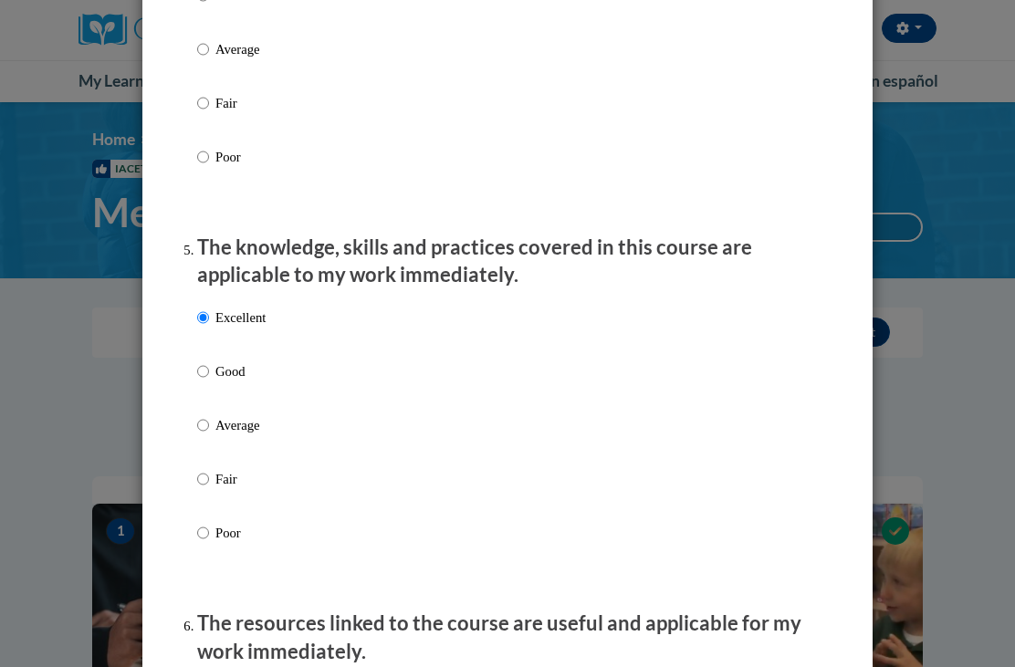
scroll to position [1638, 0]
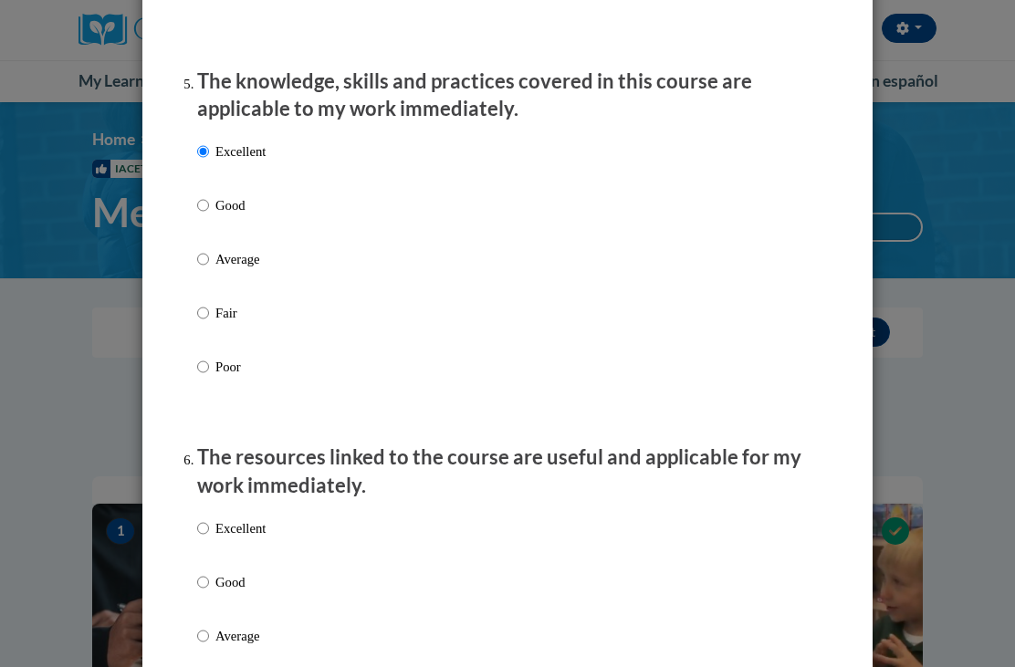
click at [205, 519] on input "Excellent" at bounding box center [203, 529] width 12 height 20
radio input "true"
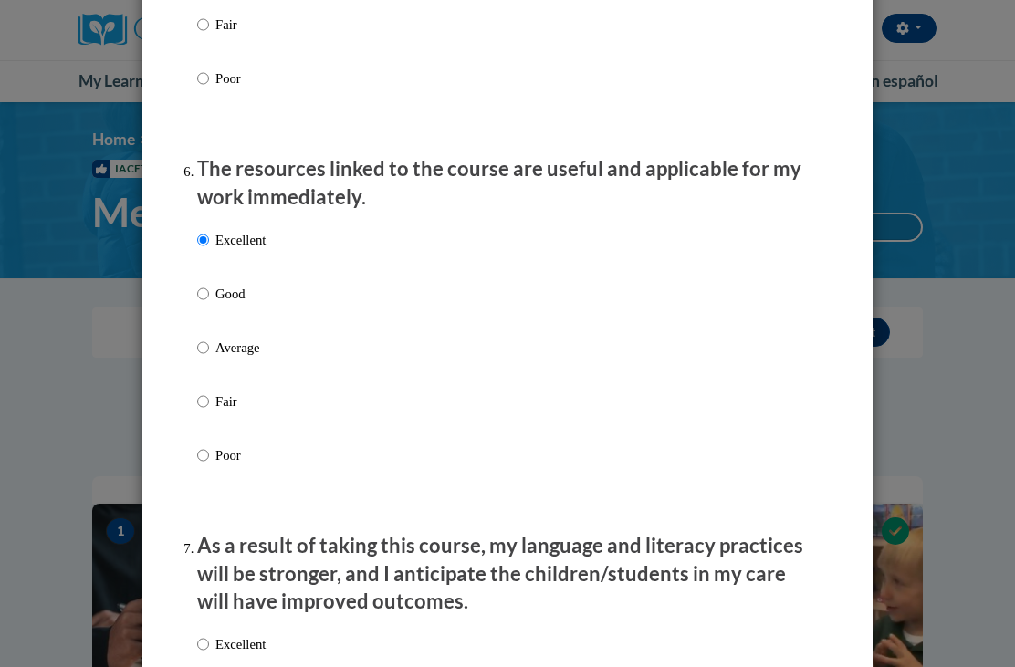
scroll to position [2056, 0]
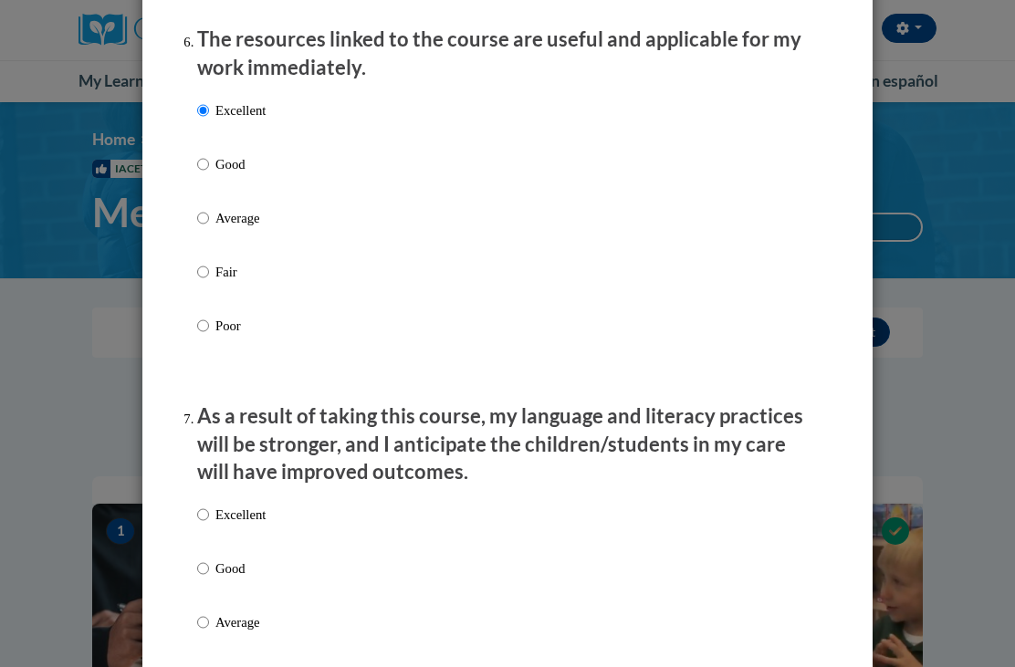
click at [209, 505] on input "Excellent" at bounding box center [203, 515] width 12 height 20
radio input "true"
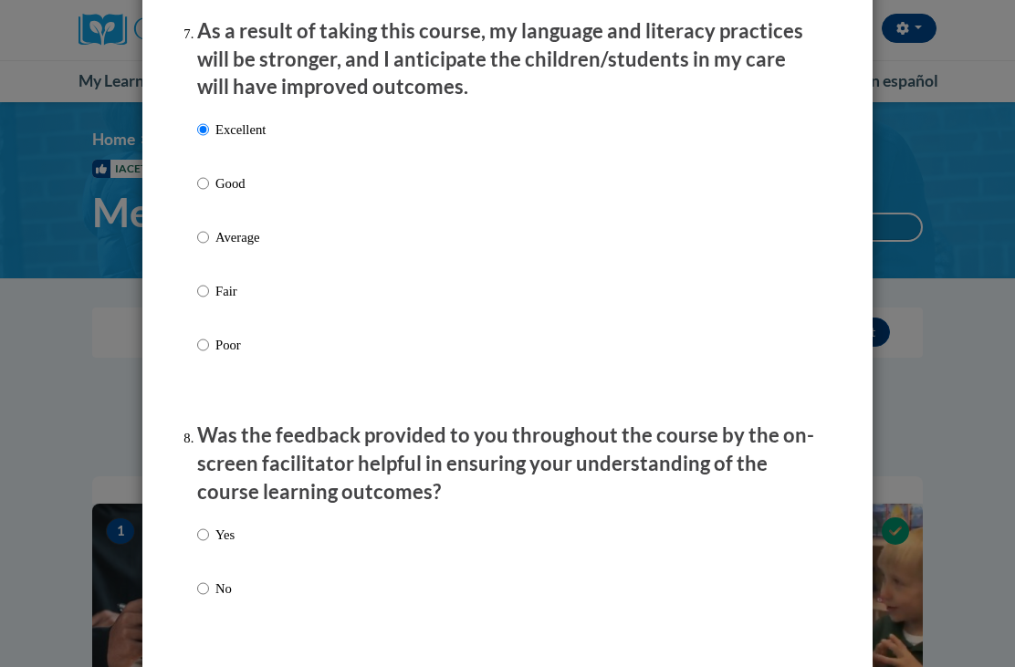
scroll to position [2471, 0]
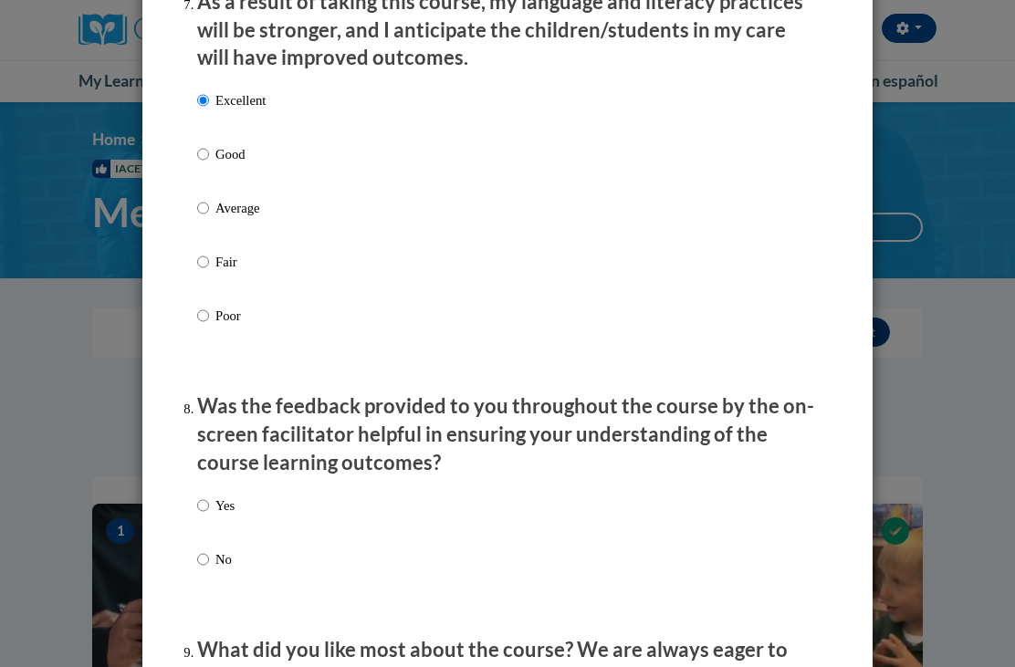
click at [205, 496] on input "Yes" at bounding box center [203, 506] width 12 height 20
radio input "true"
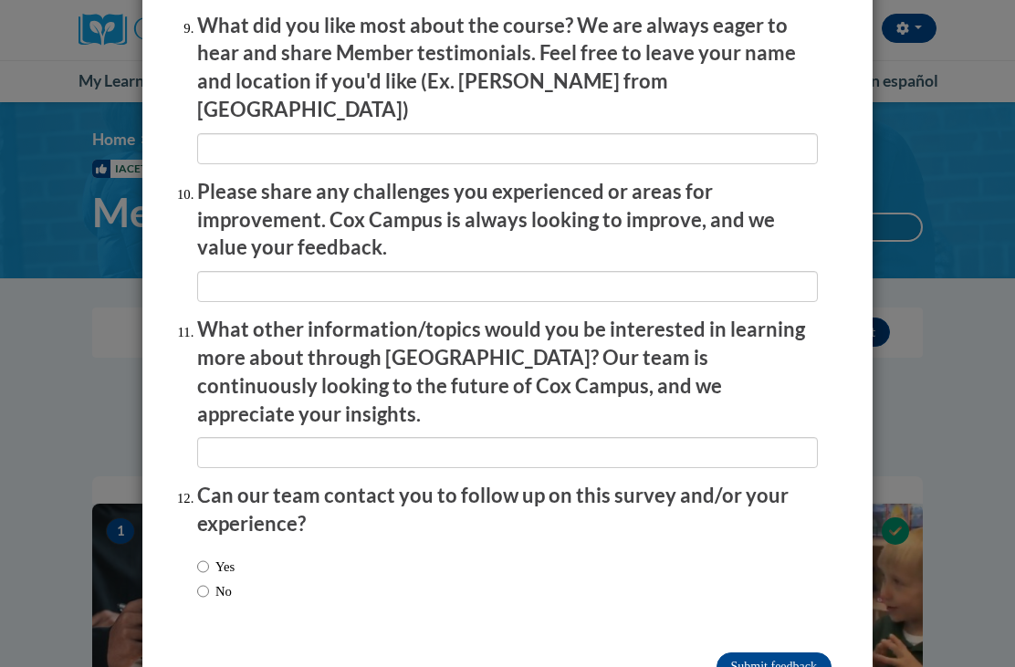
scroll to position [3094, 0]
click at [205, 582] on input "No" at bounding box center [203, 592] width 12 height 20
radio input "true"
click at [775, 654] on input "Submit feedback" at bounding box center [774, 668] width 115 height 29
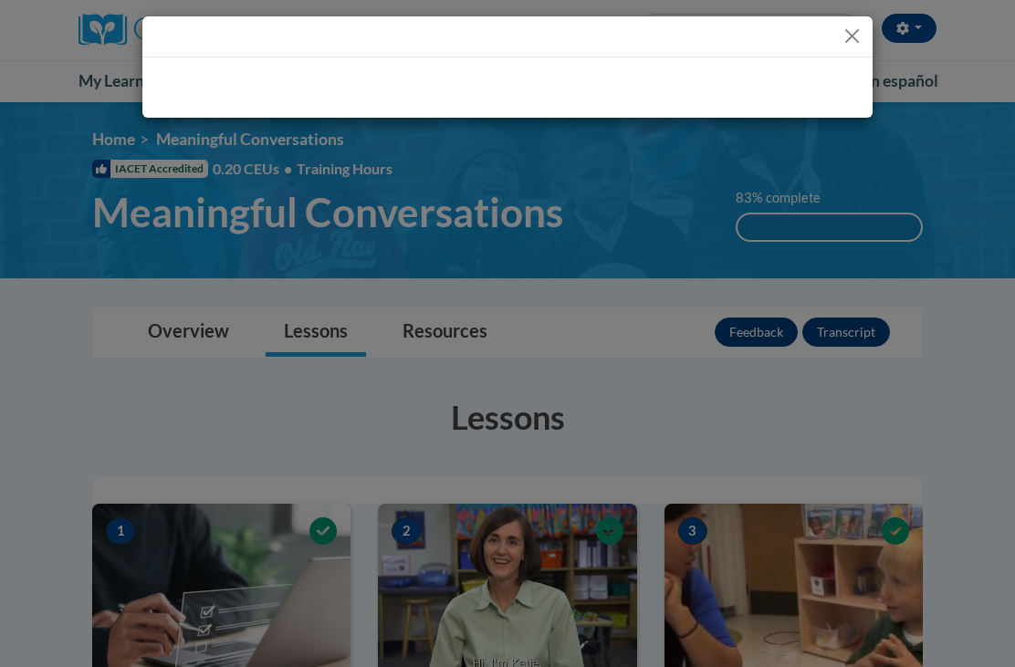
scroll to position [0, 0]
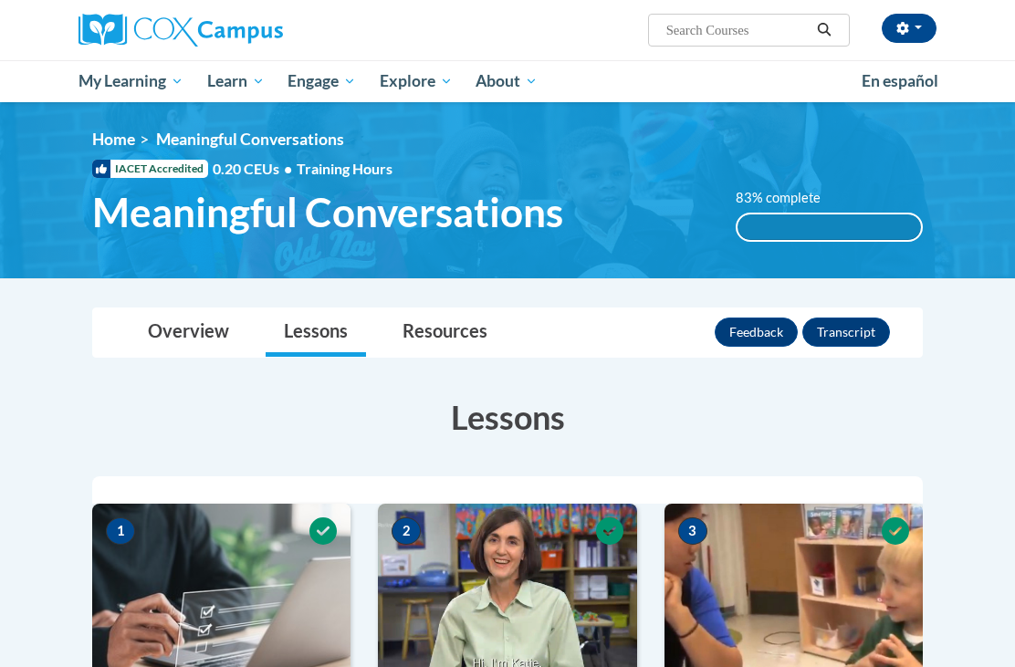
click at [789, 215] on div "83% complete" at bounding box center [830, 228] width 184 height 26
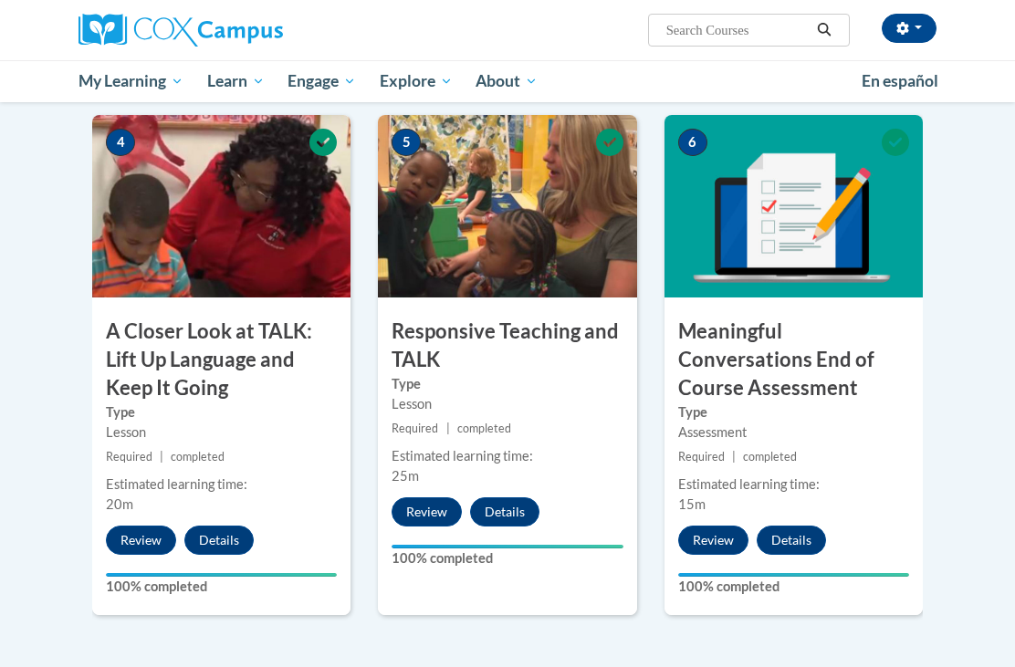
scroll to position [921, 0]
click at [799, 531] on button "Details" at bounding box center [791, 540] width 69 height 29
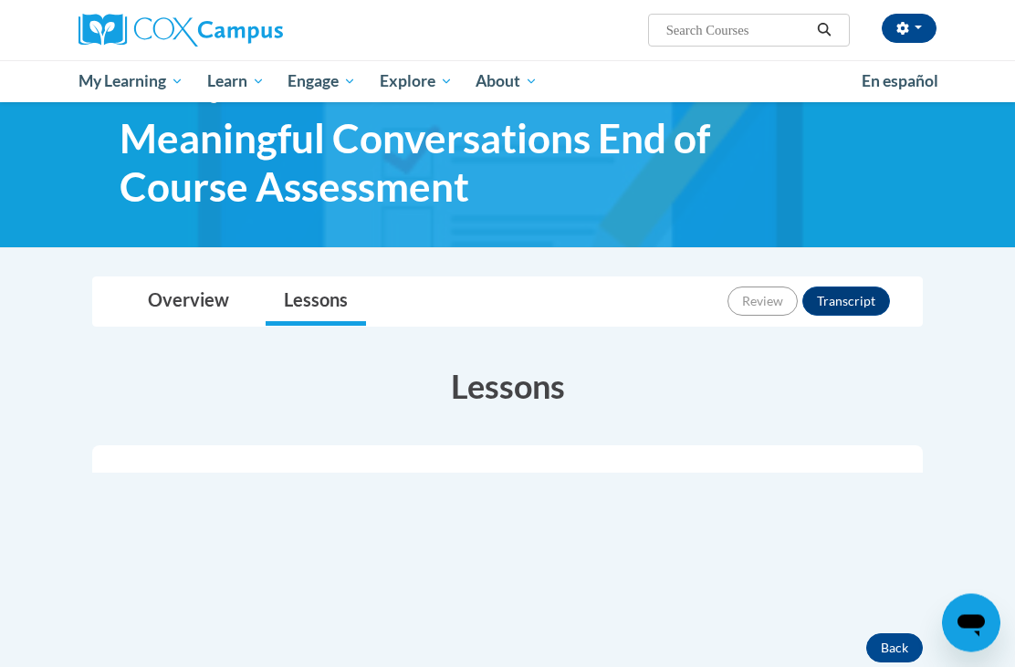
click at [861, 297] on button "Transcript" at bounding box center [847, 302] width 88 height 29
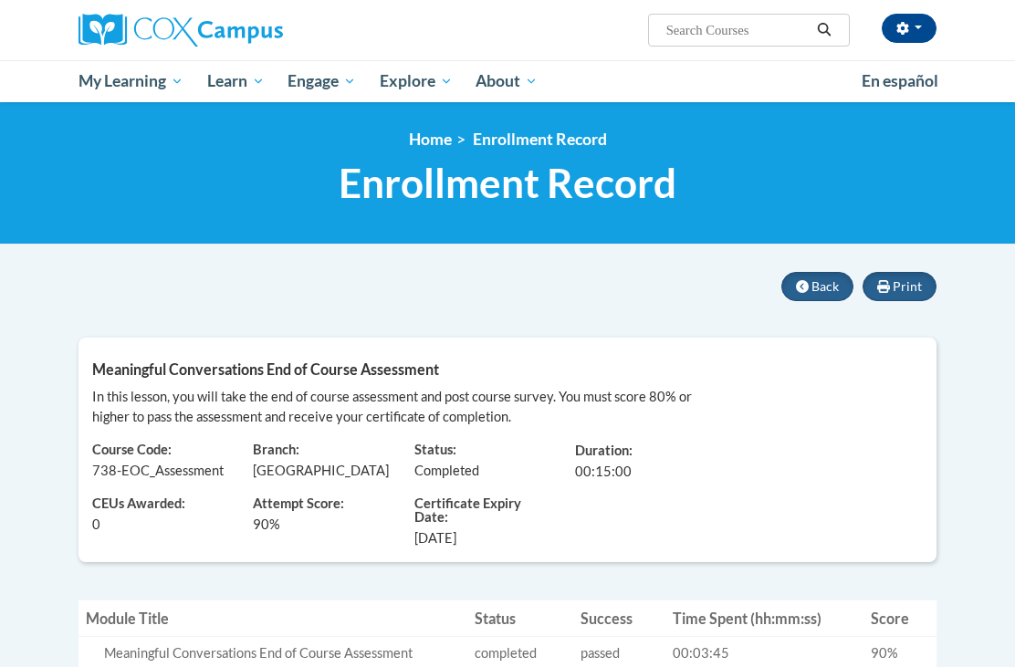
click at [0, 0] on link "Certificates" at bounding box center [0, 0] width 0 height 0
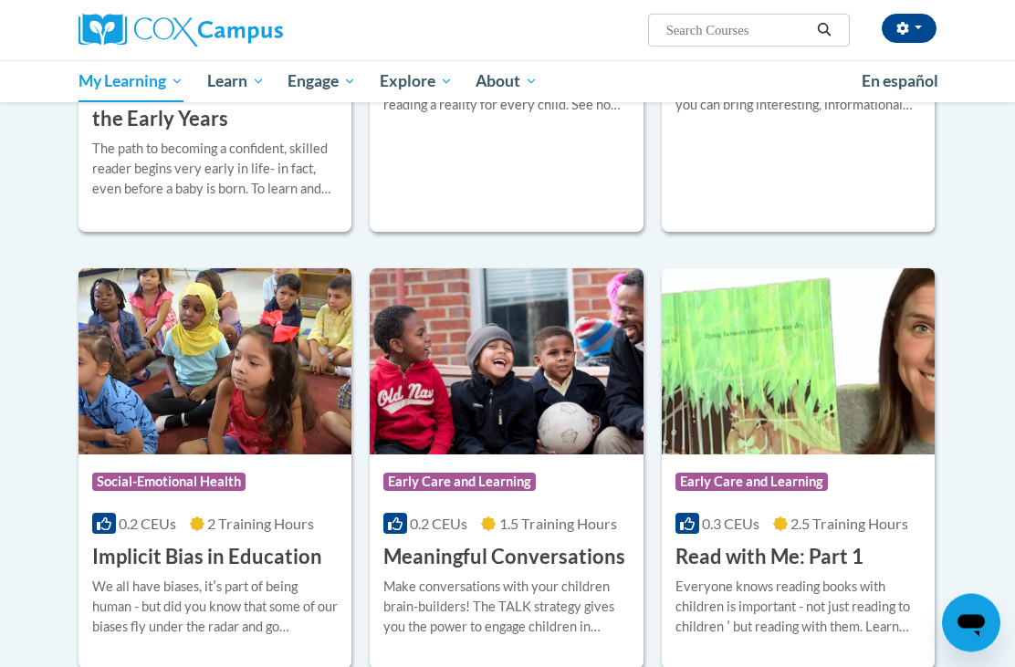
scroll to position [713, 0]
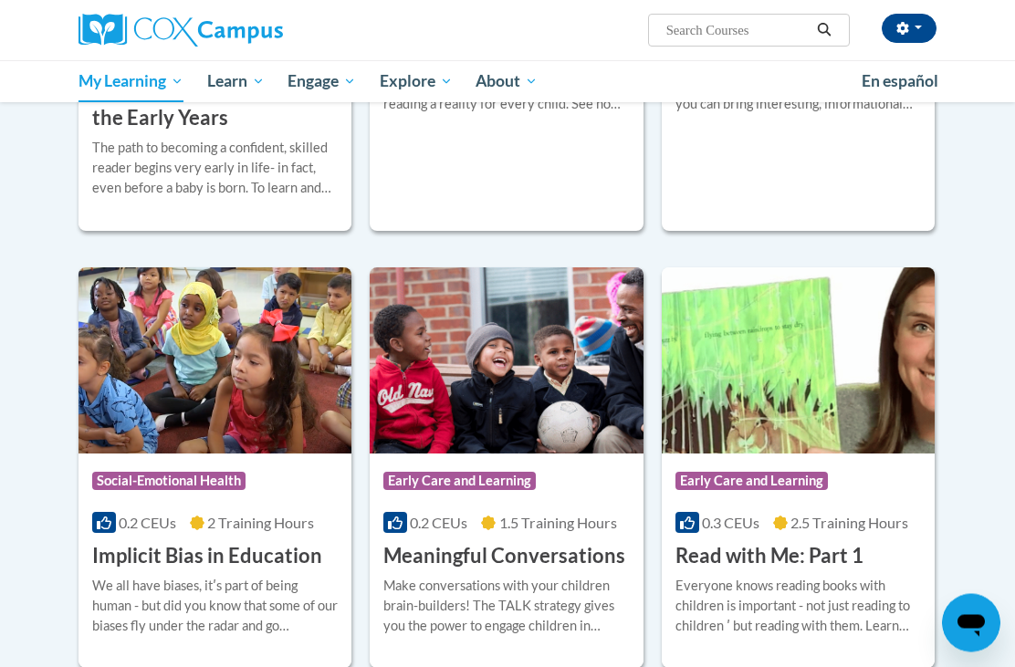
click at [485, 444] on img at bounding box center [506, 361] width 273 height 186
